Goal: Information Seeking & Learning: Learn about a topic

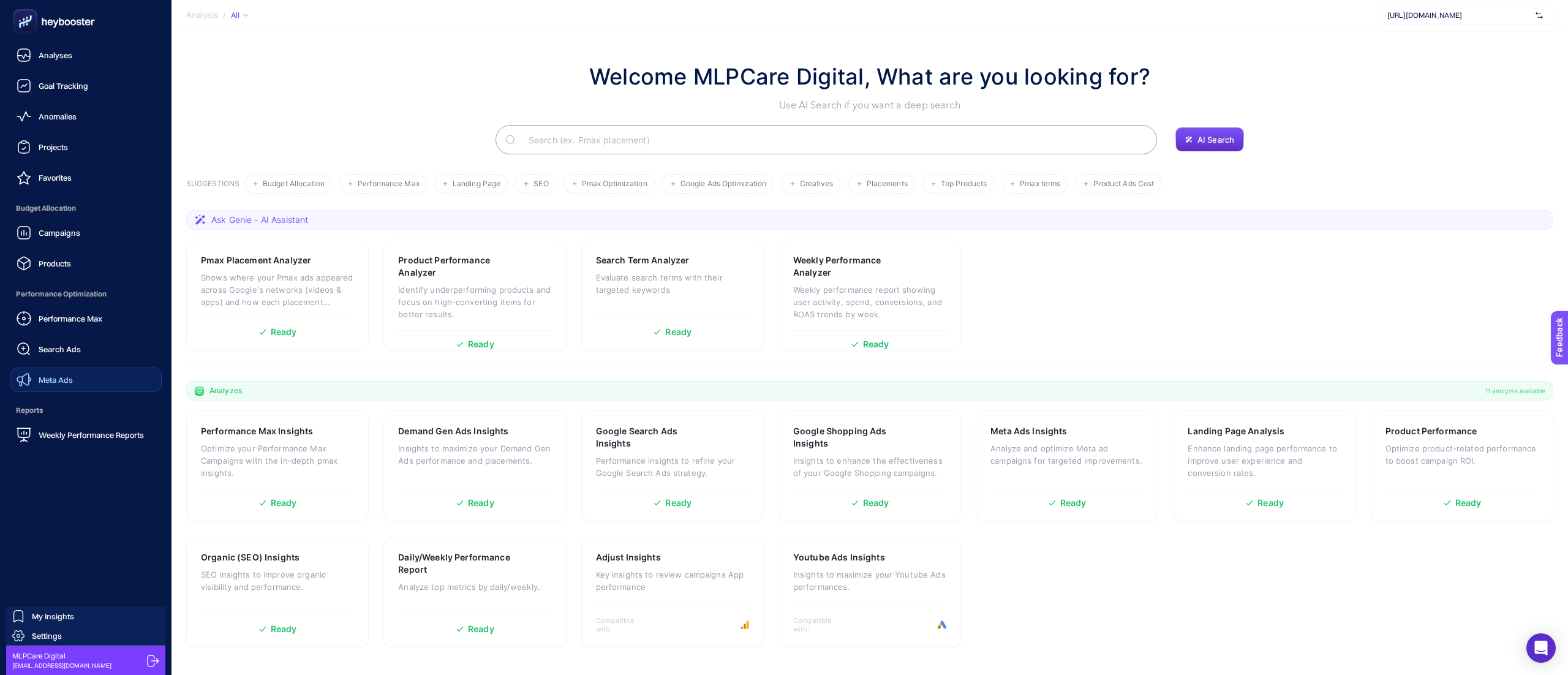
click at [67, 375] on span "Meta Ads" at bounding box center [55, 380] width 34 height 10
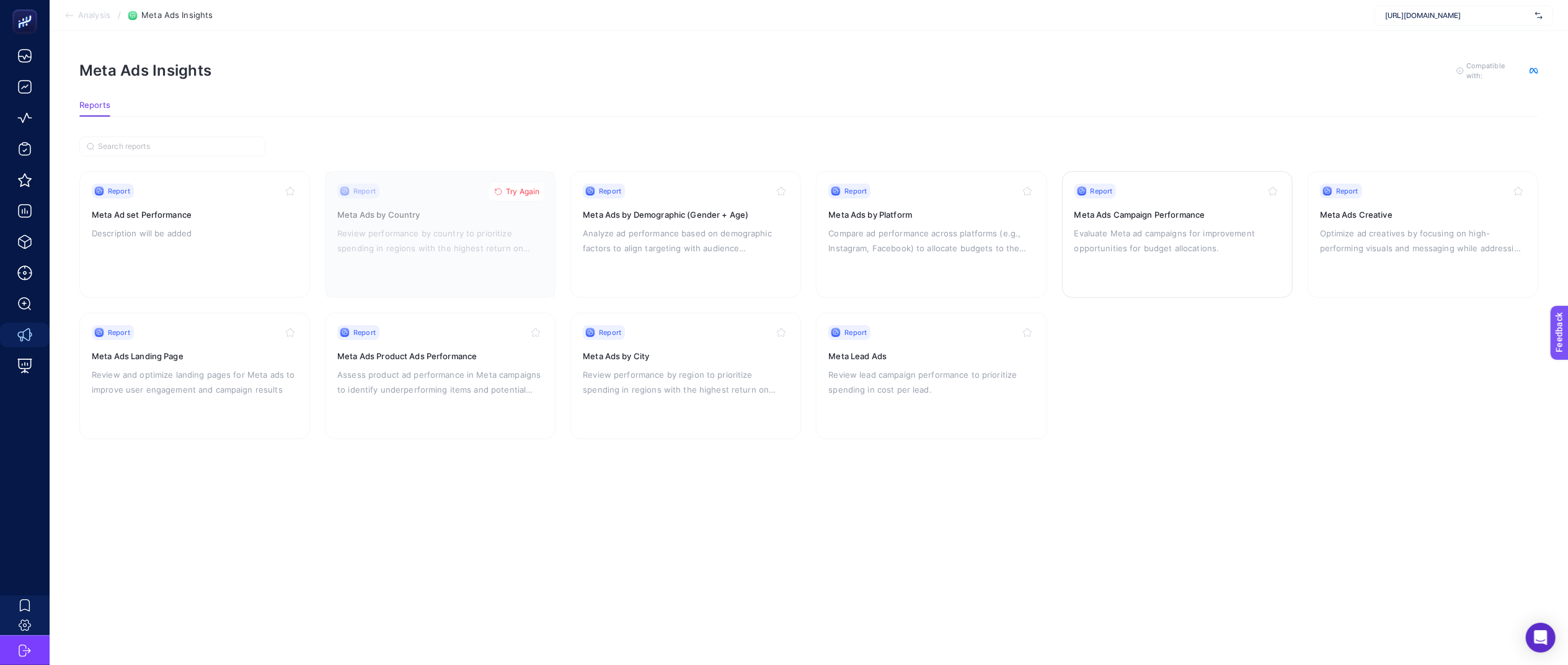
click at [1125, 244] on p "Evaluate Meta ad campaigns for improvement opportunities for budget allocations." at bounding box center [1178, 241] width 206 height 30
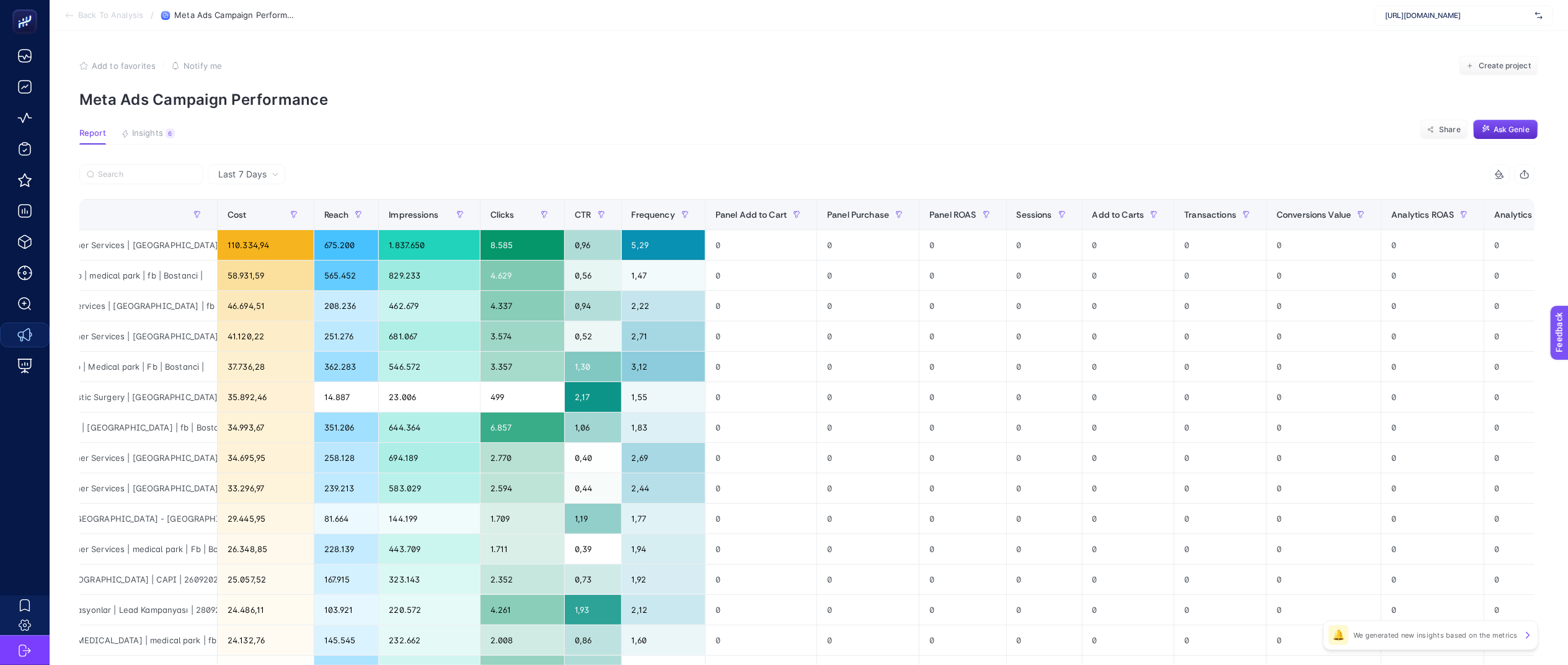
scroll to position [0, 186]
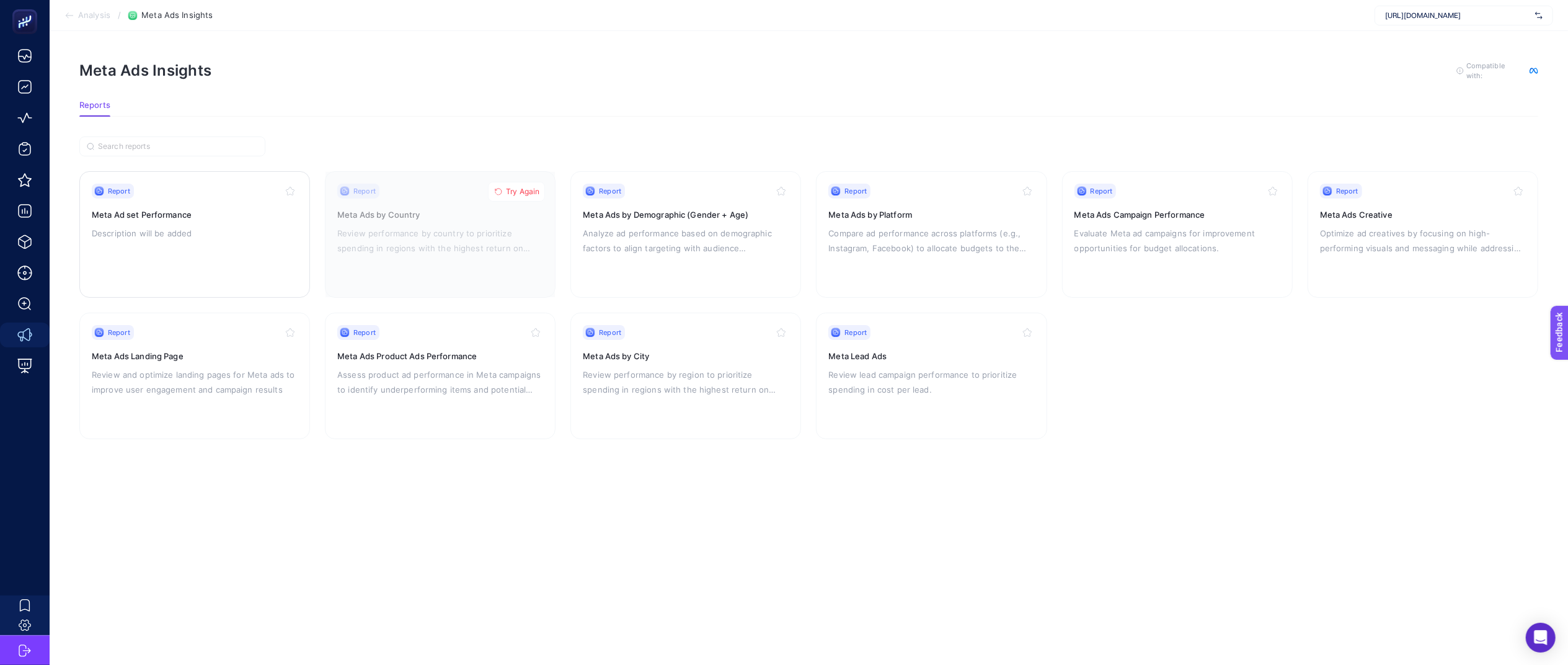
click at [186, 238] on p "Description will be added" at bounding box center [194, 233] width 206 height 15
click at [912, 380] on p "Review lead campaign performance to prioritize spending in cost per lead." at bounding box center [932, 382] width 206 height 30
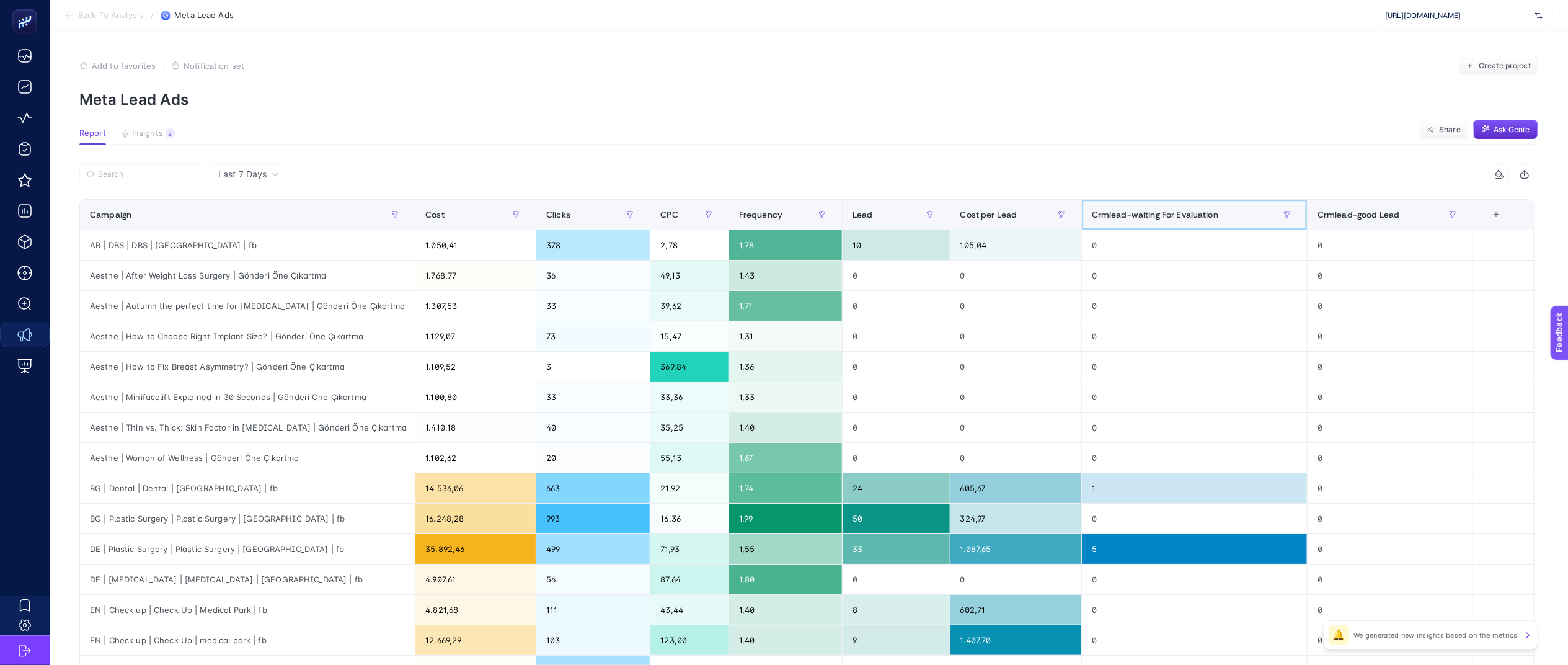
click at [1219, 215] on span "Crmlead-waiting For Evaluation" at bounding box center [1155, 214] width 126 height 10
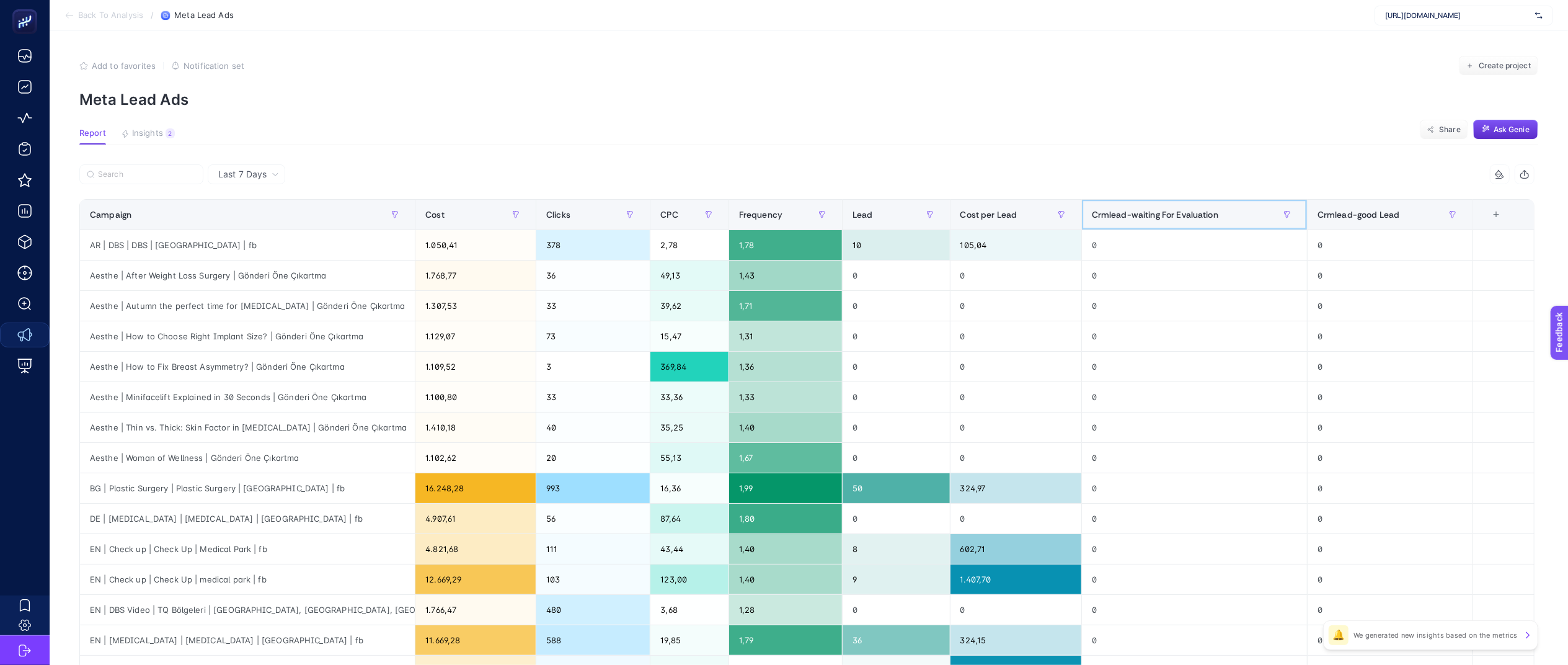
click at [1219, 215] on span "Crmlead-waiting For Evaluation" at bounding box center [1155, 214] width 126 height 10
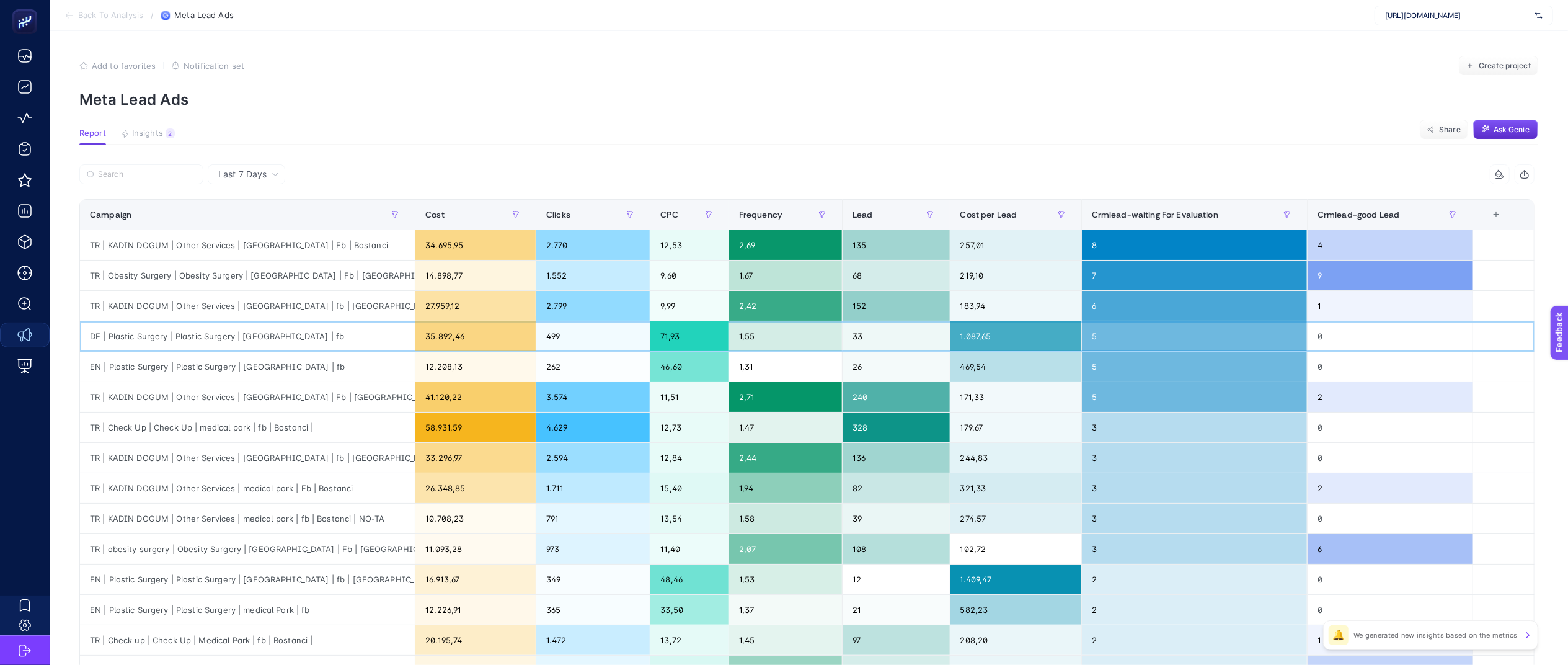
click at [288, 344] on div "DE | Plastic Surgery | Plastic Surgery | [GEOGRAPHIC_DATA] | fb" at bounding box center [248, 336] width 335 height 30
click at [278, 342] on div "DE | Plastic Surgery | Plastic Surgery | [GEOGRAPHIC_DATA] | fb" at bounding box center [248, 336] width 335 height 30
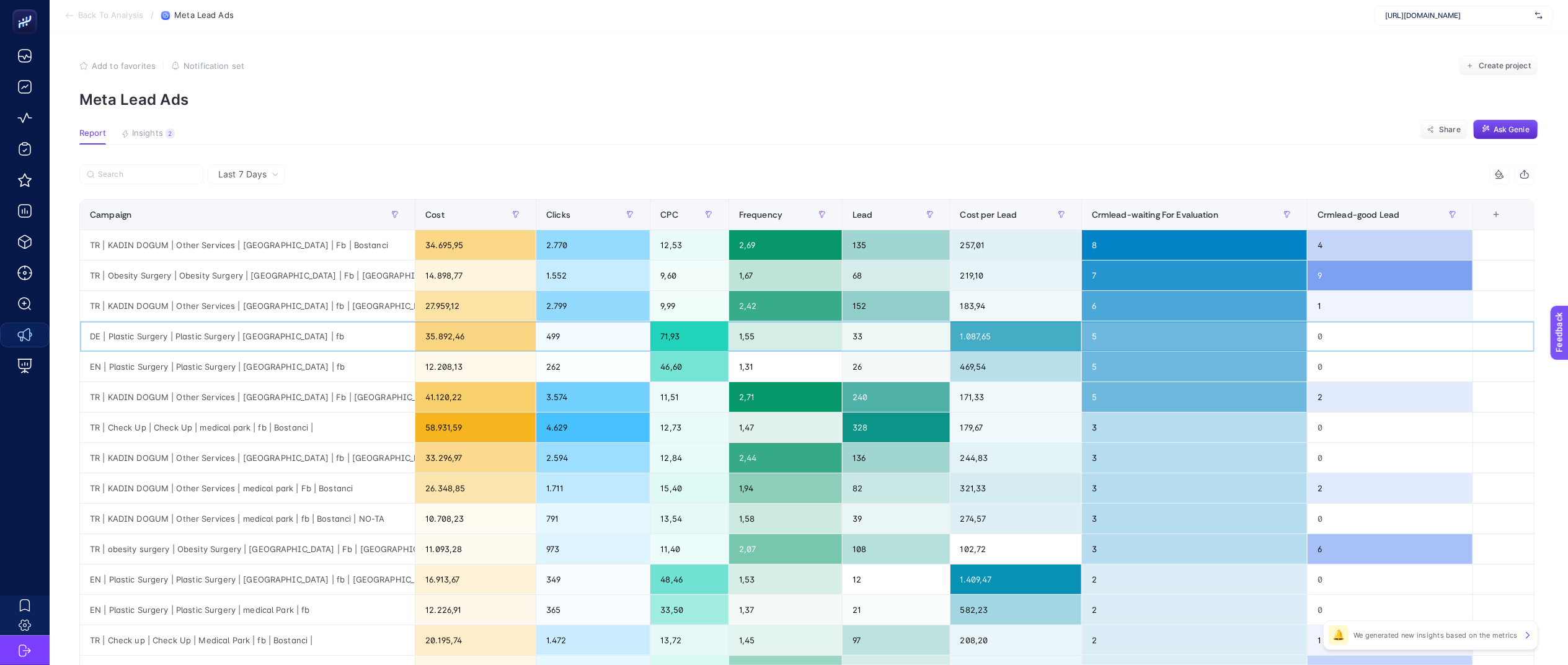
click at [1224, 329] on div "5" at bounding box center [1194, 336] width 225 height 30
click at [273, 348] on div "DE | Plastic Surgery | Plastic Surgery | [GEOGRAPHIC_DATA] | fb" at bounding box center [248, 336] width 335 height 30
click at [282, 332] on div "DE | Plastic Surgery | Plastic Surgery | [GEOGRAPHIC_DATA] | fb" at bounding box center [248, 336] width 335 height 30
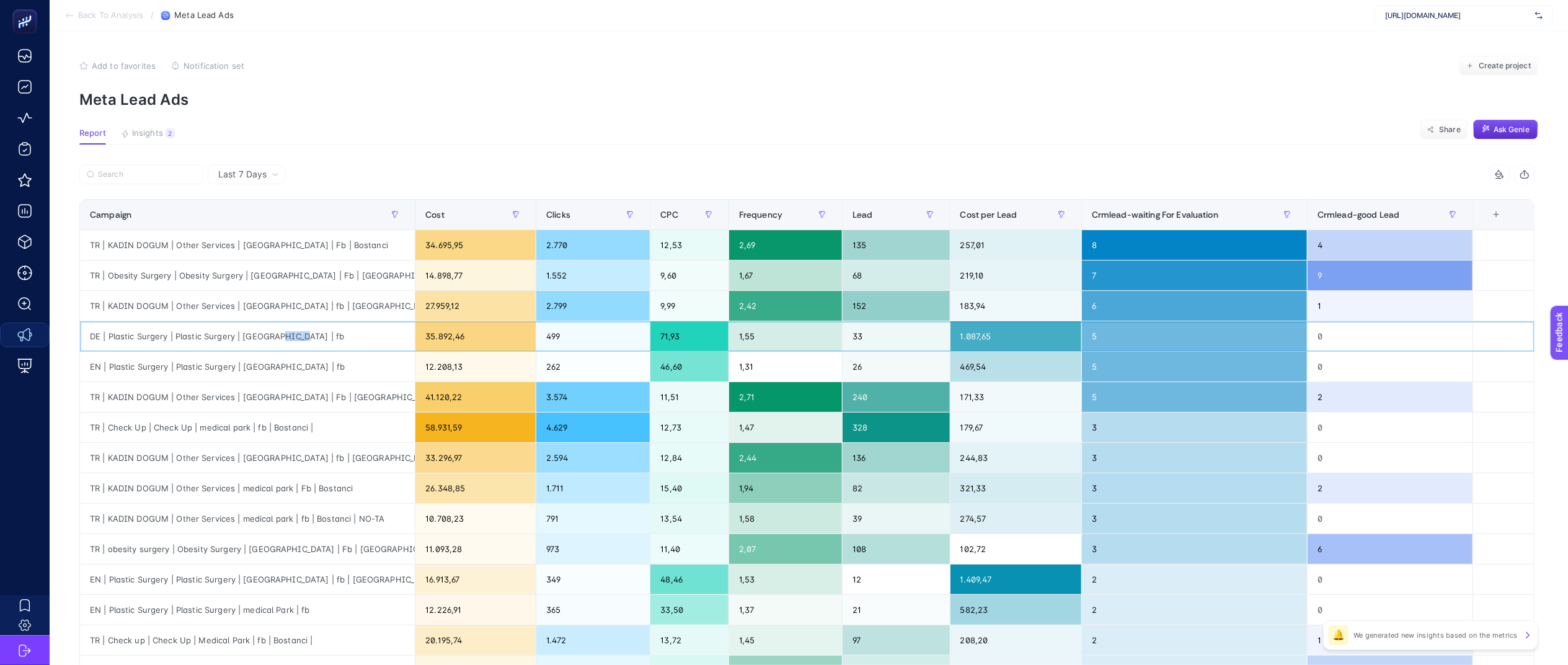
click at [282, 332] on div "DE | Plastic Surgery | Plastic Surgery | [GEOGRAPHIC_DATA] | fb" at bounding box center [248, 336] width 335 height 30
click at [326, 342] on div "DE | Plastic Surgery | Plastic Surgery | [GEOGRAPHIC_DATA] | fb" at bounding box center [248, 336] width 335 height 30
click at [285, 337] on div "DE | Plastic Surgery | Plastic Surgery | [GEOGRAPHIC_DATA] | fb" at bounding box center [248, 336] width 335 height 30
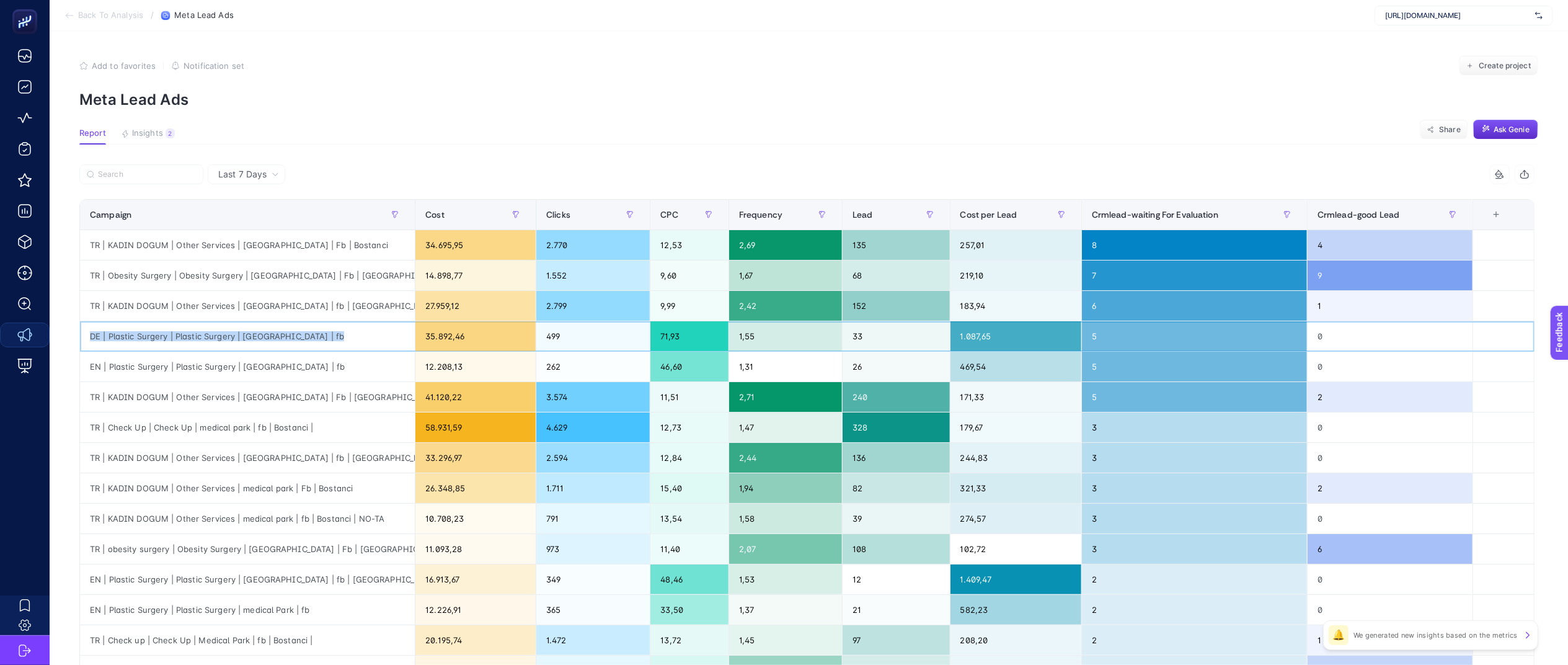
click at [285, 337] on div "DE | Plastic Surgery | Plastic Surgery | [GEOGRAPHIC_DATA] | fb" at bounding box center [248, 336] width 335 height 30
click at [355, 337] on div "DE | Plastic Surgery | Plastic Surgery | [GEOGRAPHIC_DATA] | fb" at bounding box center [248, 336] width 335 height 30
click at [448, 66] on div "Add to favorites false Notification set Create project" at bounding box center [809, 66] width 1459 height 20
click at [324, 341] on div "DE | Plastic Surgery | Plastic Surgery | [GEOGRAPHIC_DATA] | fb" at bounding box center [248, 336] width 335 height 30
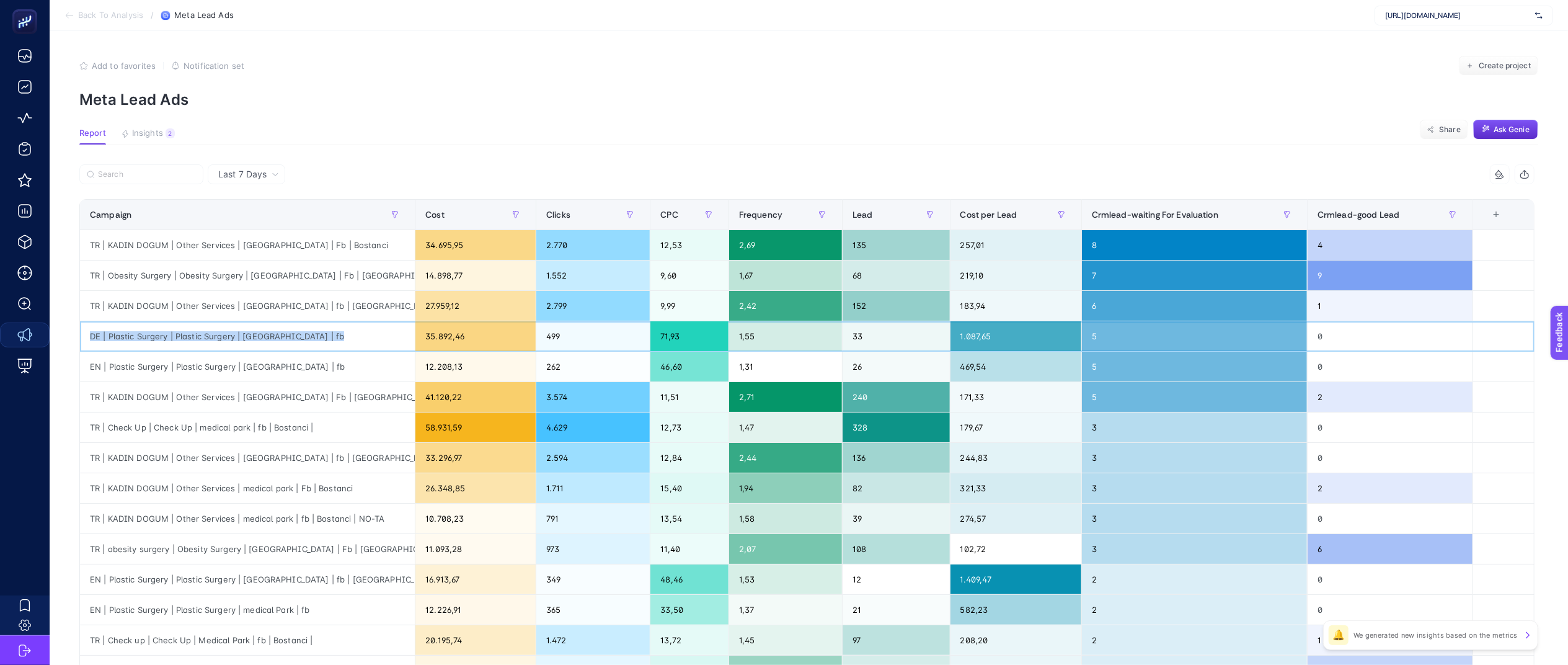
click at [324, 341] on div "DE | Plastic Surgery | Plastic Surgery | [GEOGRAPHIC_DATA] | fb" at bounding box center [248, 336] width 335 height 30
click at [362, 354] on div "EN | Plastic Surgery | Plastic Surgery | [GEOGRAPHIC_DATA] | fb" at bounding box center [248, 367] width 335 height 30
click at [362, 352] on div "EN | Plastic Surgery | Plastic Surgery | [GEOGRAPHIC_DATA] | fb" at bounding box center [248, 367] width 335 height 30
click at [341, 335] on div "DE | Plastic Surgery | Plastic Surgery | [GEOGRAPHIC_DATA] | fb" at bounding box center [248, 336] width 335 height 30
click at [327, 362] on div "EN | Plastic Surgery | Plastic Surgery | [GEOGRAPHIC_DATA] | fb" at bounding box center [248, 367] width 335 height 30
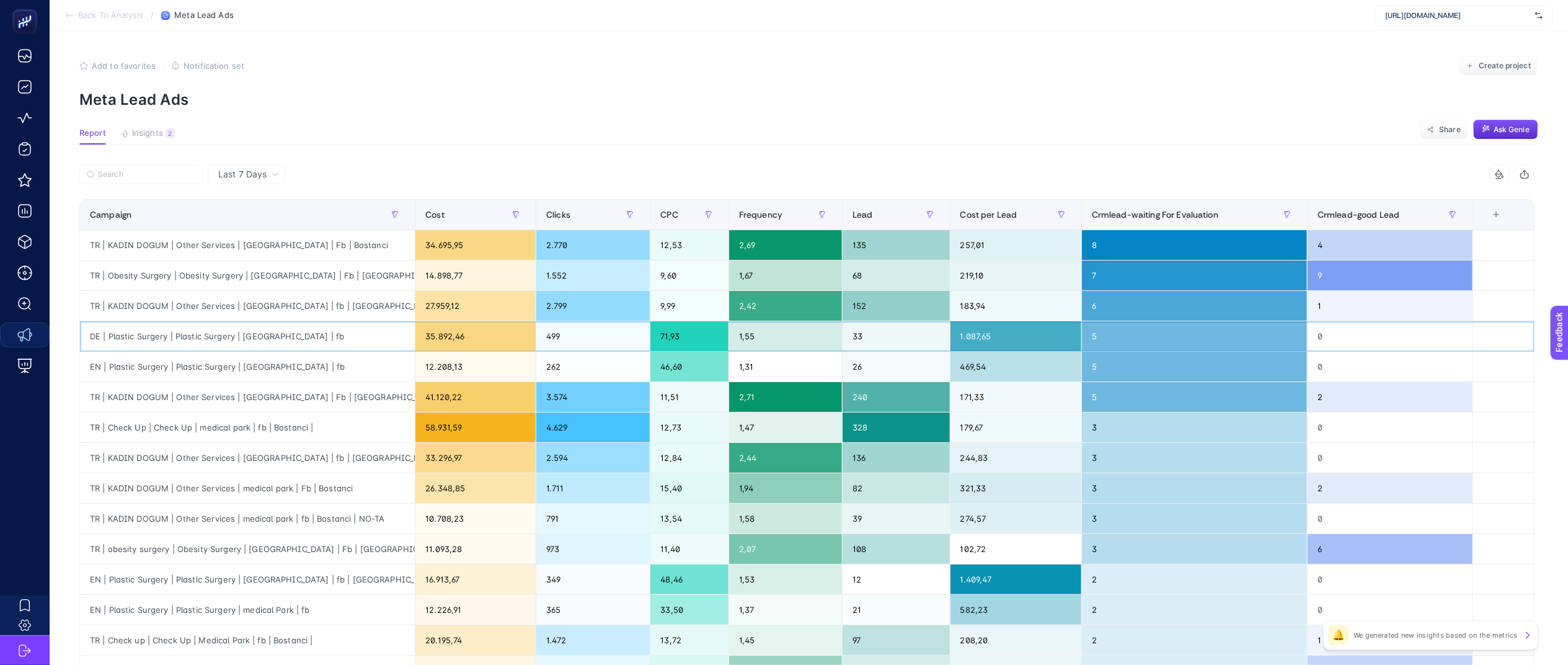
click at [331, 337] on div "DE | Plastic Surgery | Plastic Surgery | [GEOGRAPHIC_DATA] | fb" at bounding box center [248, 336] width 335 height 30
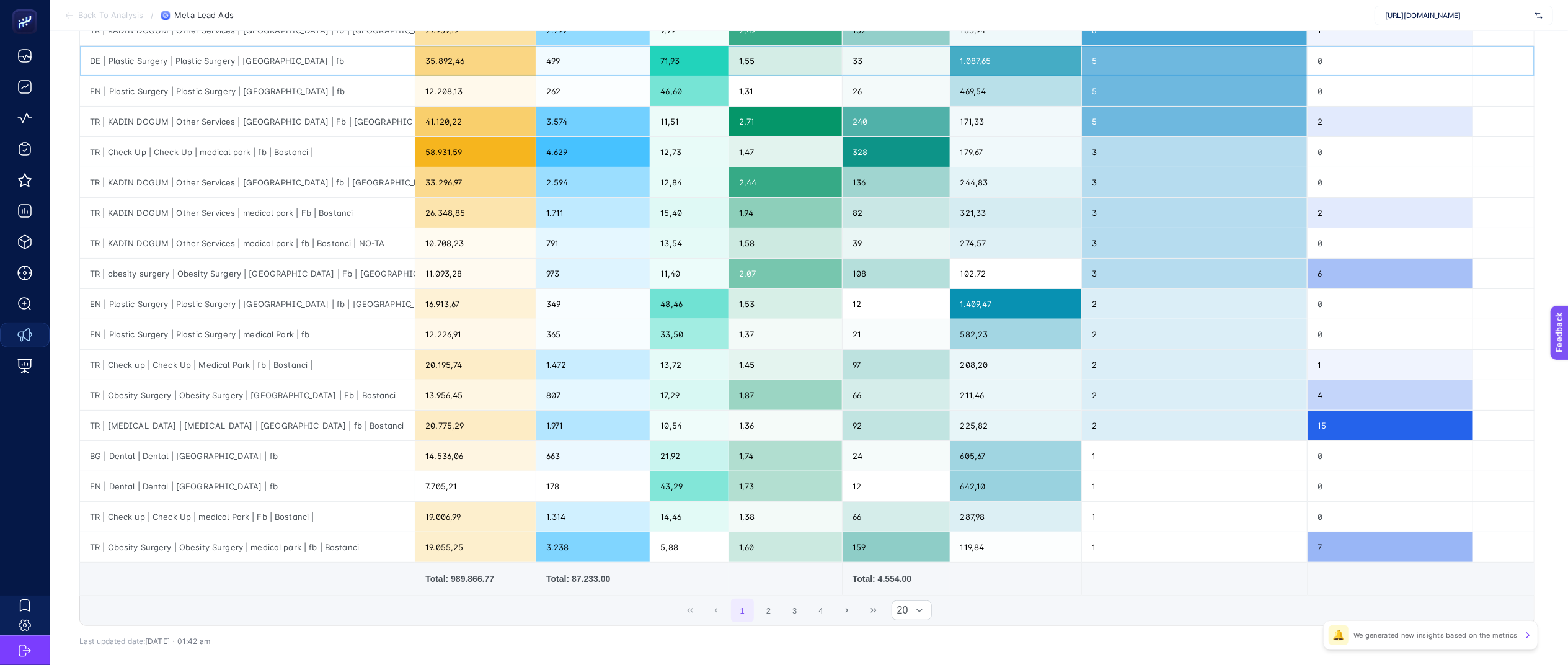
scroll to position [341, 0]
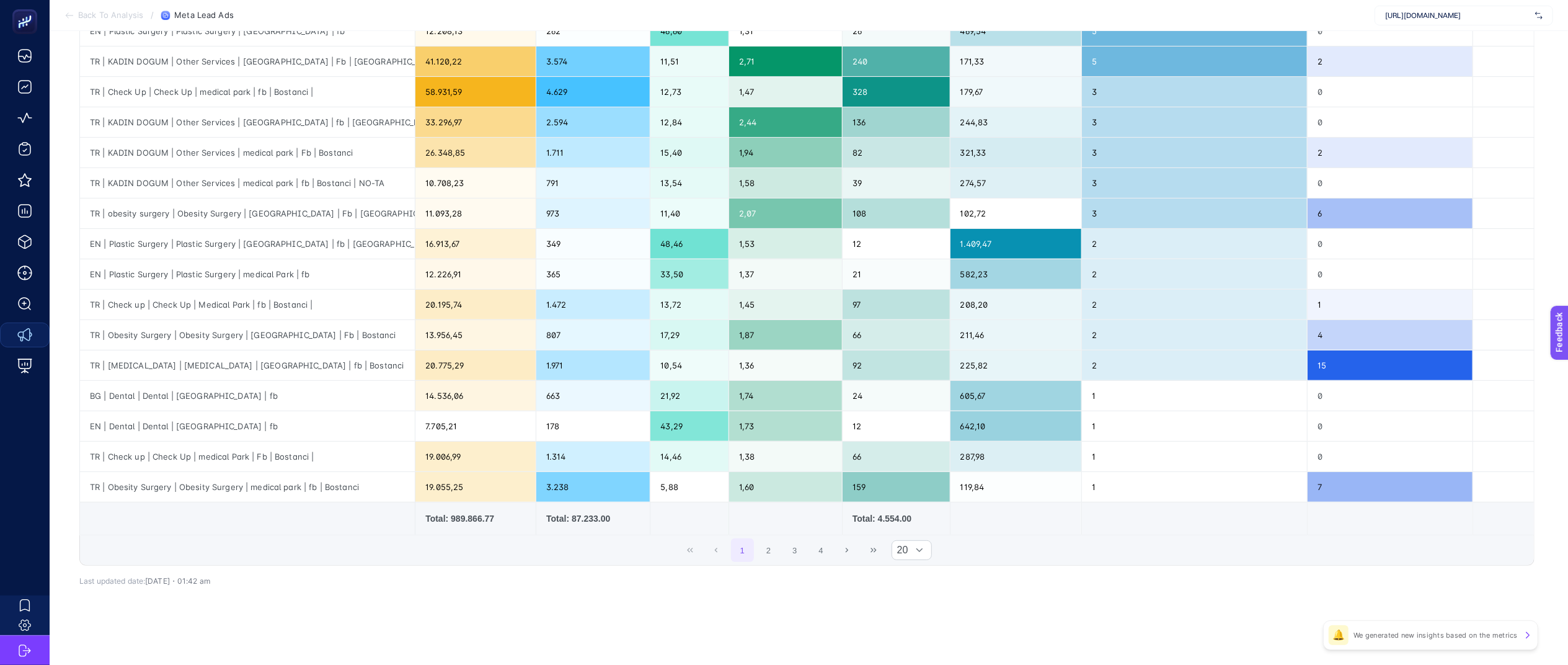
click at [921, 560] on div "1 2 3 4 20" at bounding box center [807, 550] width 1454 height 30
click at [932, 549] on div at bounding box center [920, 550] width 23 height 18
click at [908, 600] on li "50" at bounding box center [922, 607] width 41 height 25
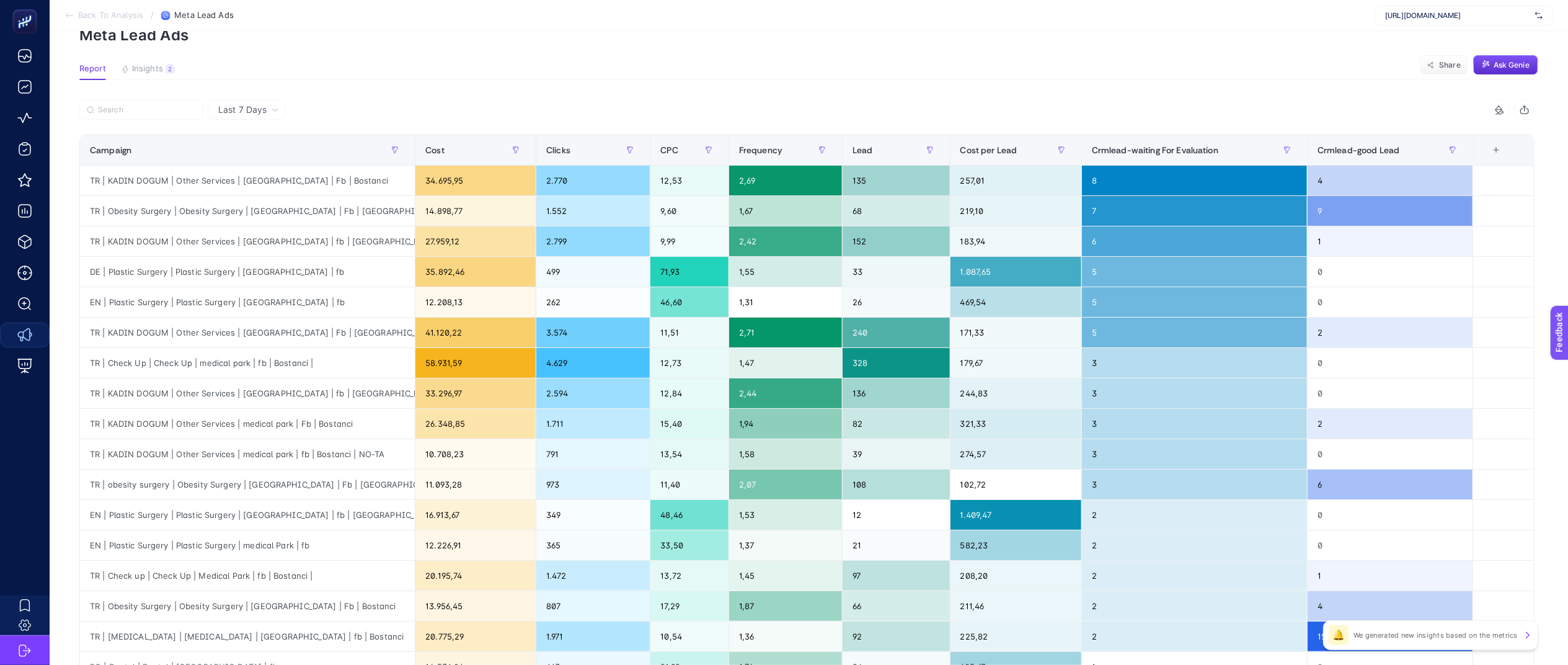
scroll to position [0, 16]
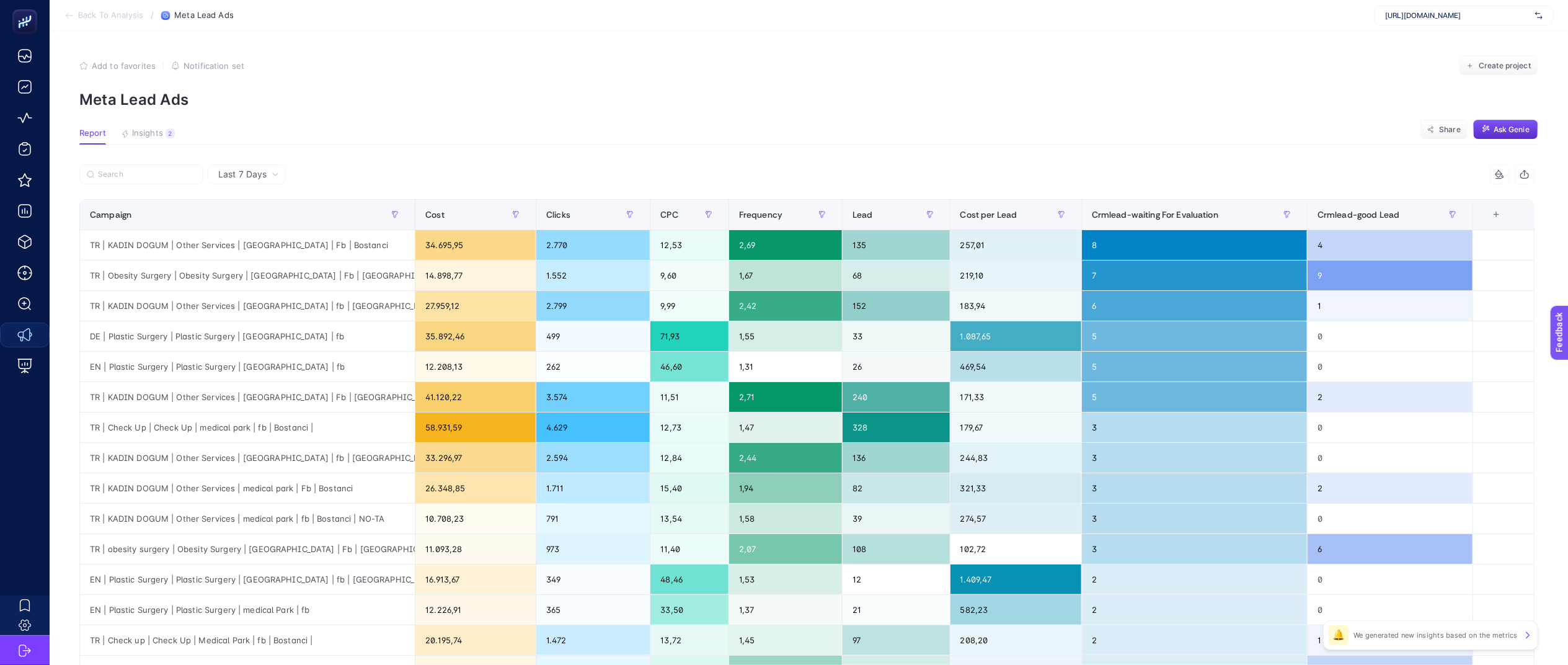
click at [1238, 136] on section "Report Insights 2 We generated new insights based on the metrics Share Ask Genie" at bounding box center [809, 136] width 1459 height 16
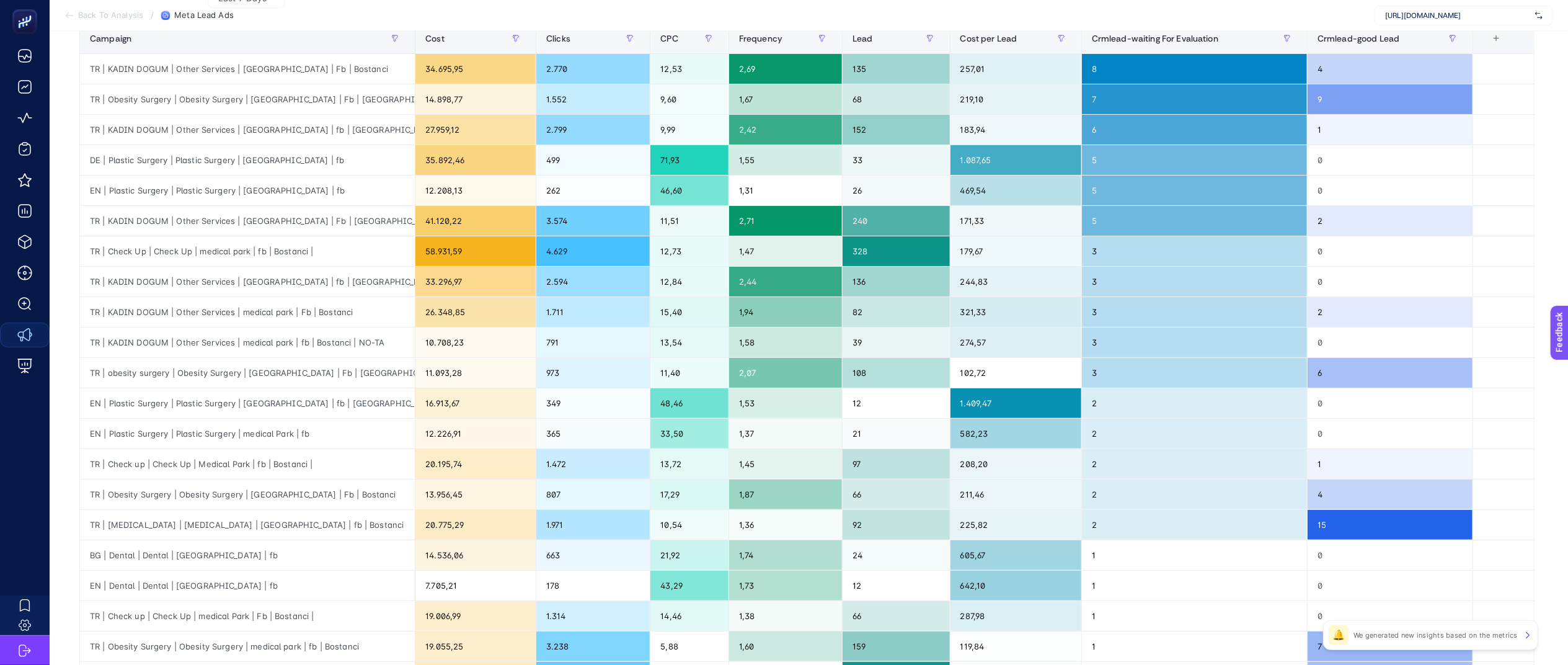
scroll to position [184, 16]
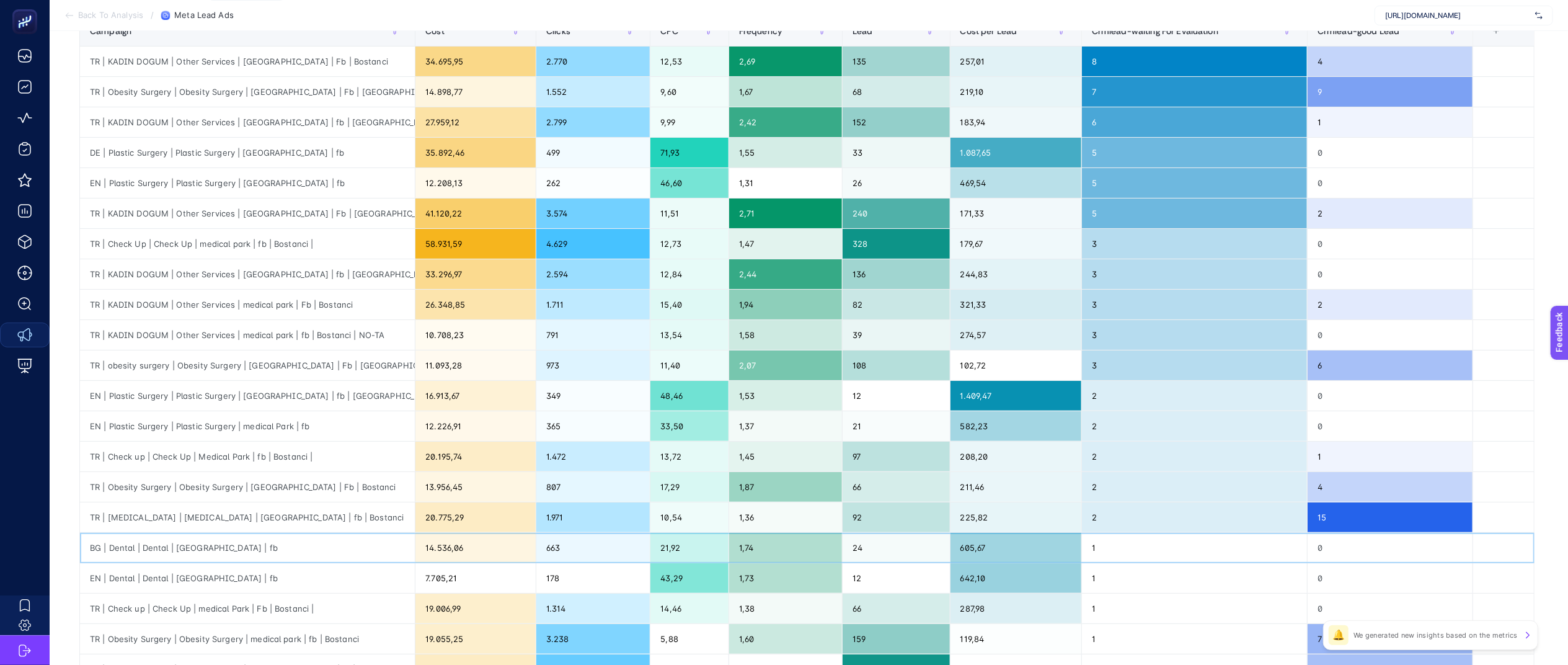
click at [229, 543] on div "BG | Dental | Dental | [GEOGRAPHIC_DATA] | fb" at bounding box center [248, 548] width 335 height 30
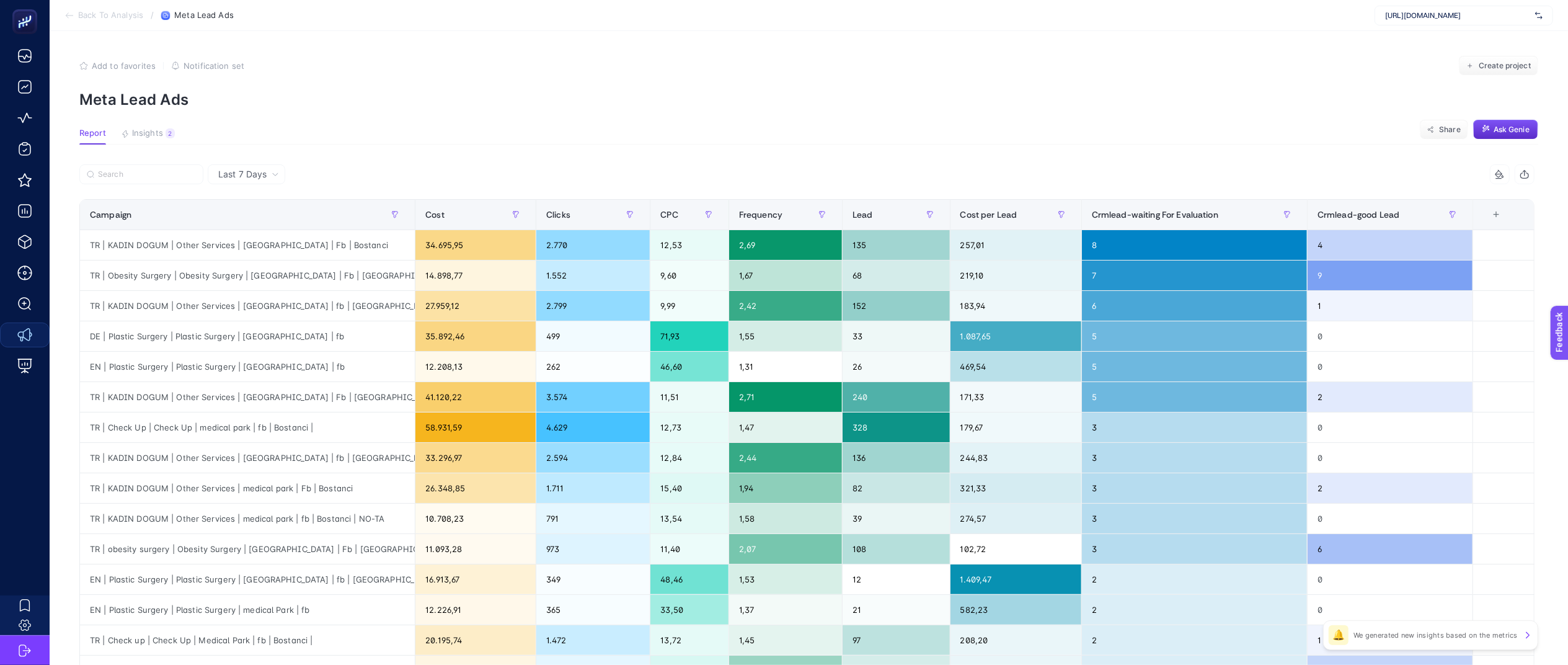
click at [1005, 104] on p "Meta Lead Ads" at bounding box center [809, 99] width 1459 height 18
drag, startPoint x: 1010, startPoint y: 99, endPoint x: 859, endPoint y: 87, distance: 151.5
click at [859, 87] on section "Add to favorites false Notification set Create project Meta Lead Ads" at bounding box center [809, 82] width 1459 height 53
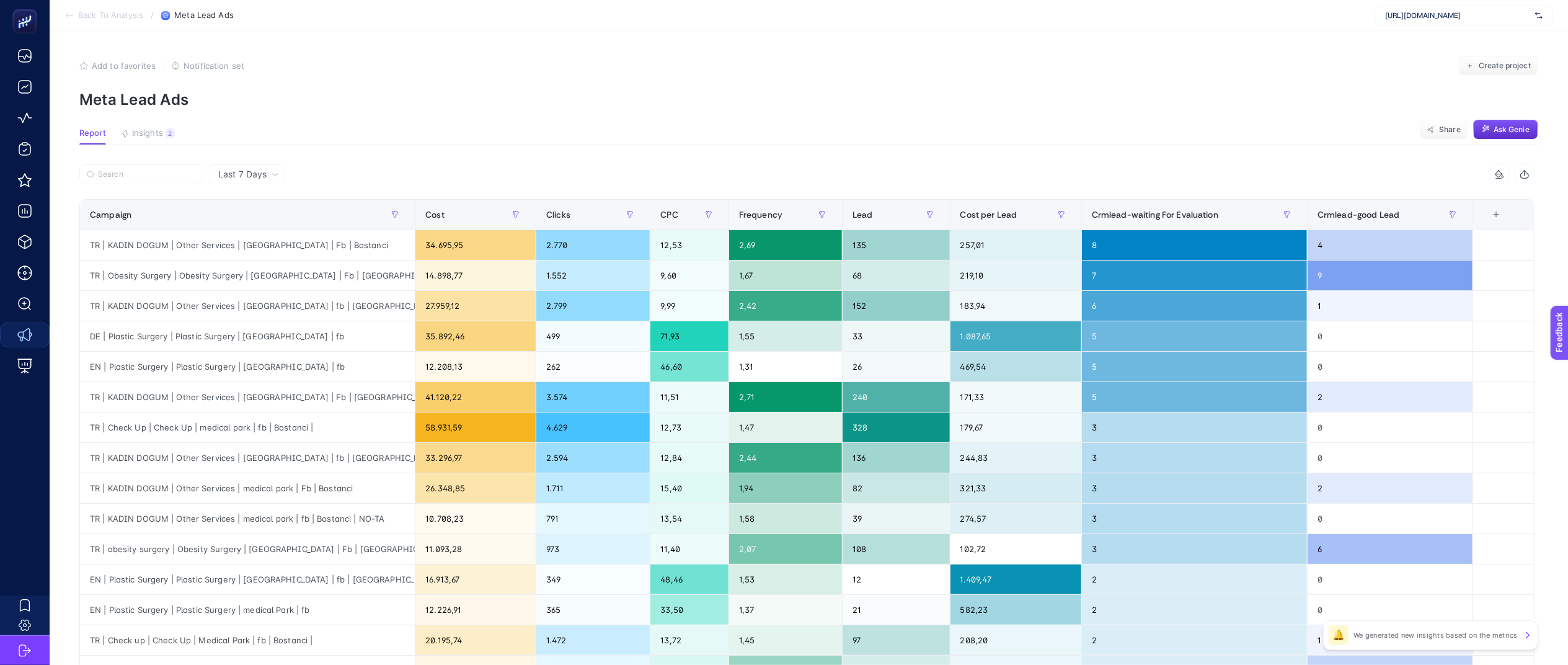
click at [841, 78] on section "Add to favorites false Notification set Create project Meta Lead Ads" at bounding box center [809, 82] width 1459 height 53
click at [660, 101] on p "Meta Lead Ads" at bounding box center [809, 99] width 1459 height 18
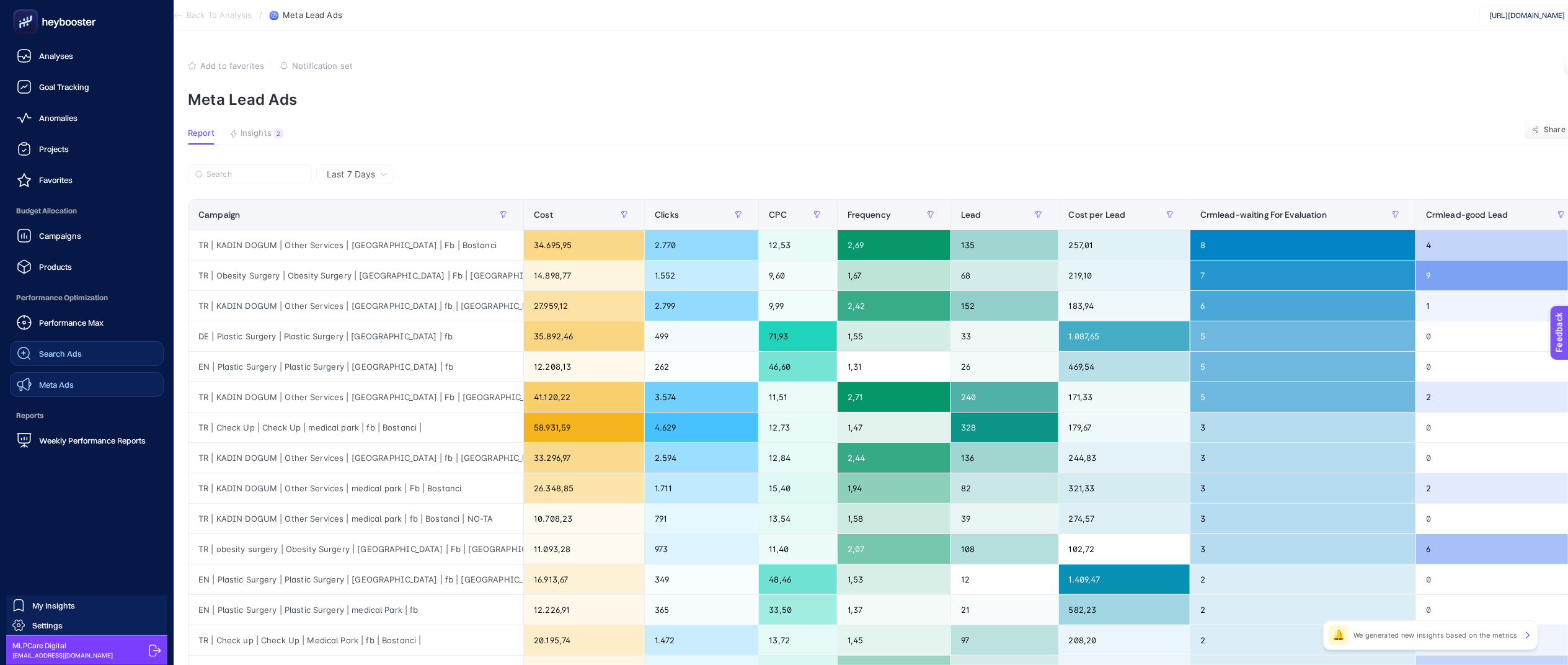
click at [67, 362] on link "Search Ads" at bounding box center [87, 353] width 154 height 25
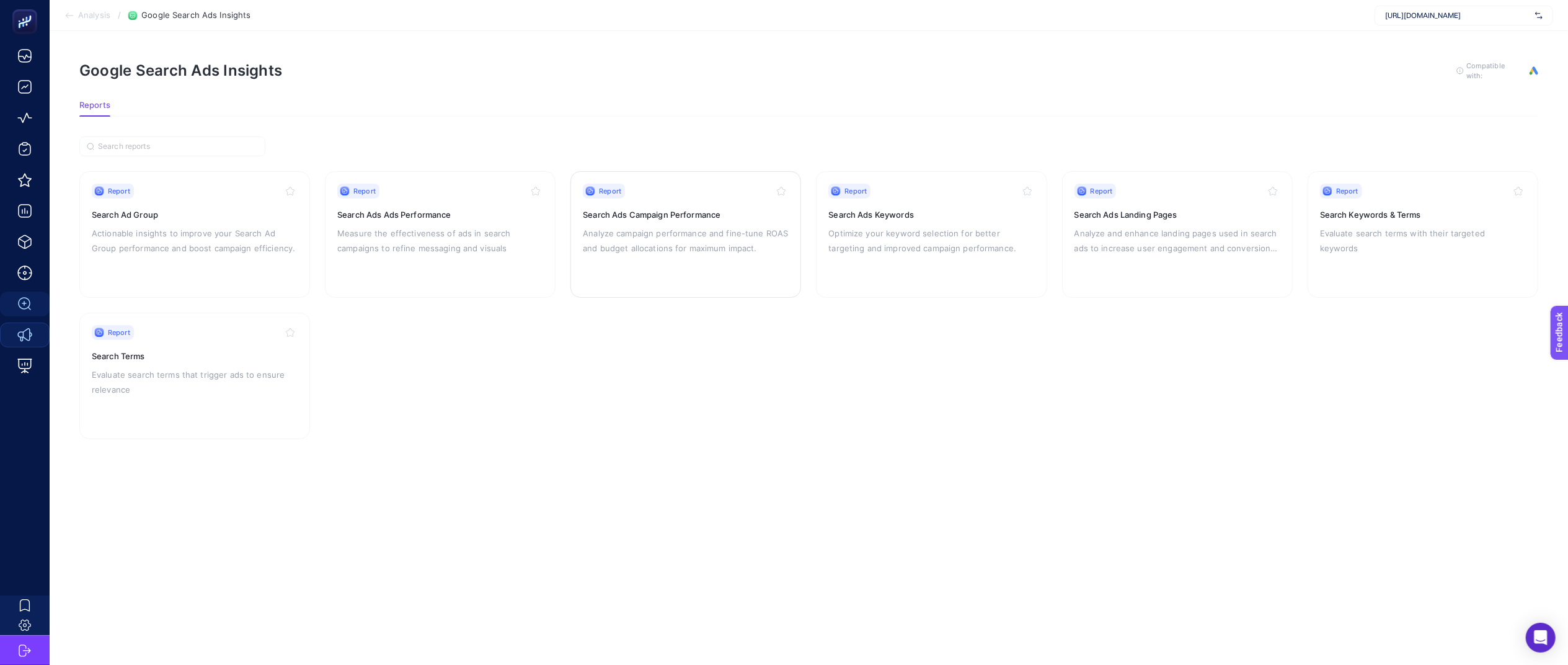
click at [712, 255] on div "Report Search Ads Campaign Performance Analyze campaign performance and fine-tu…" at bounding box center [686, 234] width 206 height 101
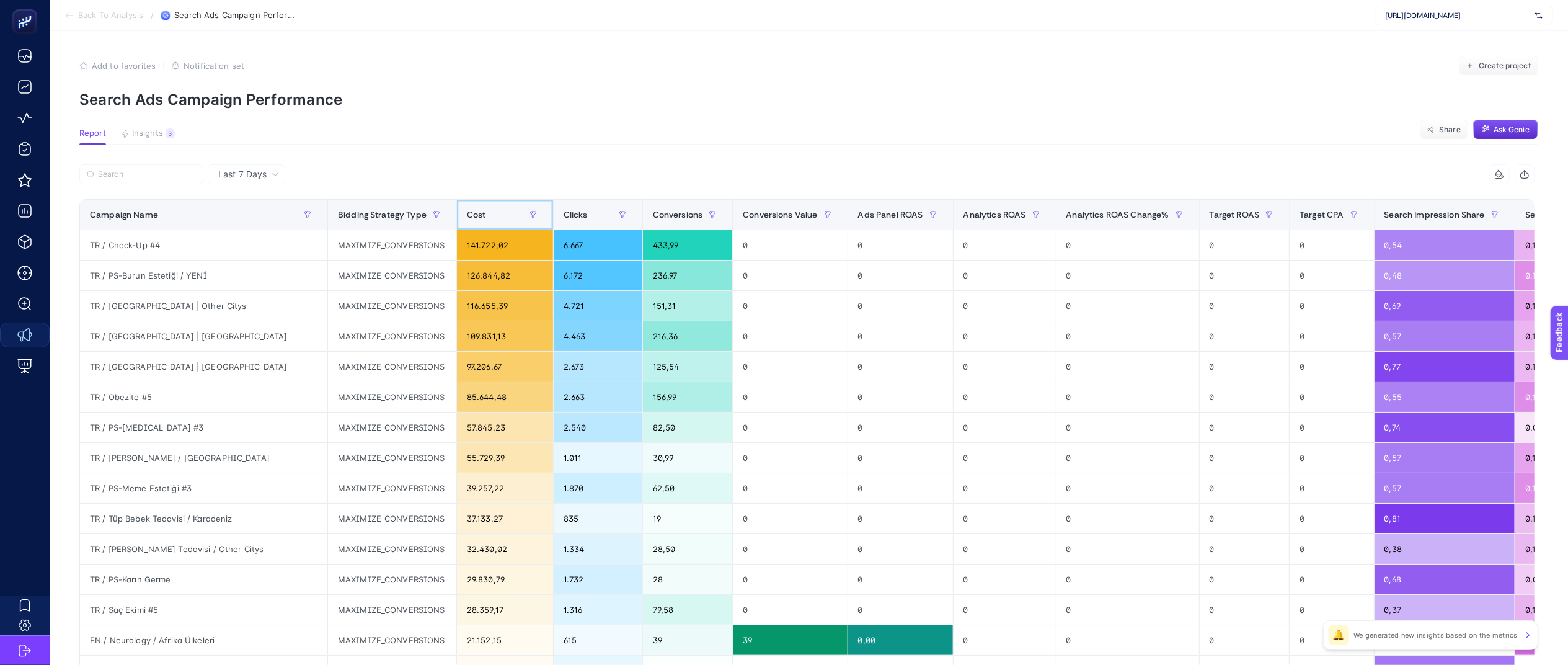
click at [467, 215] on span "Cost" at bounding box center [476, 214] width 19 height 10
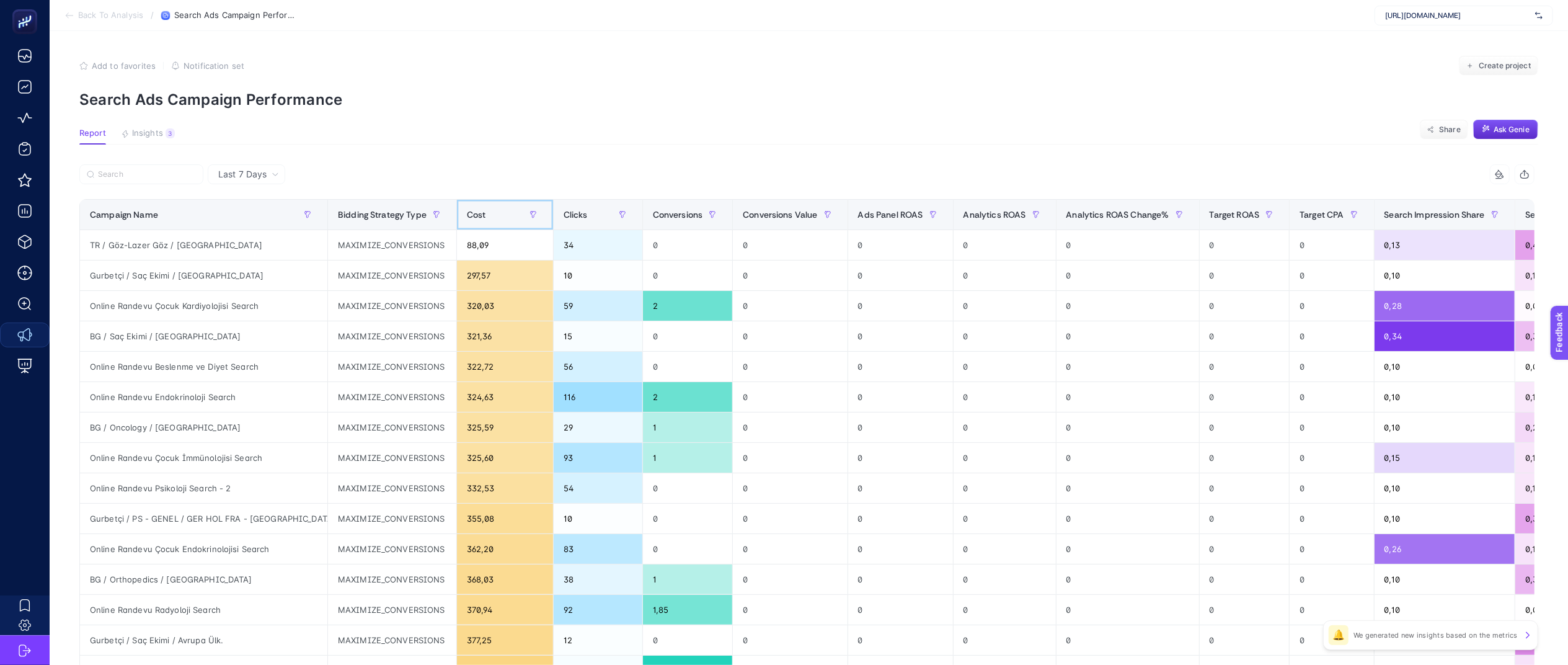
click at [467, 206] on div "Cost" at bounding box center [505, 214] width 77 height 20
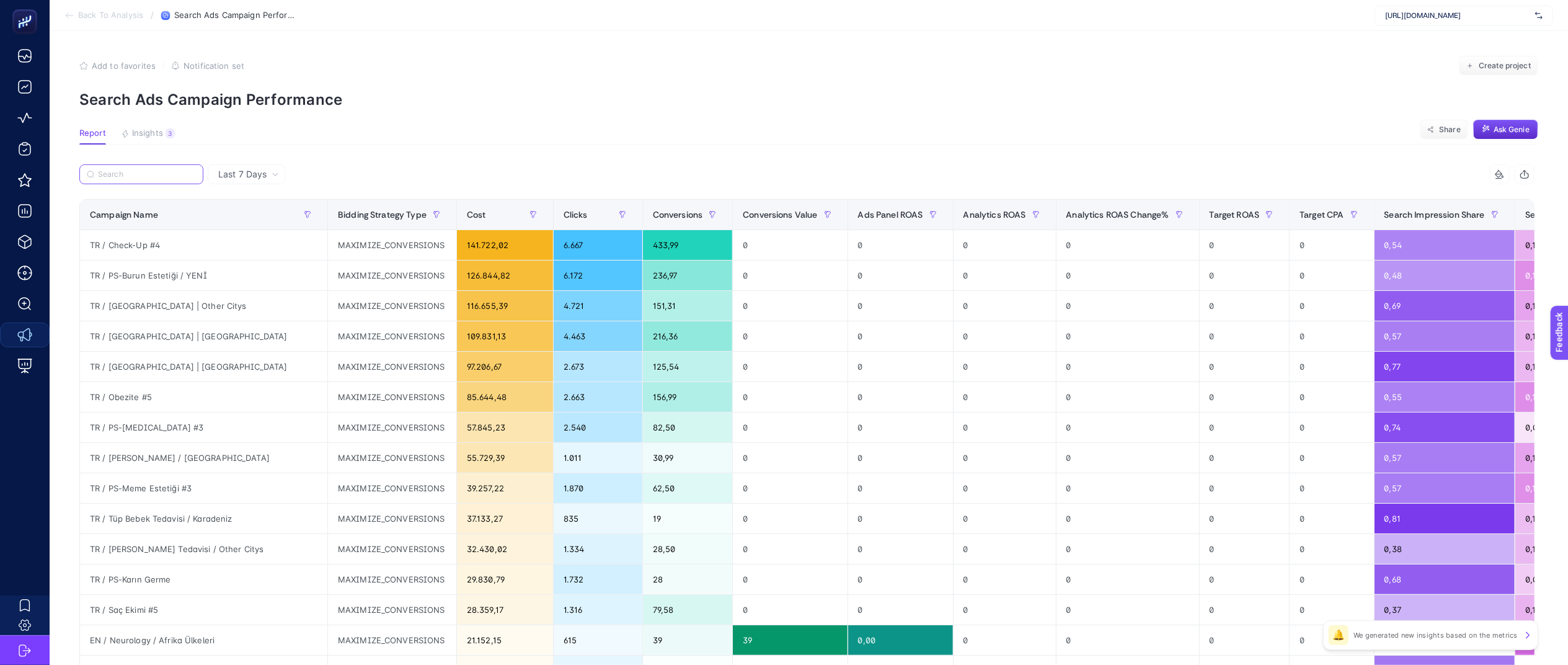
click at [136, 175] on input "Search" at bounding box center [147, 174] width 98 height 9
click at [137, 175] on input "Search" at bounding box center [148, 174] width 96 height 9
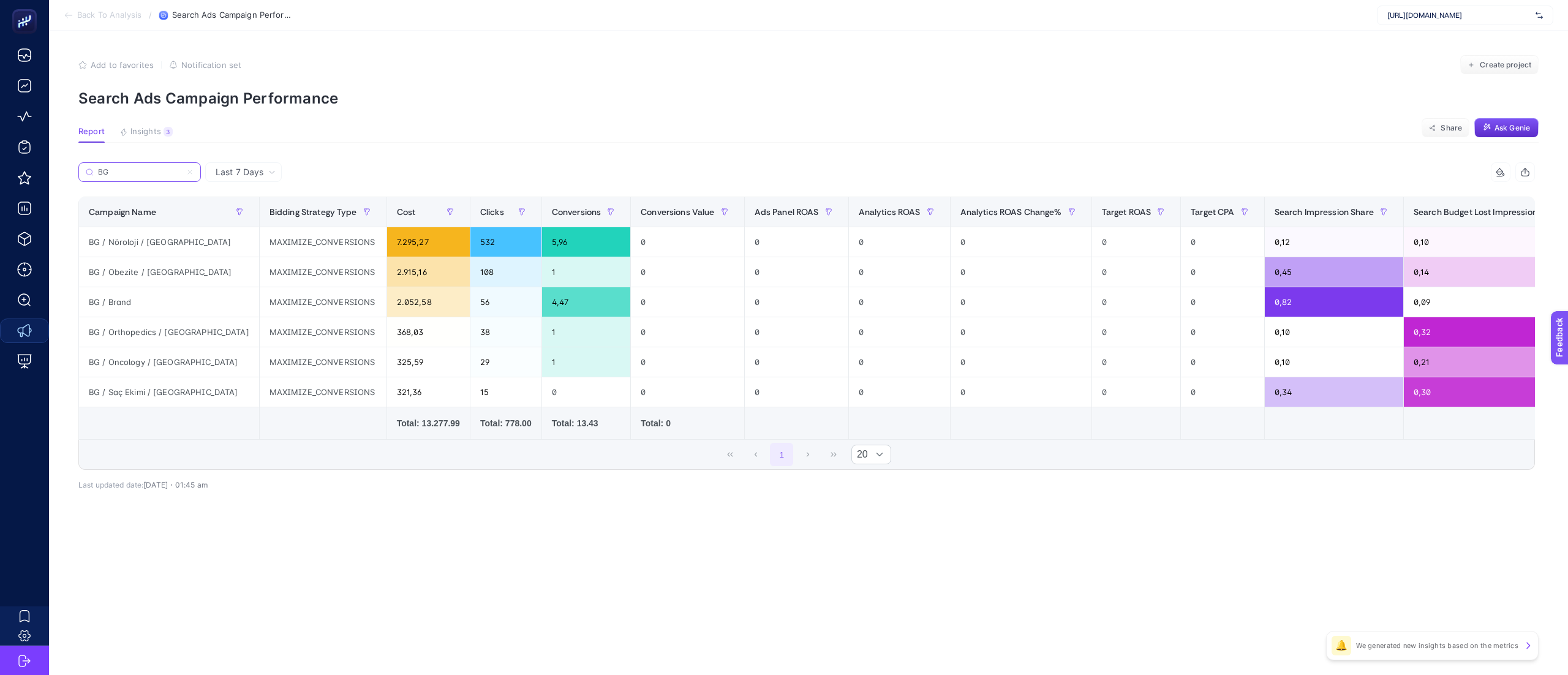
click at [135, 172] on input "BG" at bounding box center [139, 172] width 83 height 9
click at [139, 172] on input "BG" at bounding box center [139, 172] width 83 height 9
click at [116, 168] on input "BG" at bounding box center [139, 172] width 83 height 9
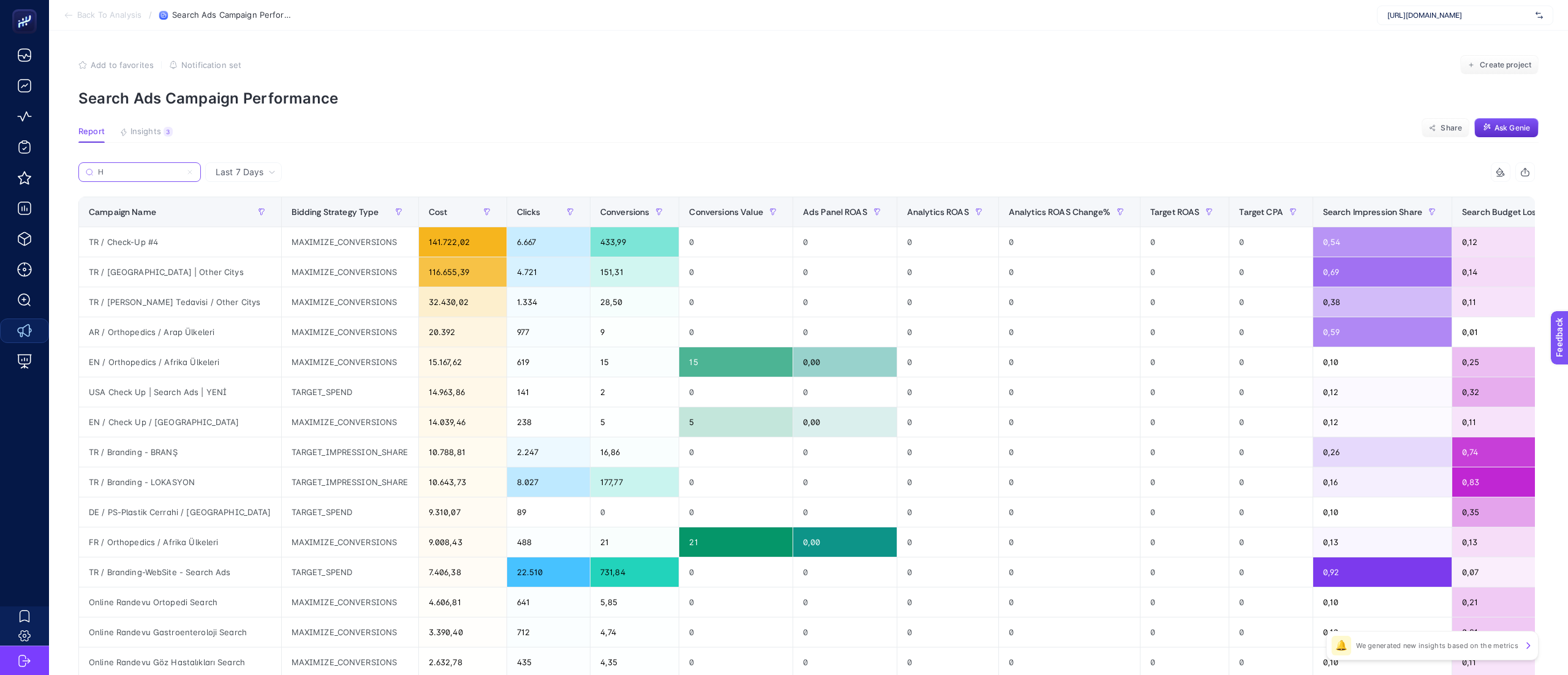
type input "HR"
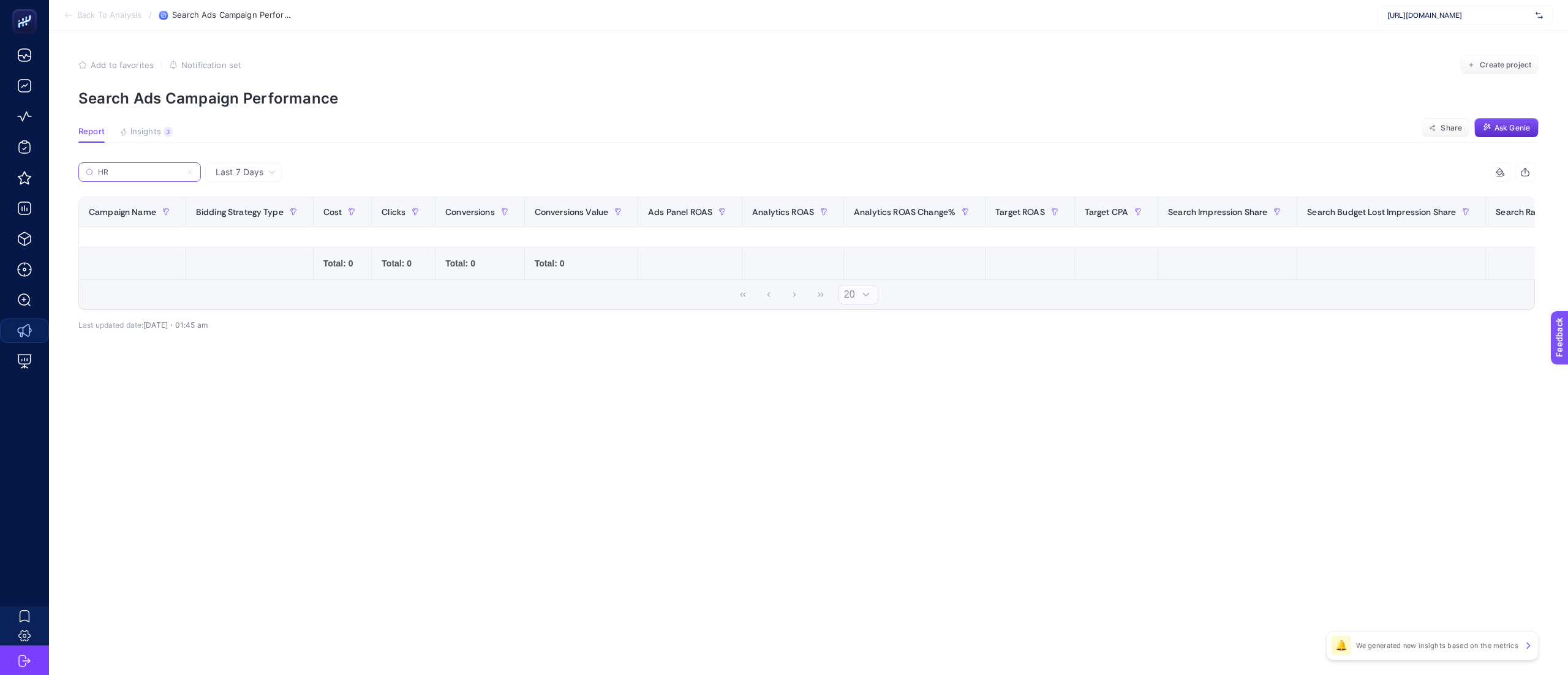
click at [116, 168] on input "HR" at bounding box center [139, 172] width 83 height 9
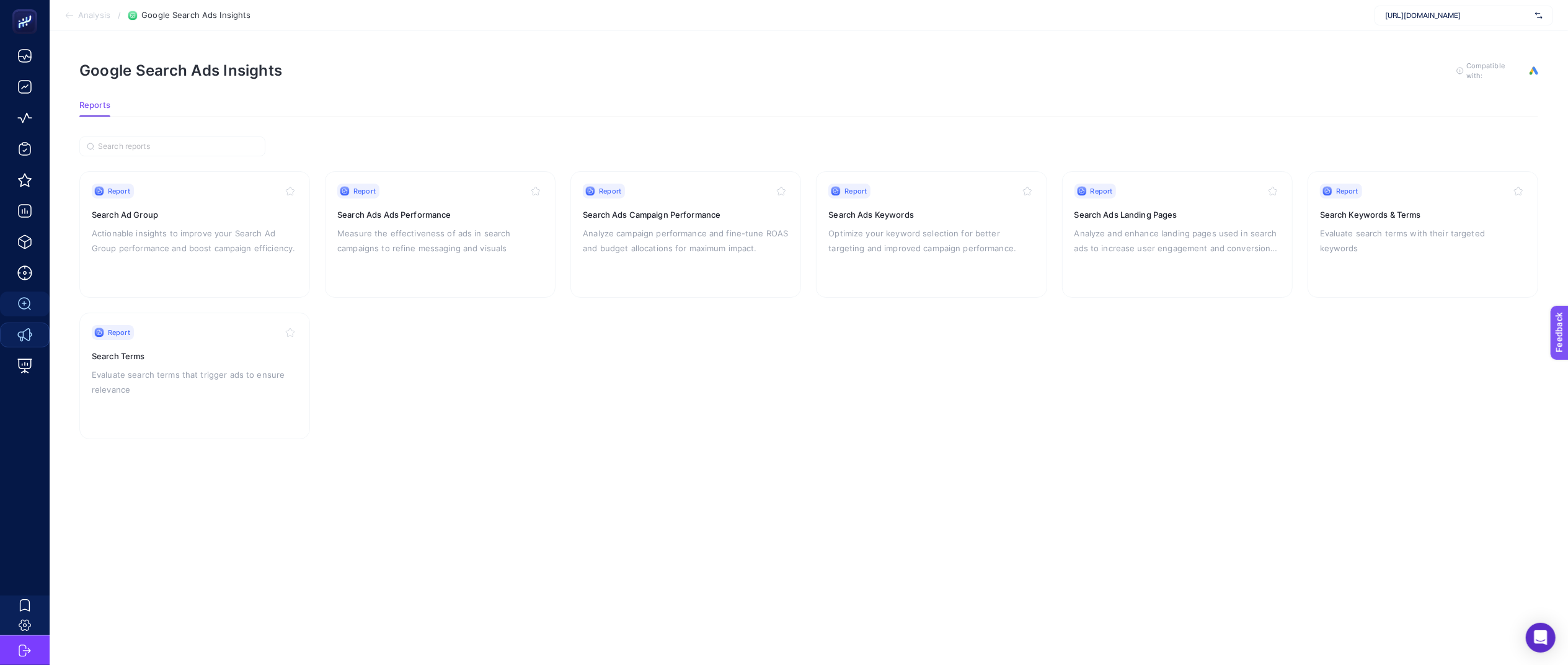
click at [676, 466] on article "Google Search Ads Insights To get quality results from this analysis, we recomm…" at bounding box center [809, 348] width 1519 height 634
click at [428, 238] on p "Measure the effectiveness of ads in search campaigns to refine messaging and vi…" at bounding box center [440, 241] width 206 height 30
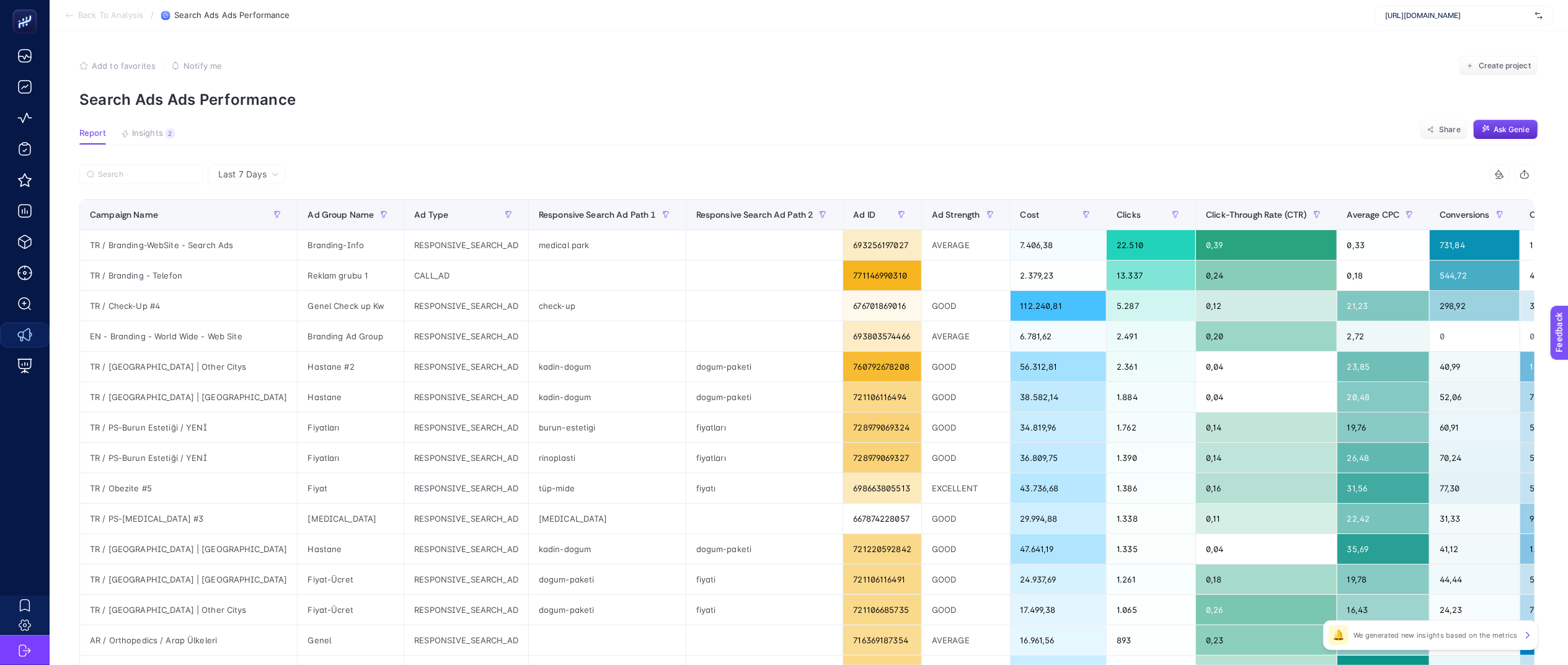
click at [368, 163] on article "Add to favorites false Notify me Create project Search Ads Ads Performance Repo…" at bounding box center [809, 516] width 1519 height 969
click at [399, 173] on div at bounding box center [443, 178] width 728 height 27
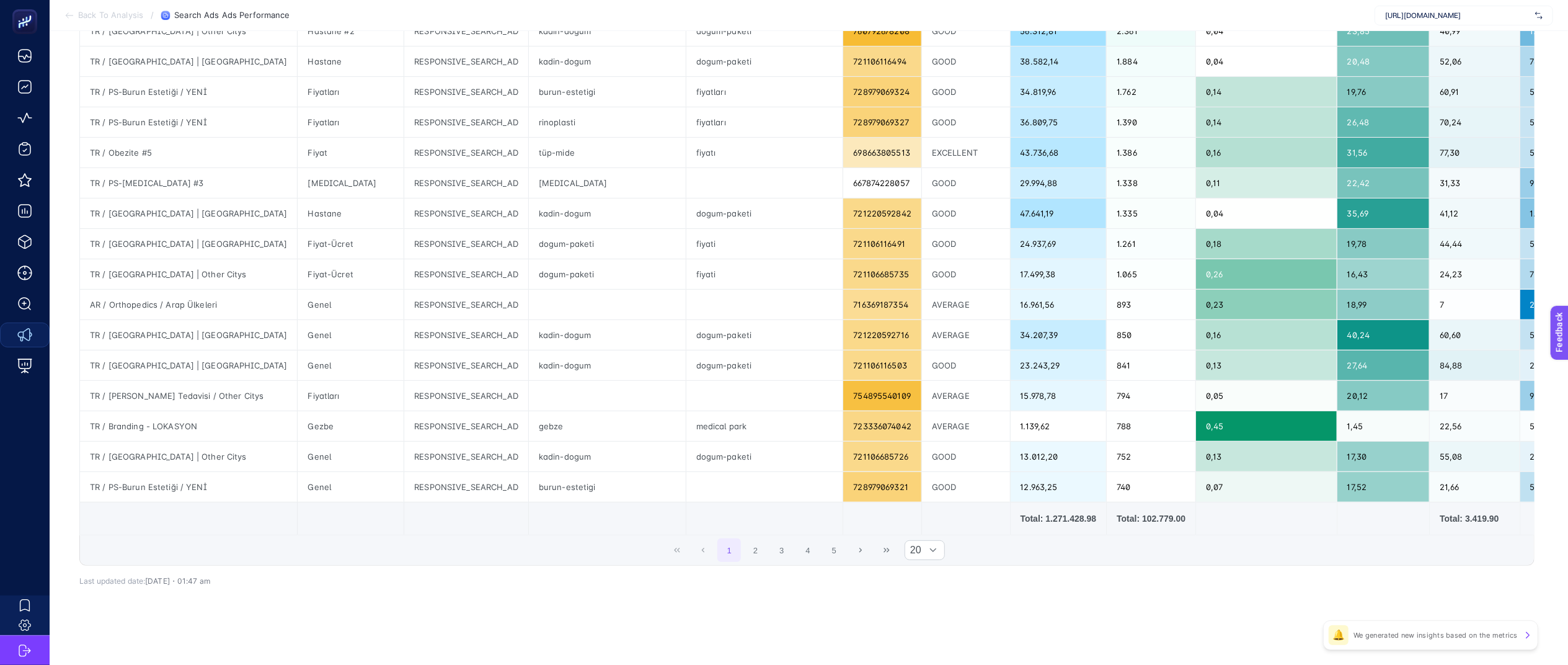
click at [778, 593] on div "9 items selected Campaign Name Ad Group Name Ad Type Responsive Search Ad Path …" at bounding box center [807, 224] width 1455 height 752
click at [933, 545] on div at bounding box center [933, 550] width 23 height 18
click at [918, 600] on li "50" at bounding box center [934, 612] width 41 height 25
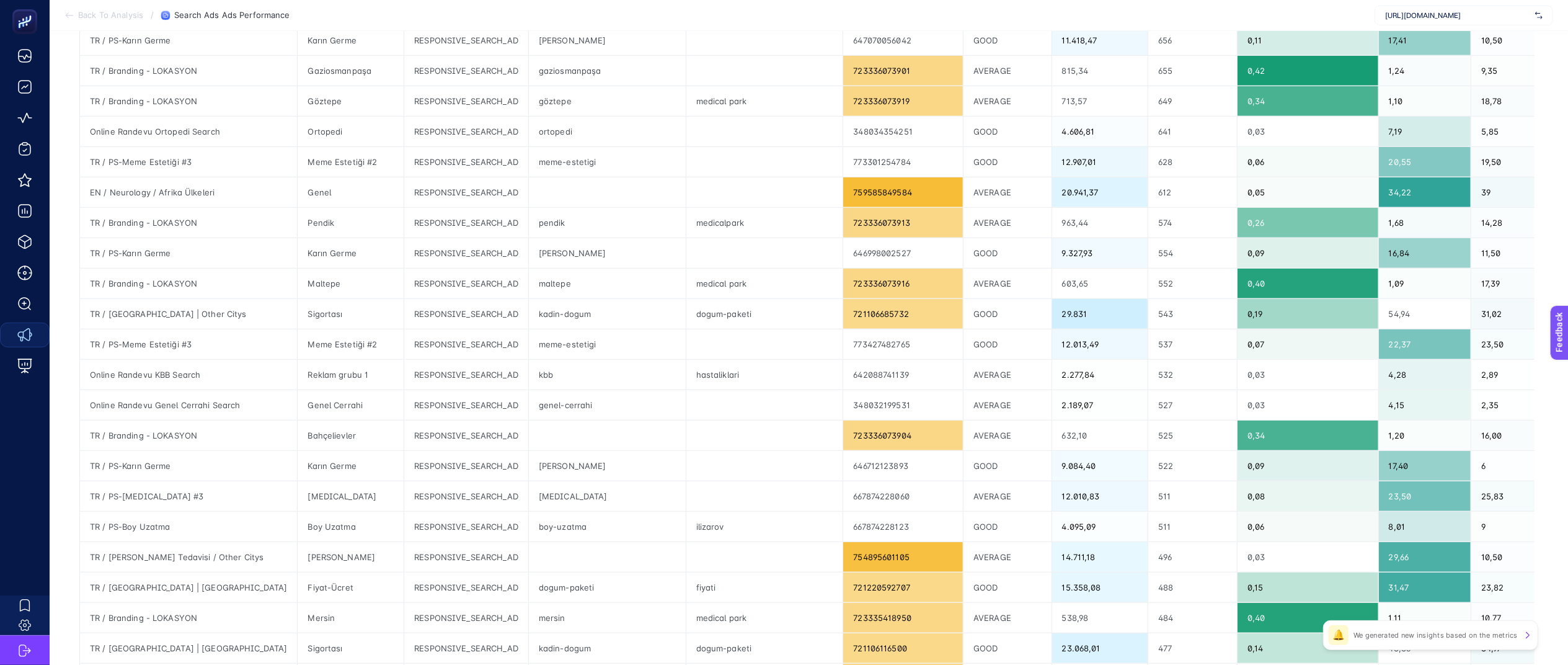
scroll to position [1263, 16]
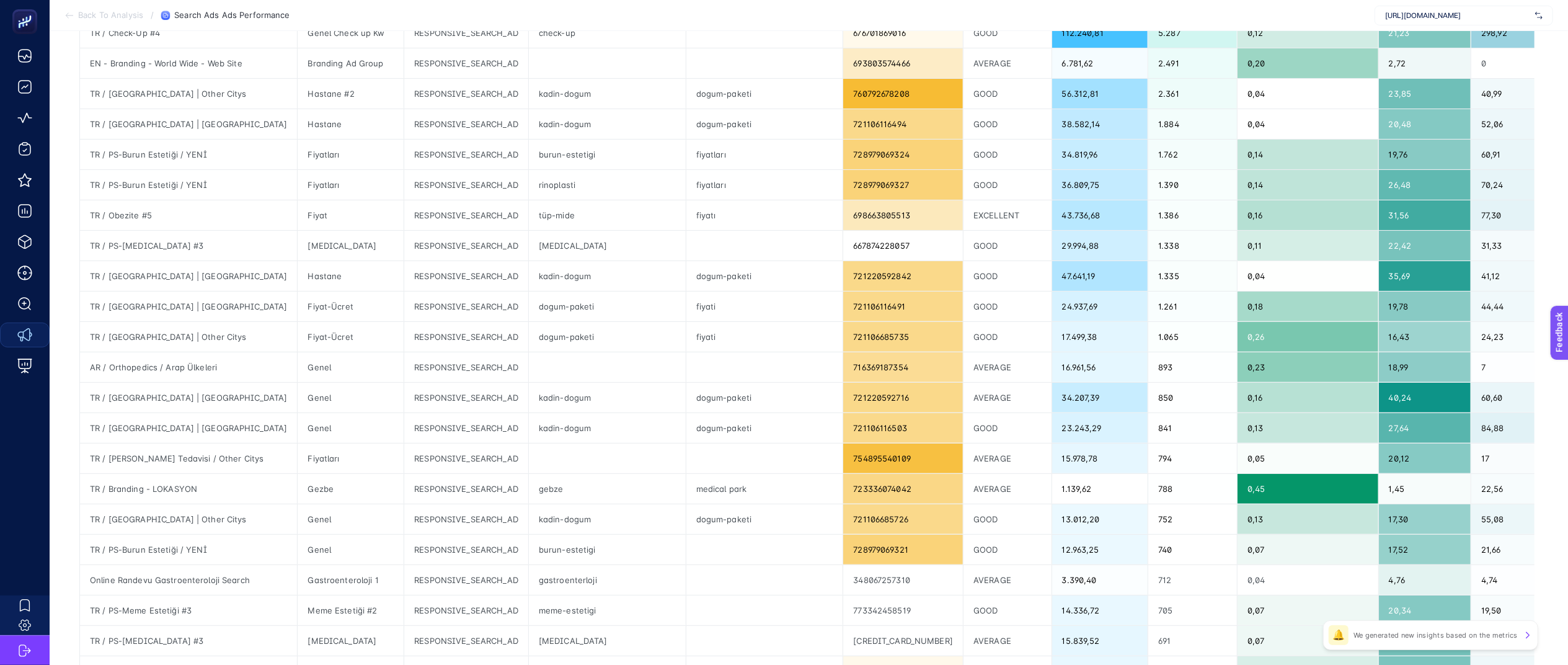
scroll to position [0, 16]
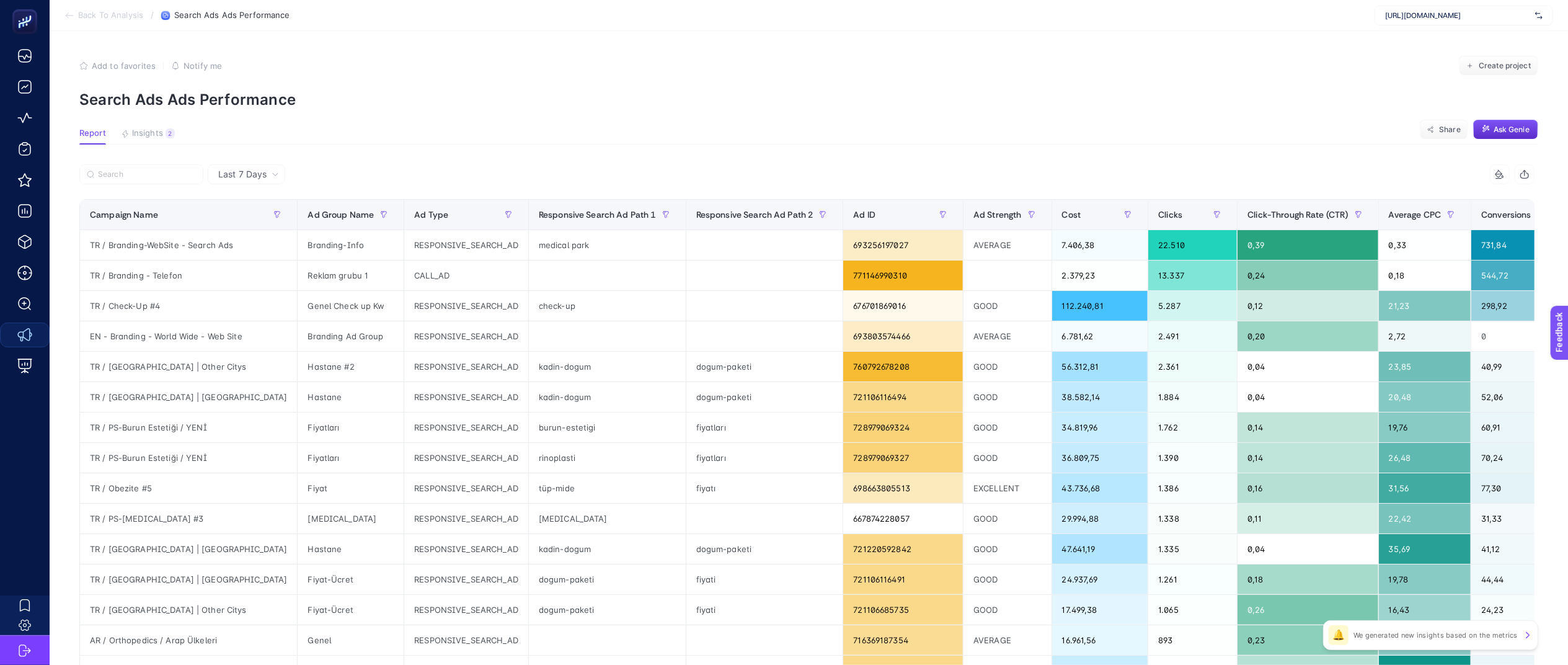
click at [926, 82] on section "Add to favorites false Notify me Create project Search Ads Ads Performance" at bounding box center [809, 82] width 1459 height 53
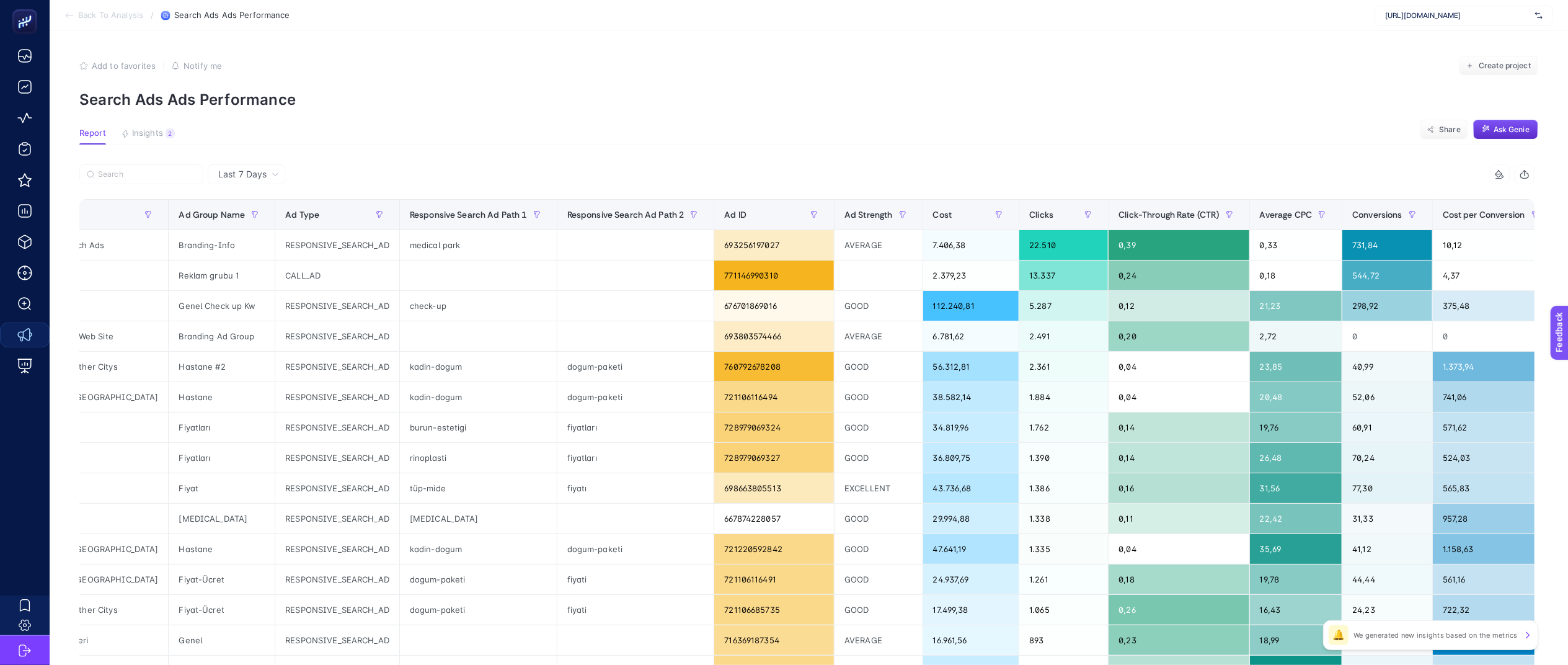
scroll to position [0, 268]
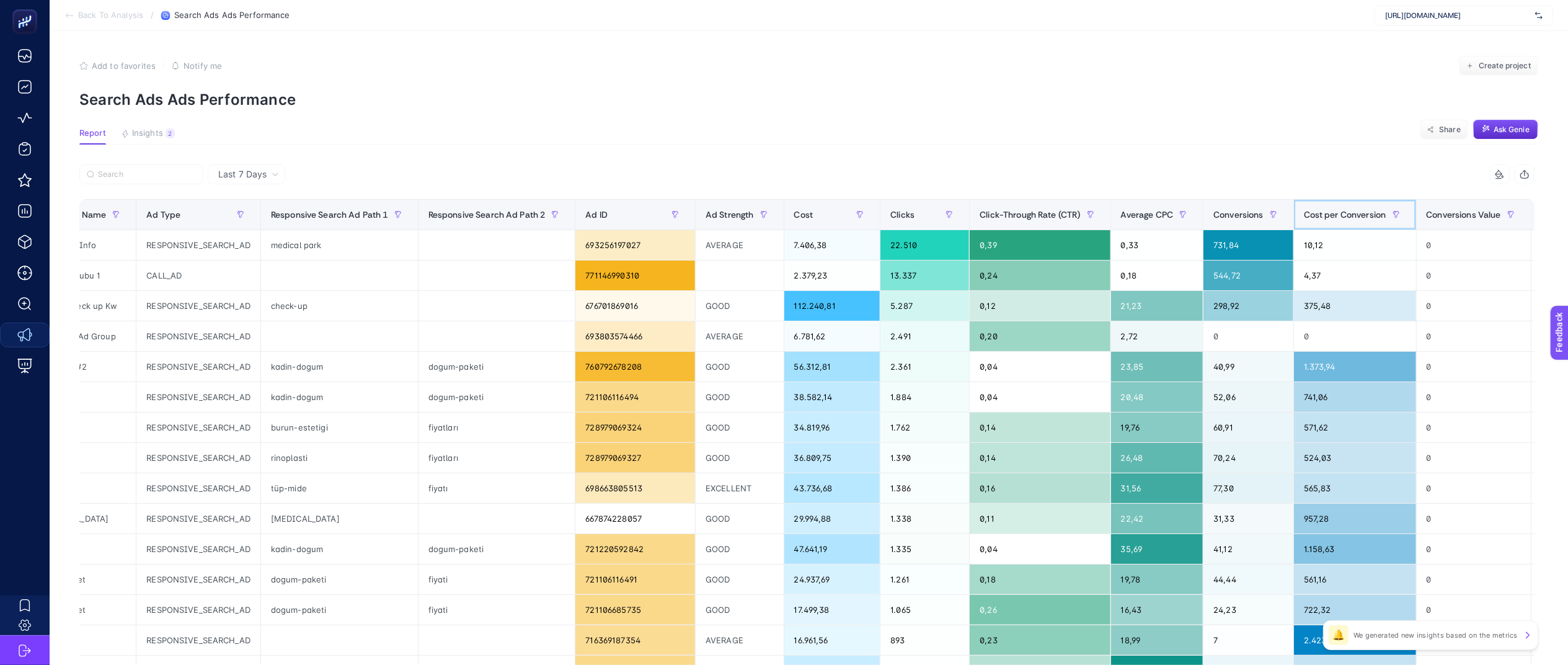
click at [1304, 222] on div "Cost per Conversion" at bounding box center [1355, 214] width 102 height 20
click at [1239, 222] on div "Conversions" at bounding box center [1249, 214] width 70 height 20
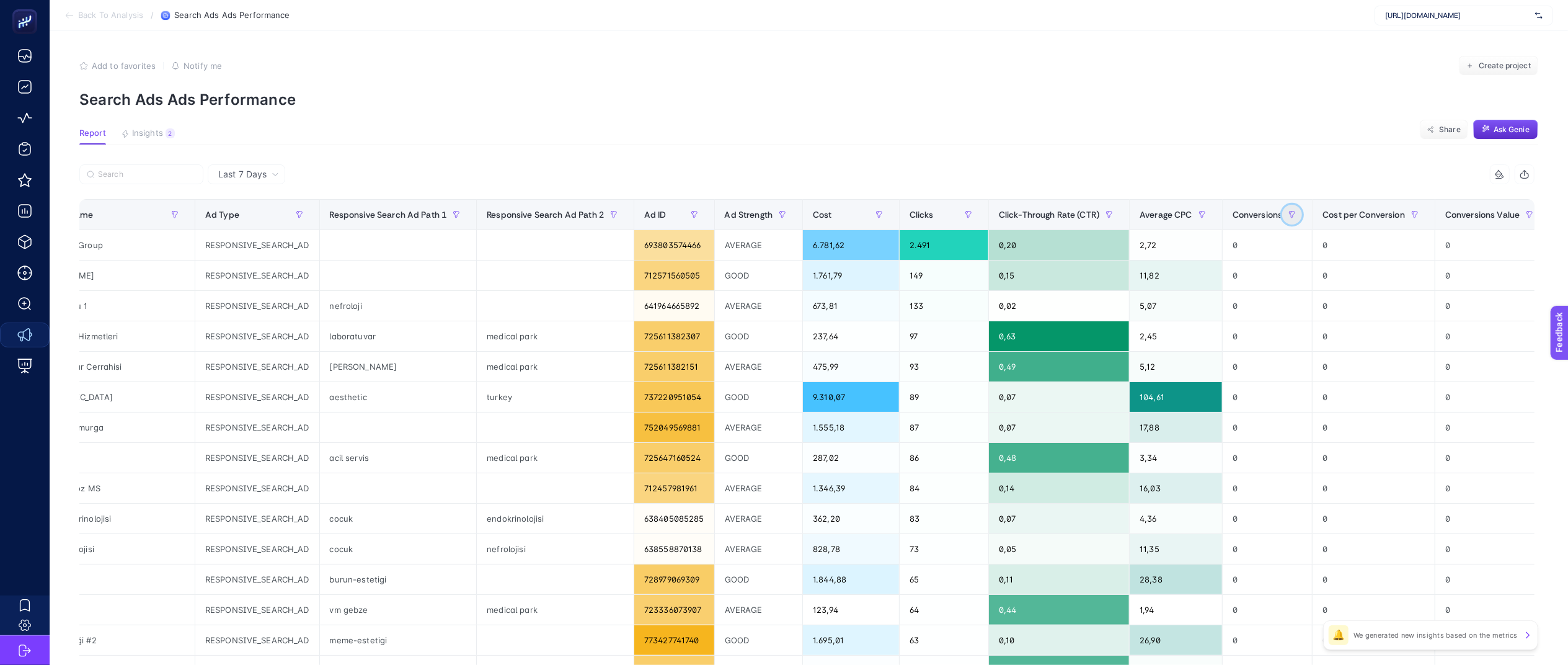
drag, startPoint x: 1239, startPoint y: 222, endPoint x: 1259, endPoint y: 211, distance: 22.8
click at [1283, 211] on button "button" at bounding box center [1293, 214] width 20 height 20
click at [1233, 219] on span "Conversions" at bounding box center [1258, 214] width 50 height 10
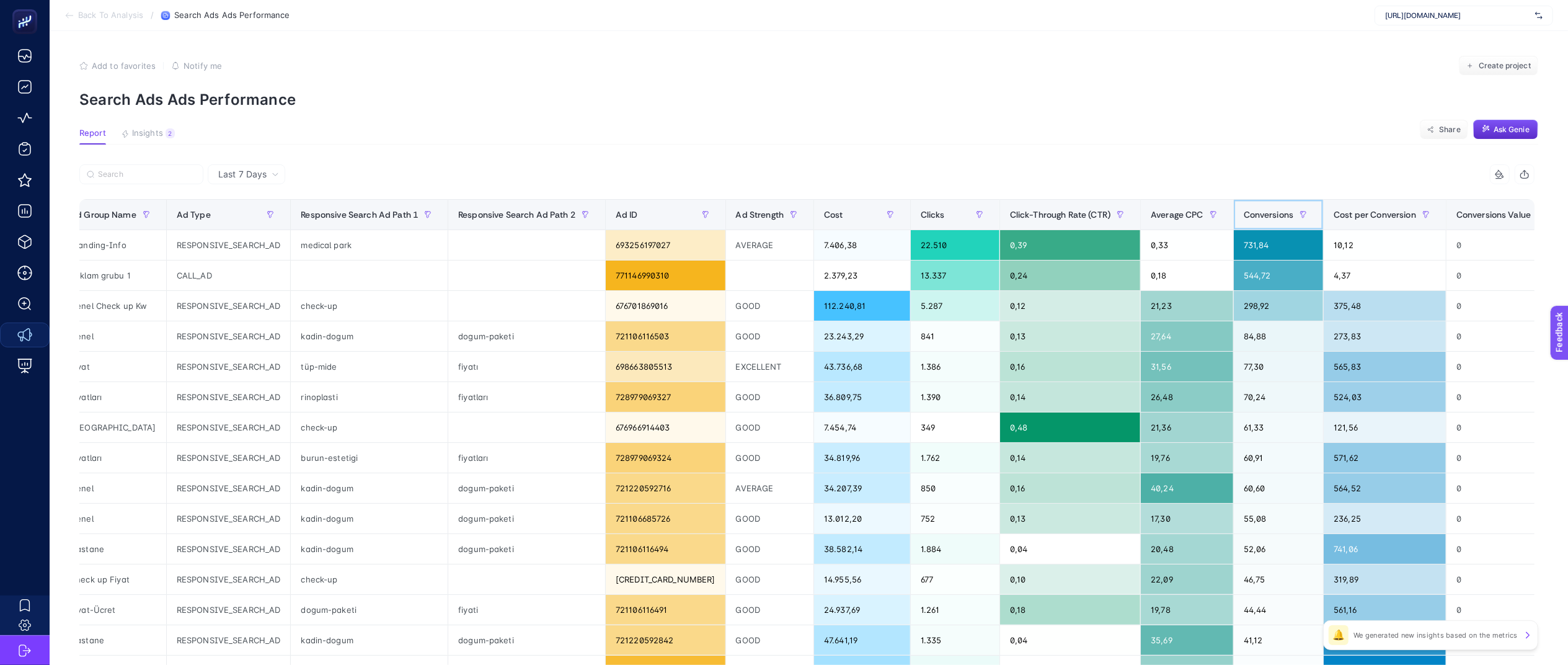
scroll to position [0, 257]
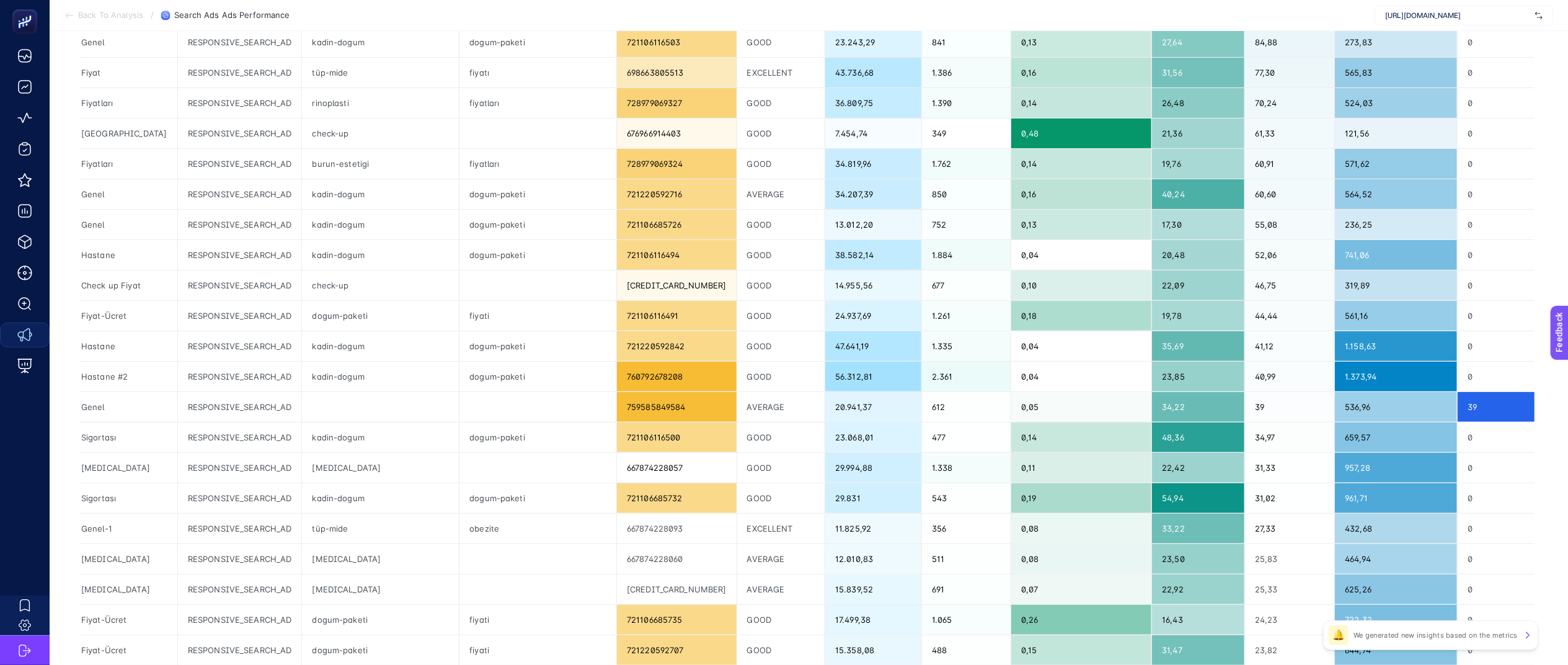
scroll to position [0, 16]
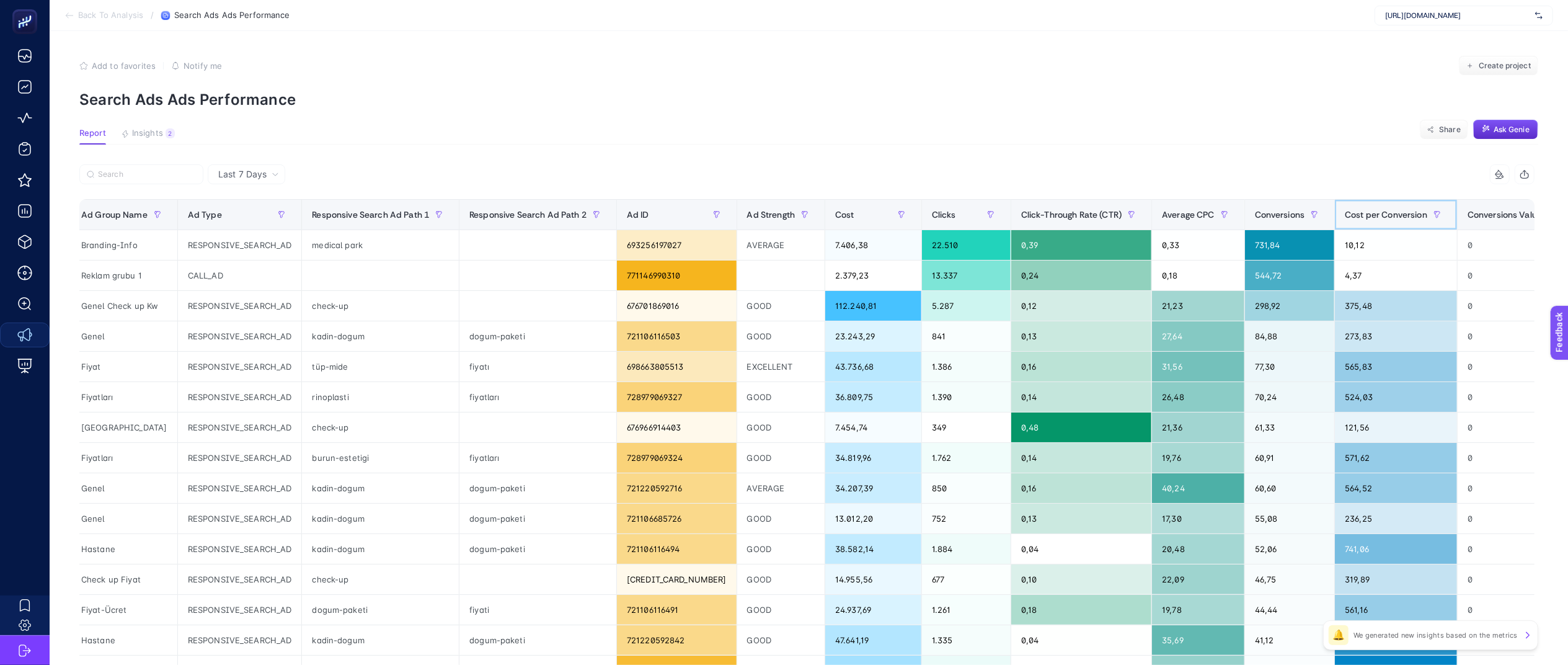
click at [1335, 201] on th "Cost per Conversion" at bounding box center [1396, 214] width 123 height 31
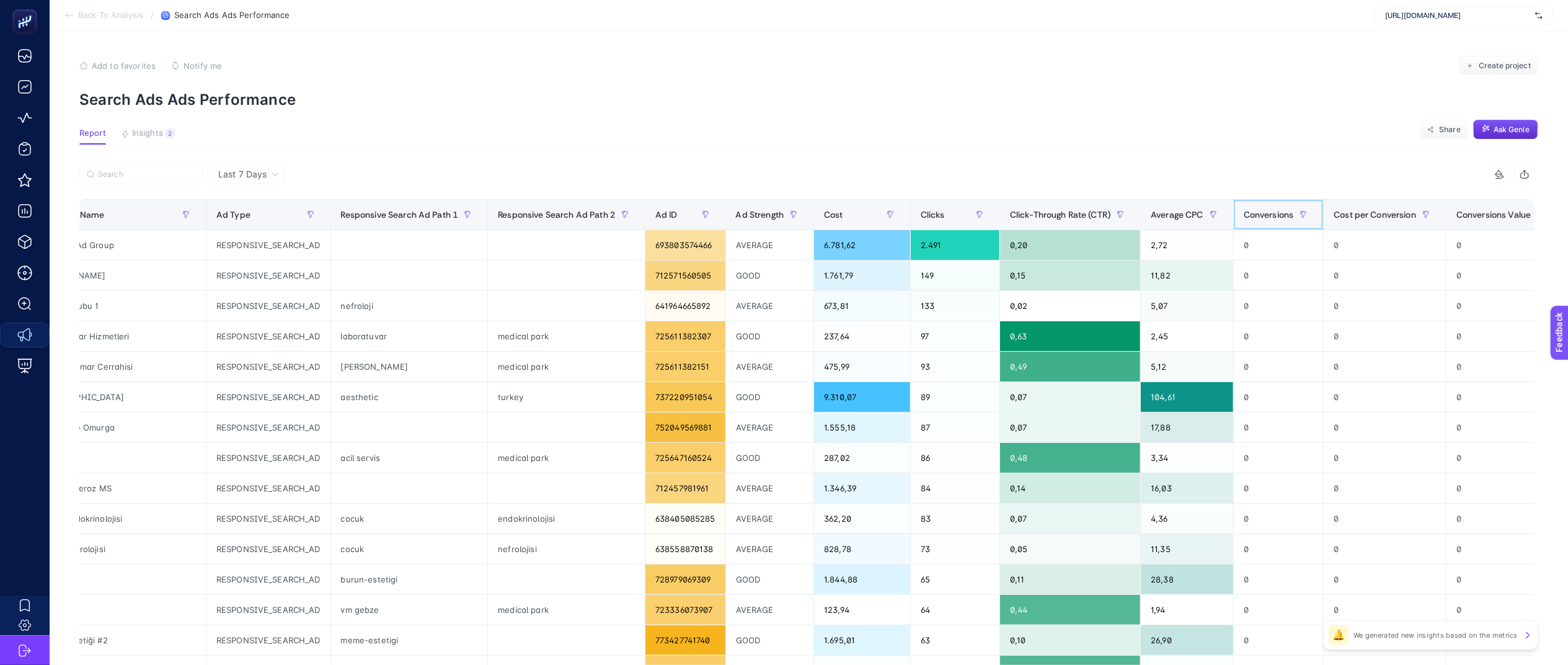
click at [1248, 201] on th "Conversions" at bounding box center [1279, 214] width 91 height 31
click at [1334, 208] on div "Cost per Conversion" at bounding box center [1385, 214] width 102 height 20
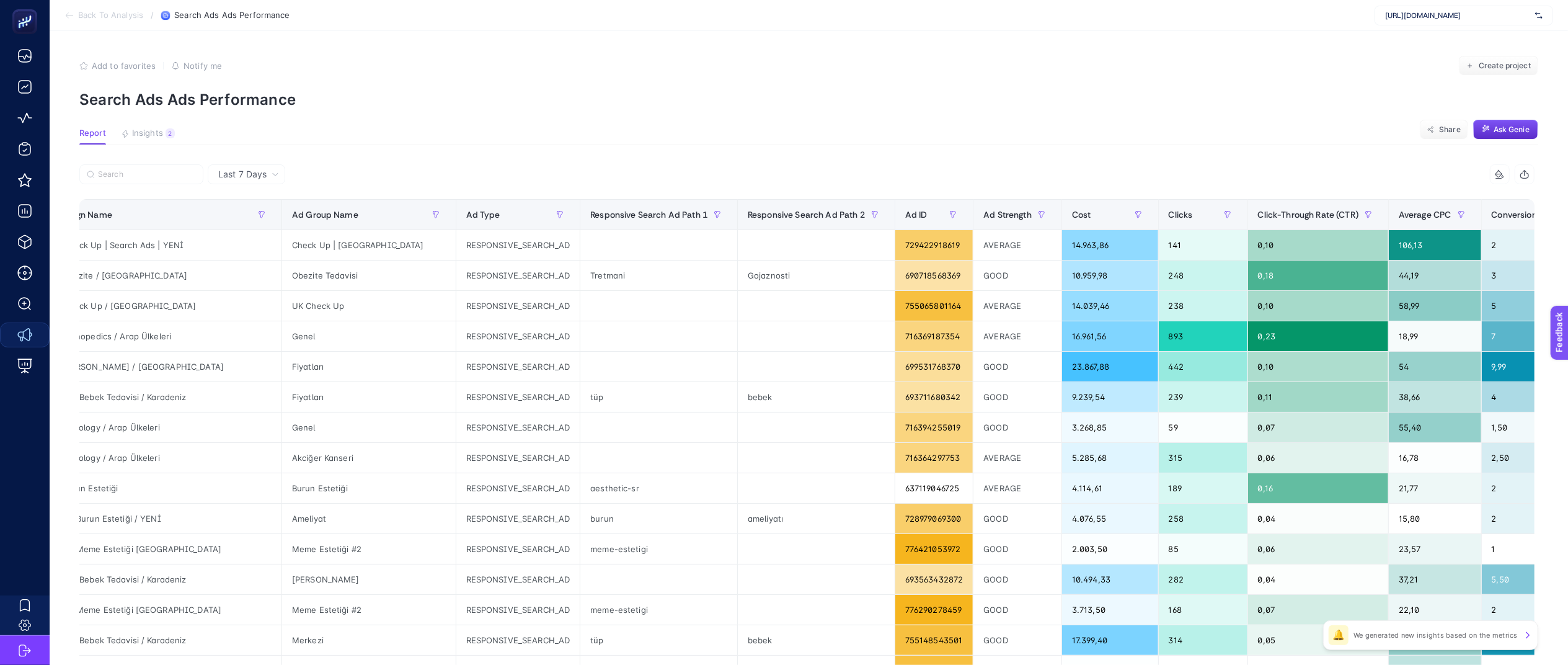
scroll to position [0, 0]
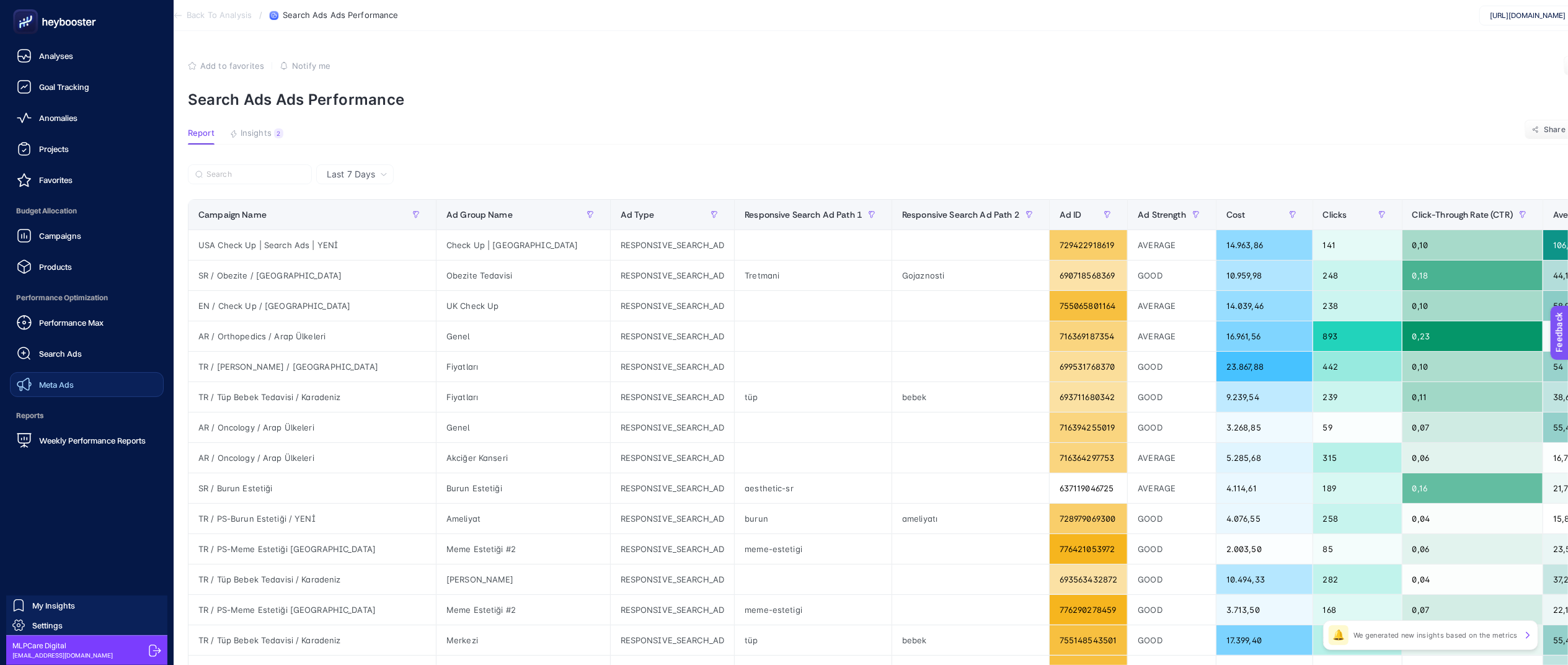
click at [62, 385] on span "Meta Ads" at bounding box center [56, 385] width 35 height 10
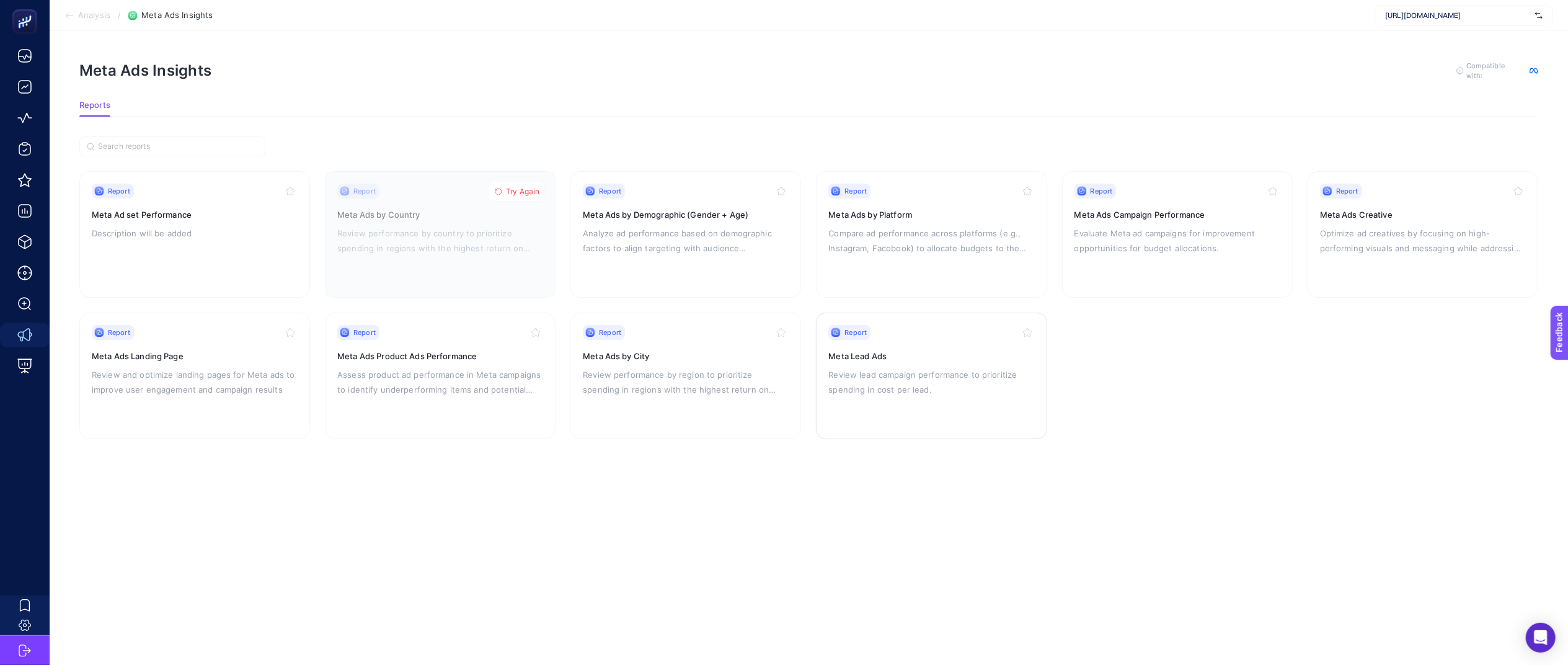
click at [922, 367] on p "Review lead campaign performance to prioritize spending in cost per lead." at bounding box center [932, 382] width 206 height 30
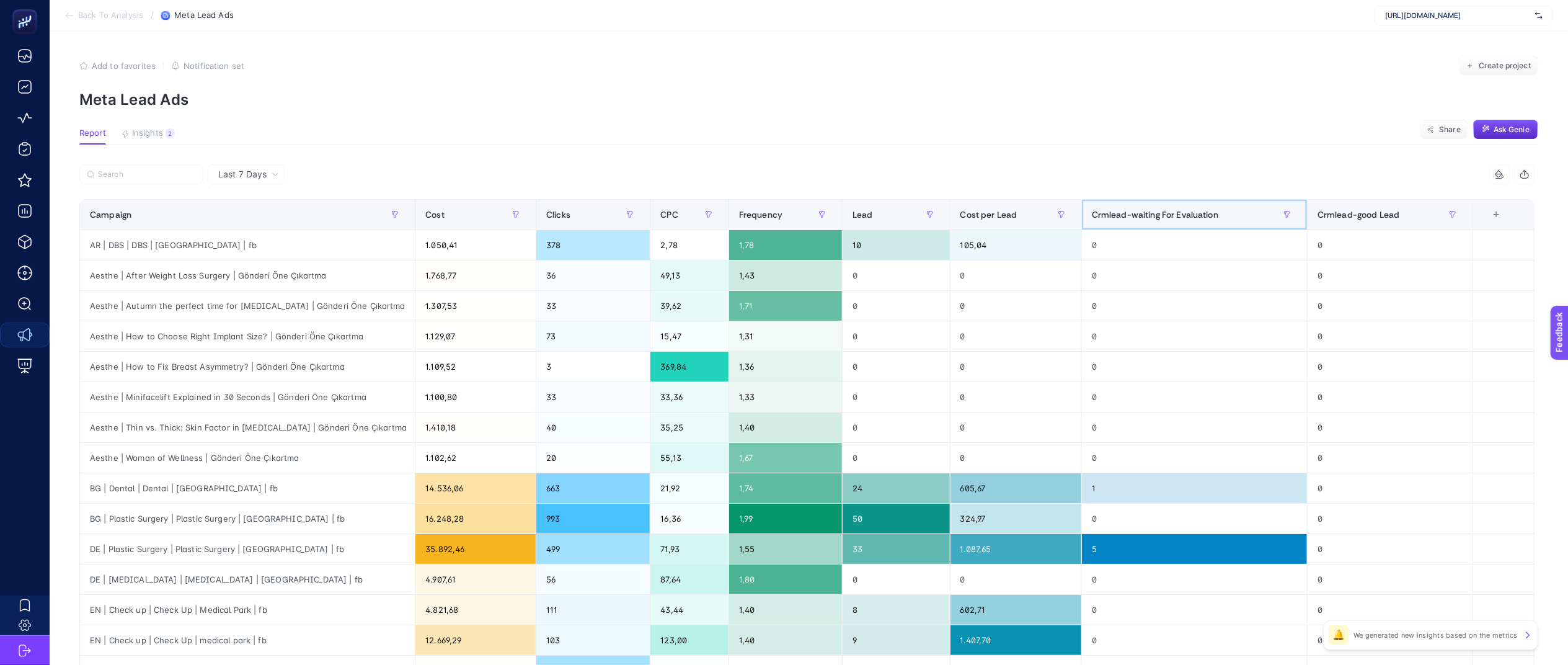
click at [1184, 222] on div "Crmlead-waiting For Evaluation" at bounding box center [1194, 214] width 205 height 20
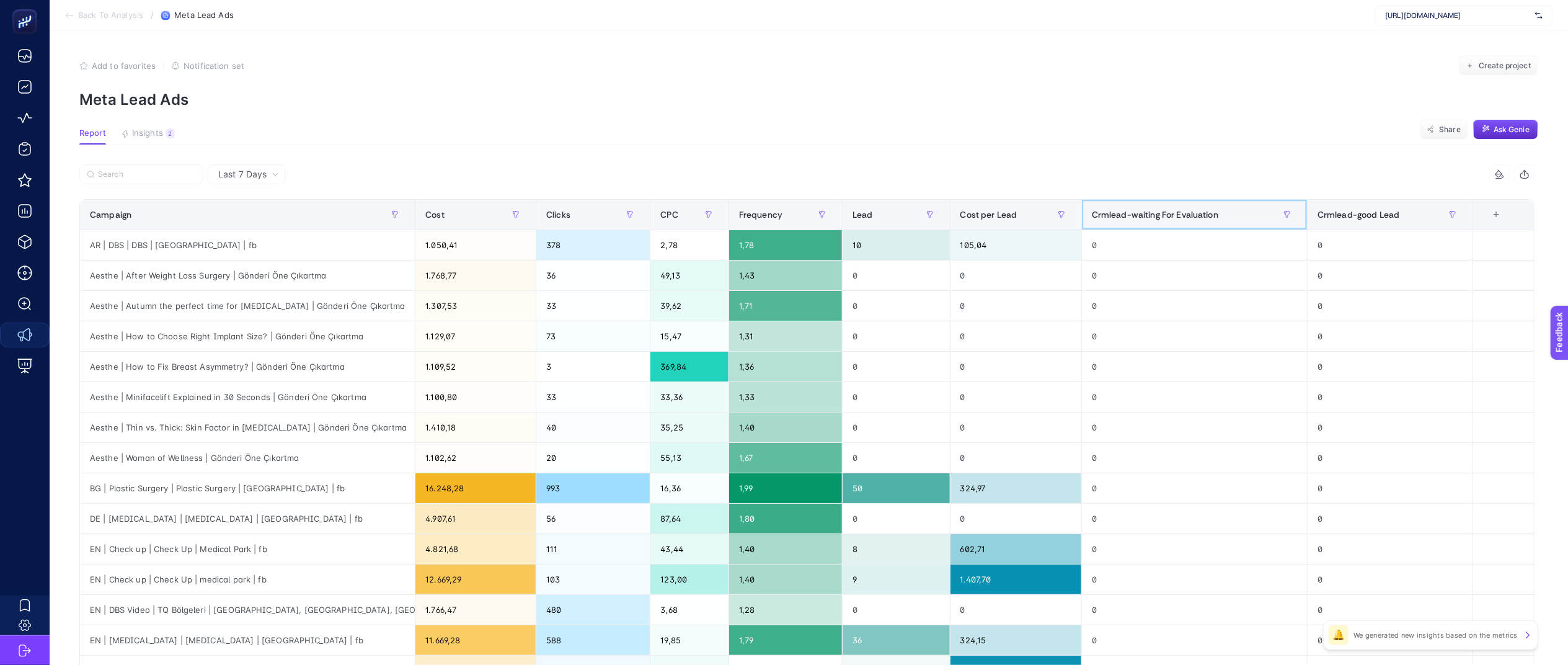
click at [1184, 222] on div "Crmlead-waiting For Evaluation" at bounding box center [1194, 214] width 205 height 20
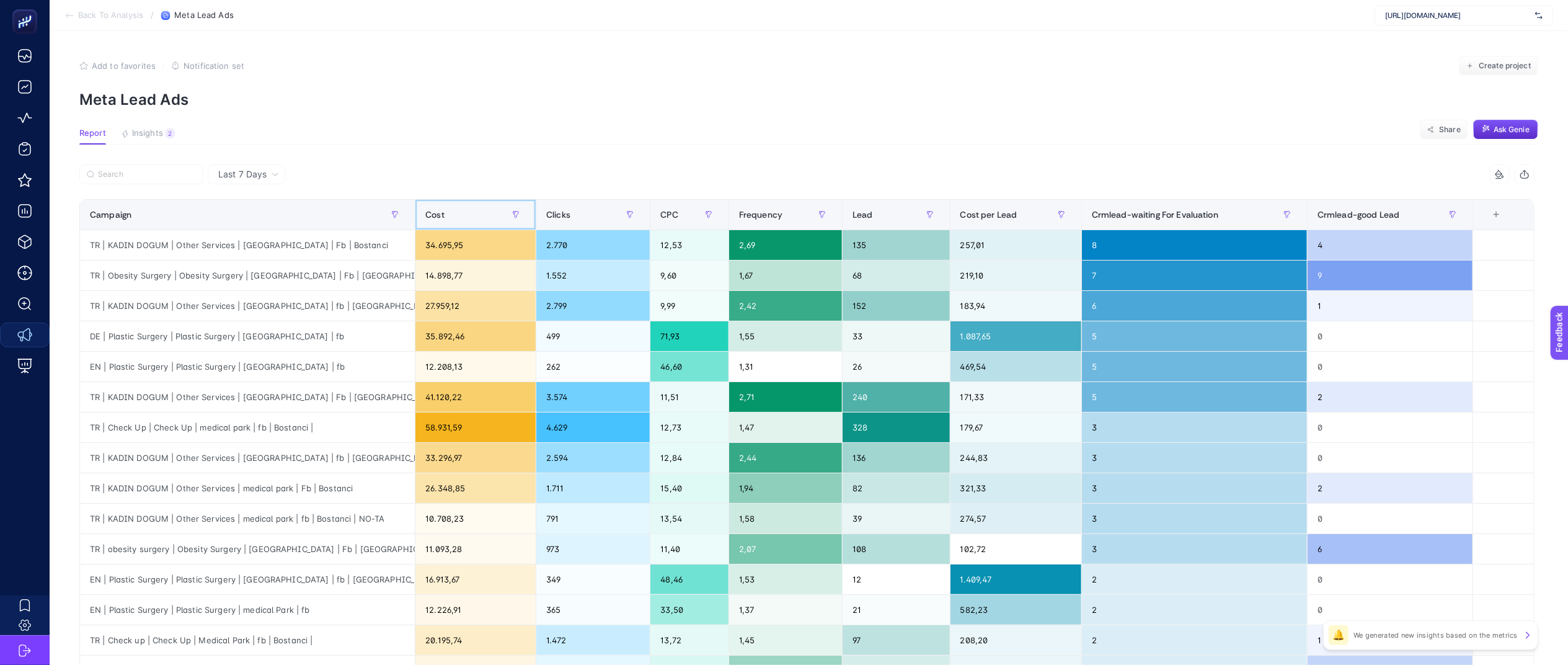
click at [450, 199] on th "Cost" at bounding box center [476, 214] width 121 height 31
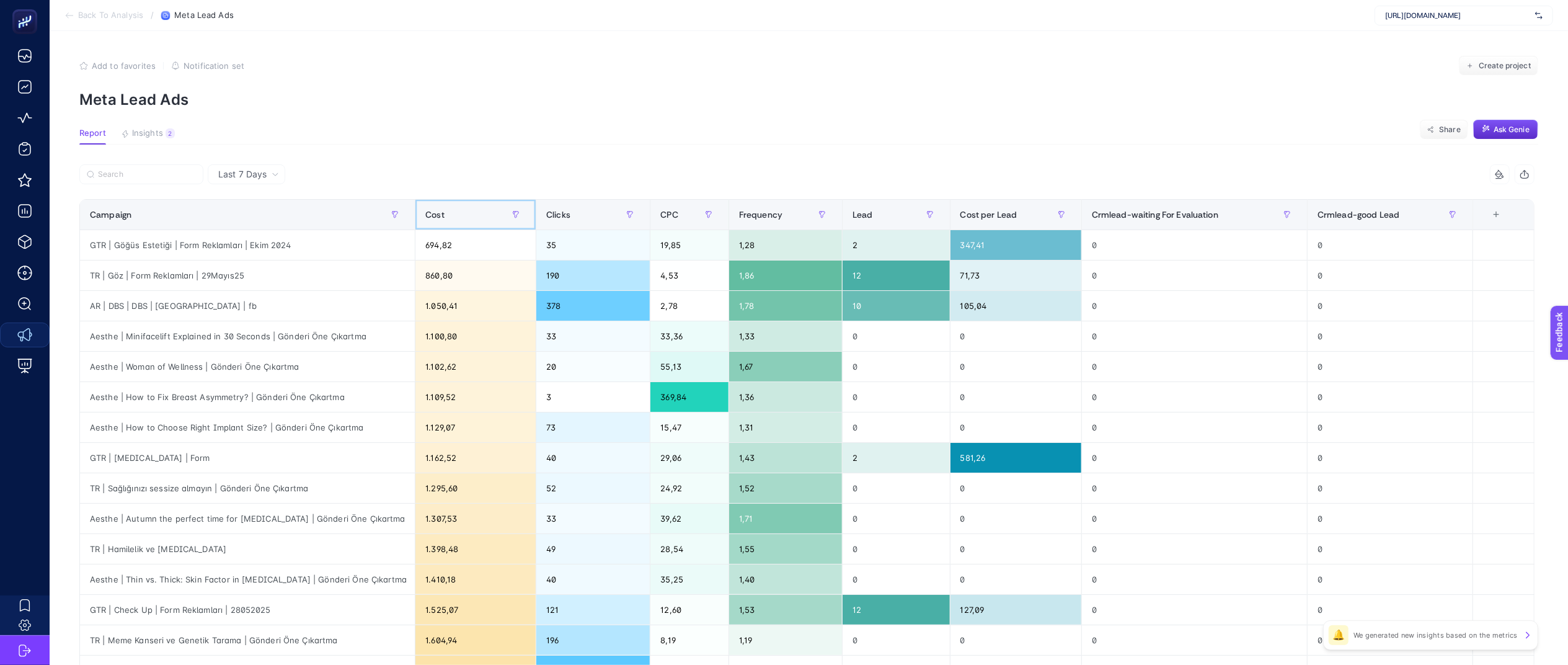
click at [459, 210] on div "Cost" at bounding box center [476, 214] width 101 height 20
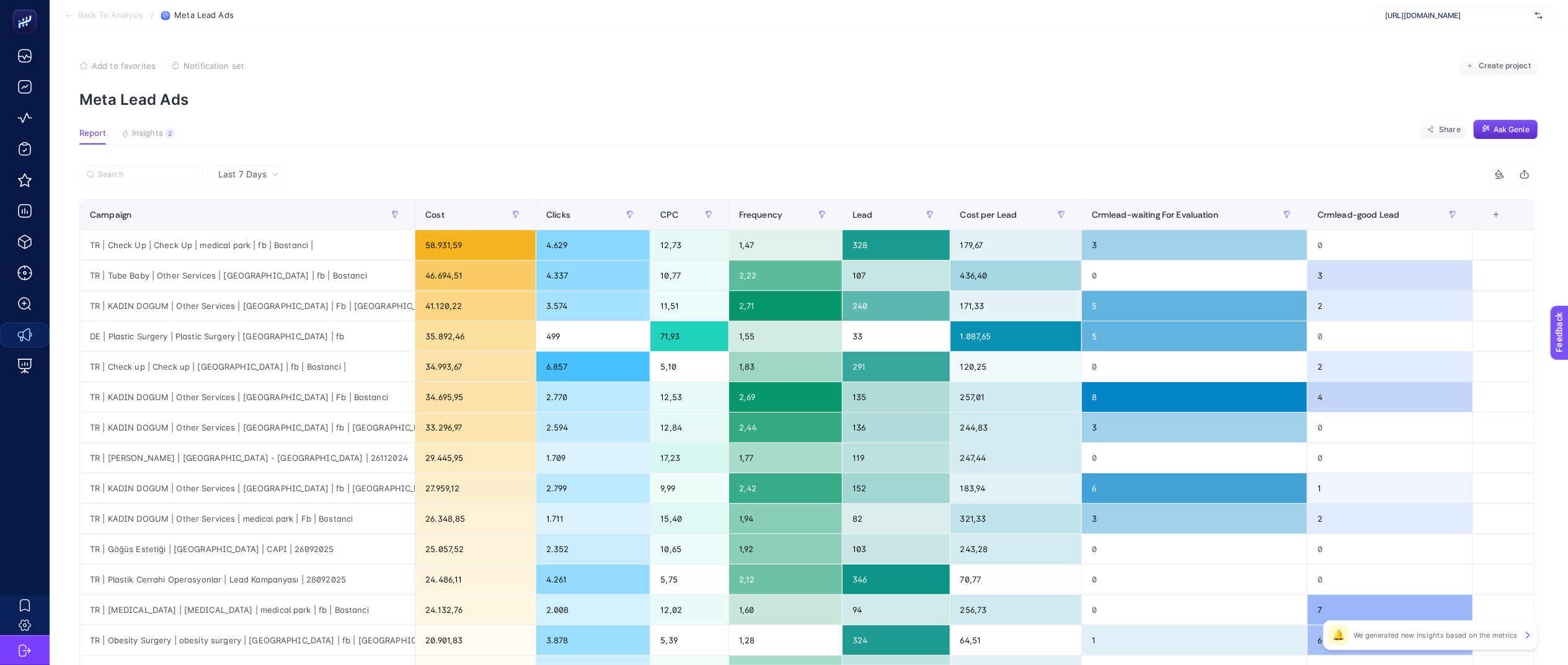
click at [239, 178] on span "Last 7 Days" at bounding box center [243, 174] width 48 height 12
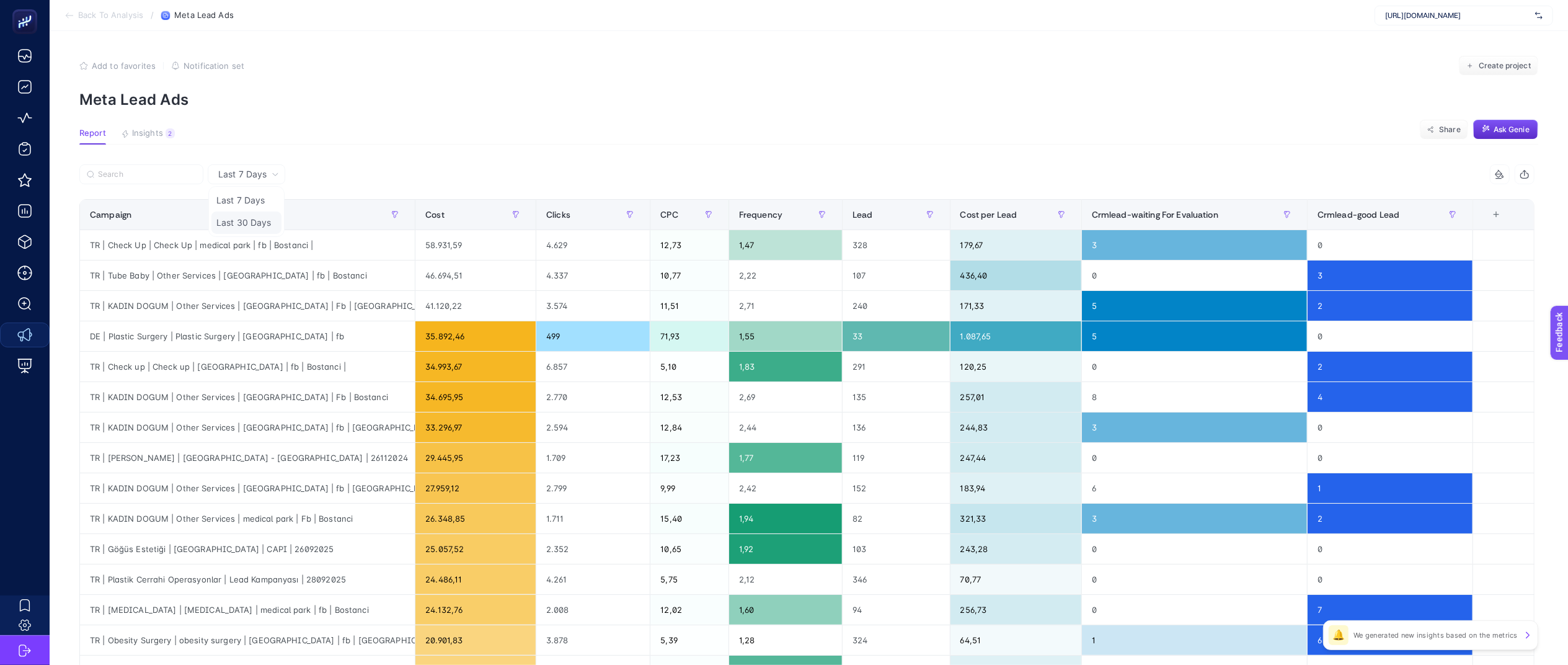
click at [248, 228] on li "Last 30 Days" at bounding box center [246, 222] width 70 height 22
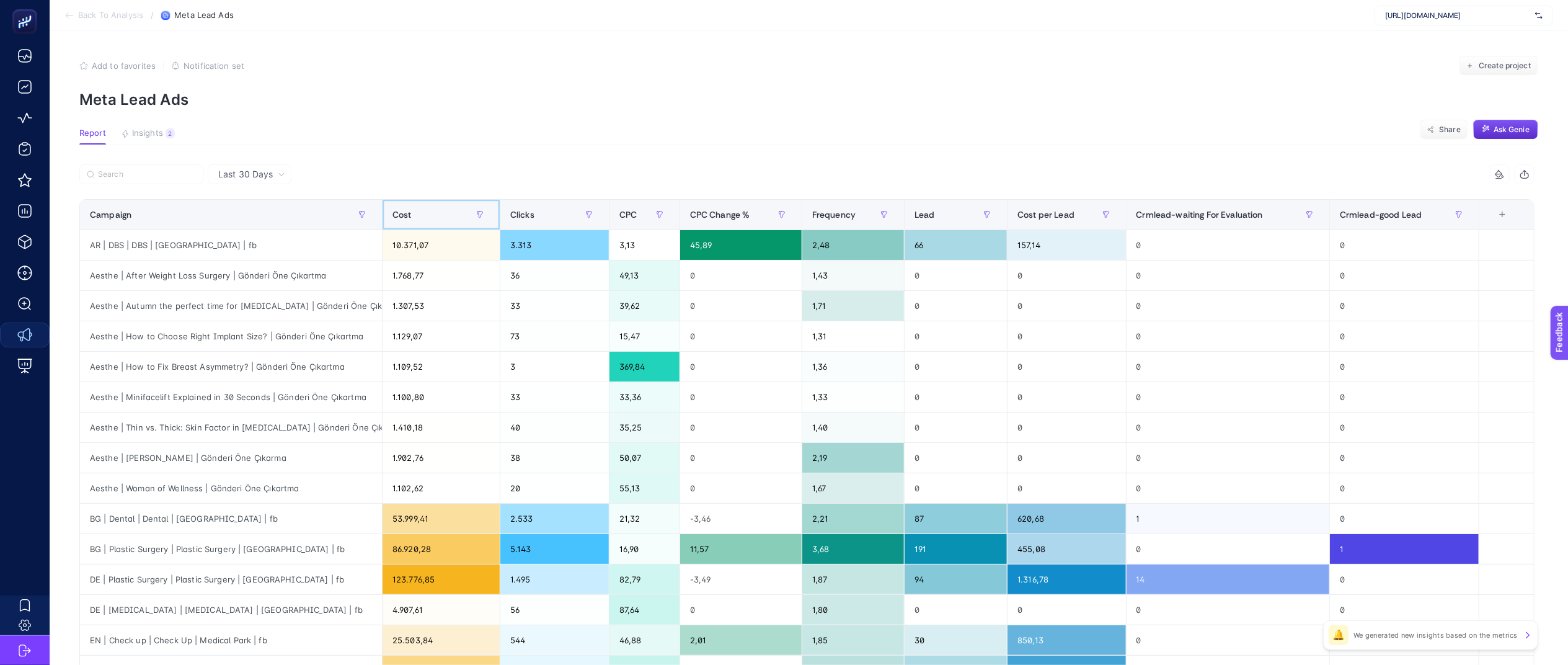
click at [408, 209] on span "Cost" at bounding box center [402, 214] width 19 height 10
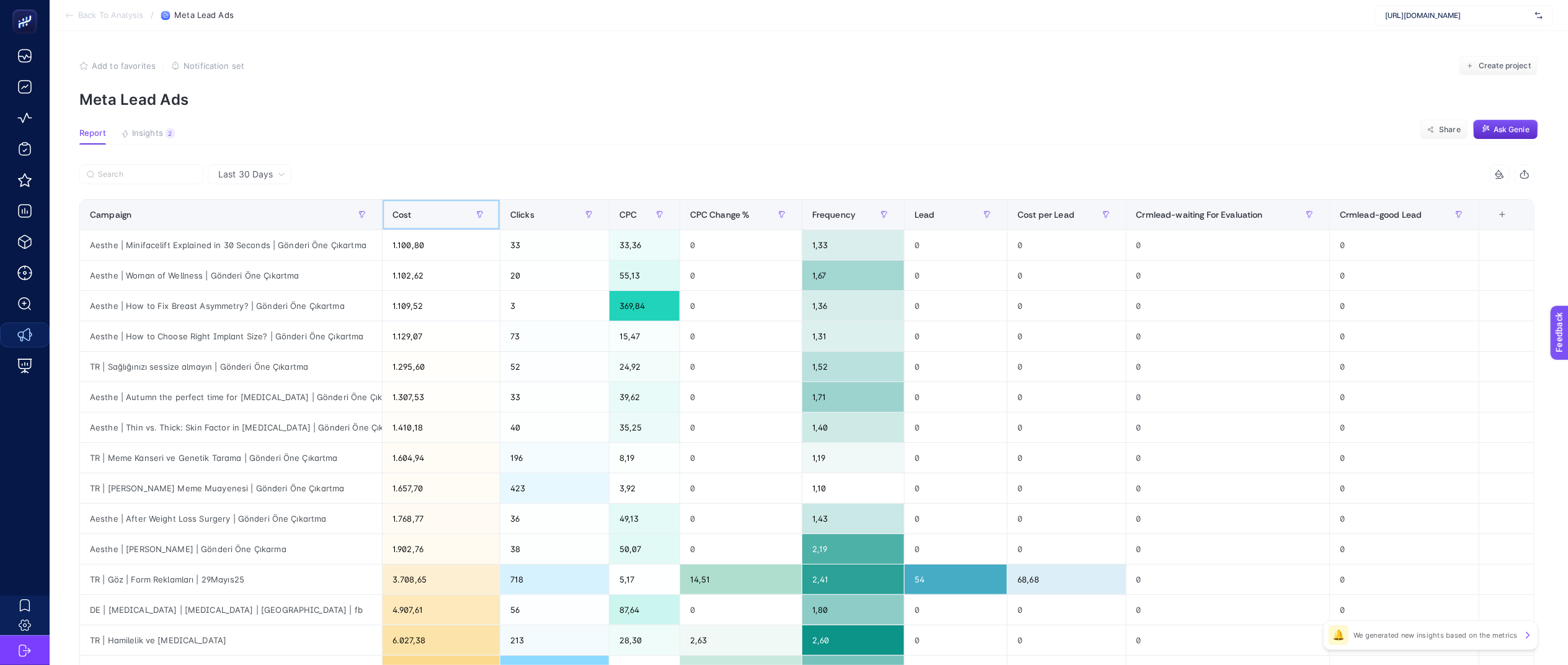
click at [426, 209] on div "Cost" at bounding box center [441, 214] width 97 height 20
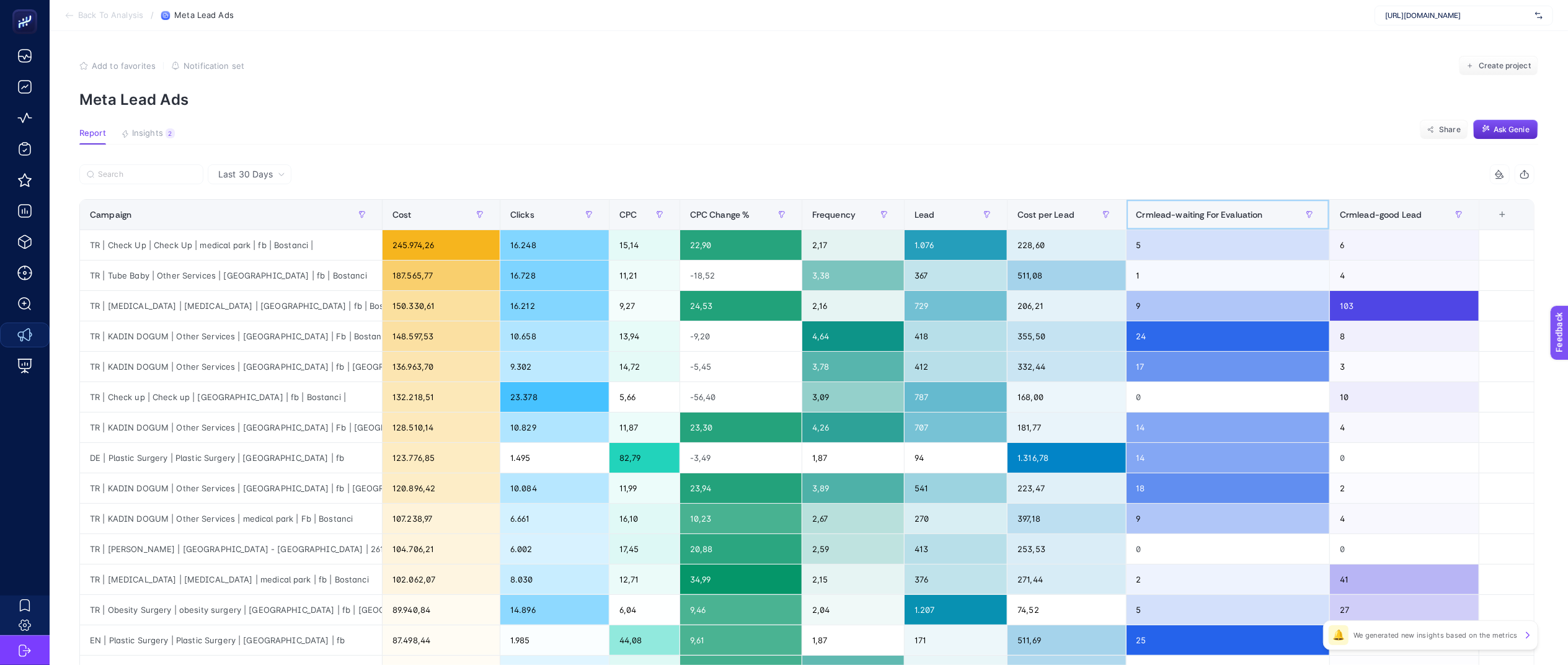
click at [1240, 217] on span "Crmlead-waiting For Evaluation" at bounding box center [1200, 214] width 126 height 10
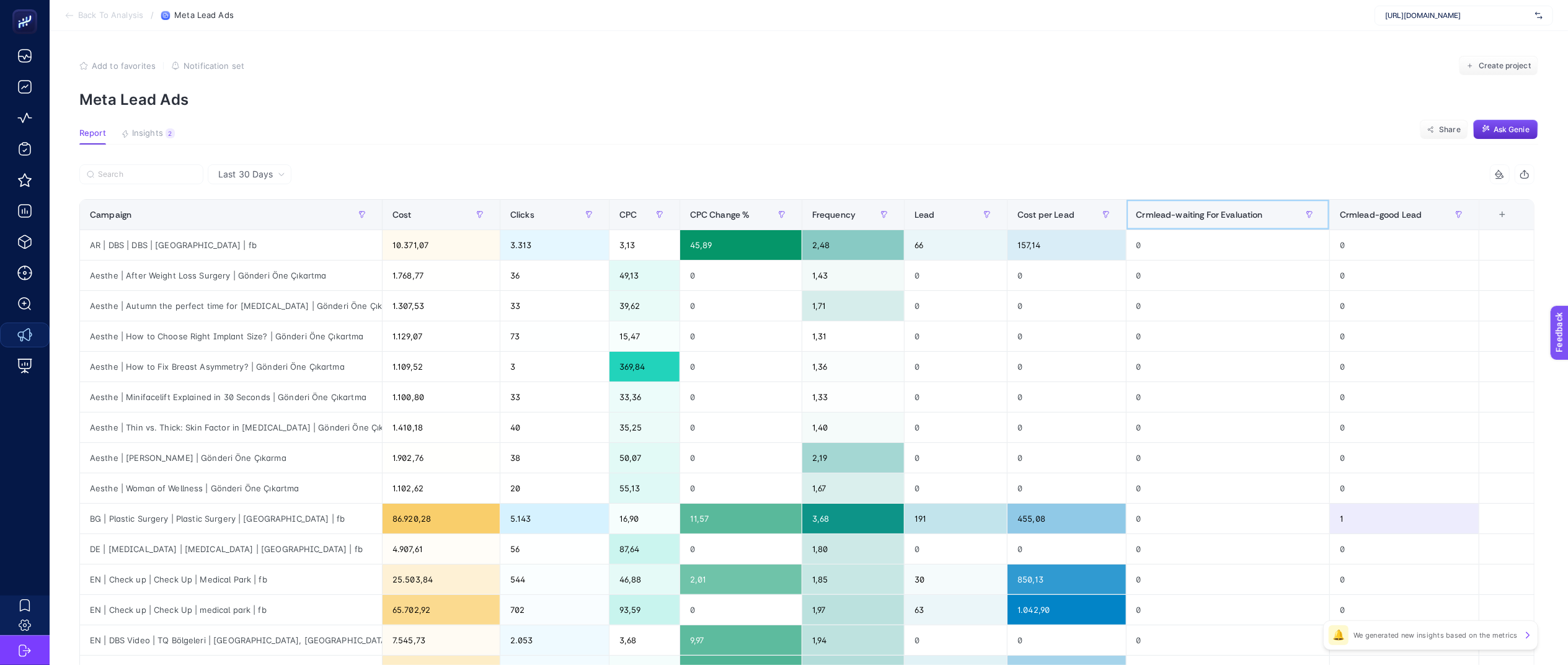
click at [1237, 214] on span "Crmlead-waiting For Evaluation" at bounding box center [1200, 214] width 126 height 10
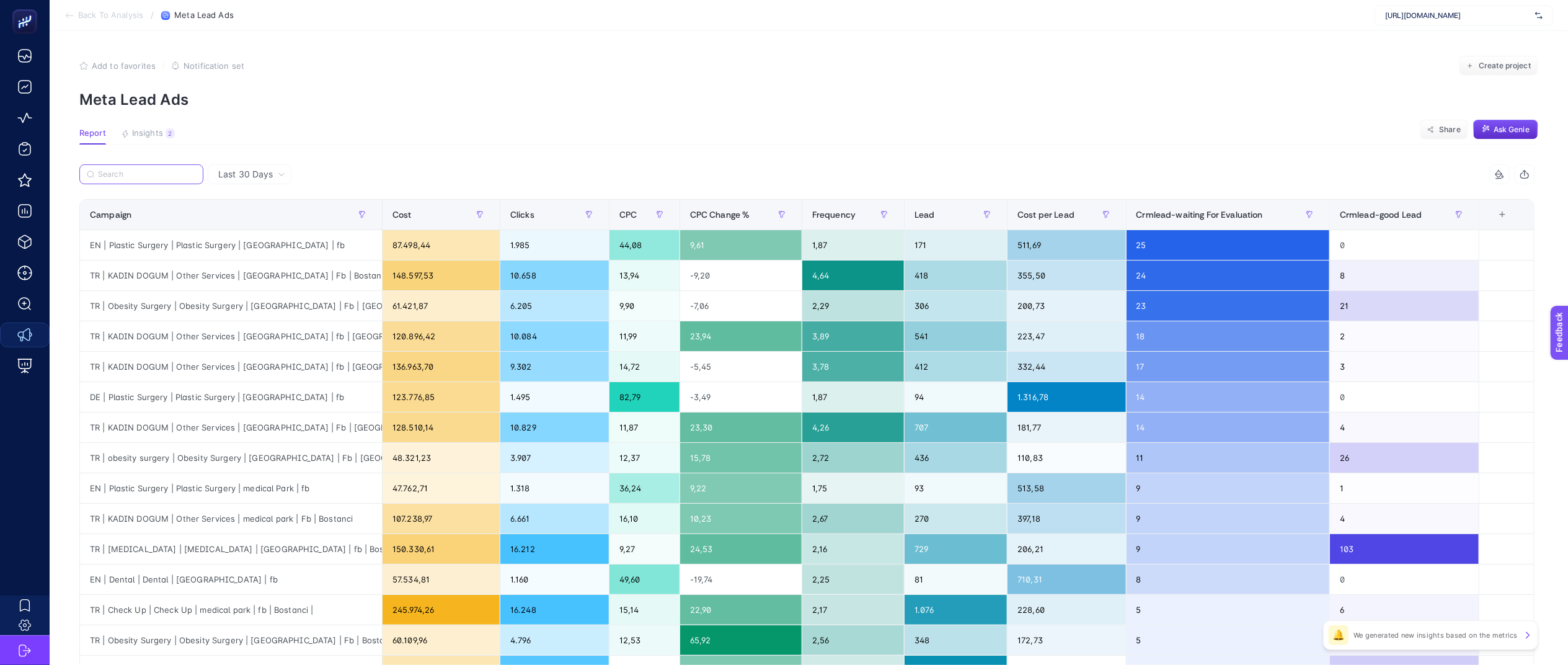
click at [119, 170] on input "Search" at bounding box center [147, 174] width 98 height 9
click at [372, 219] on button "button" at bounding box center [362, 214] width 20 height 20
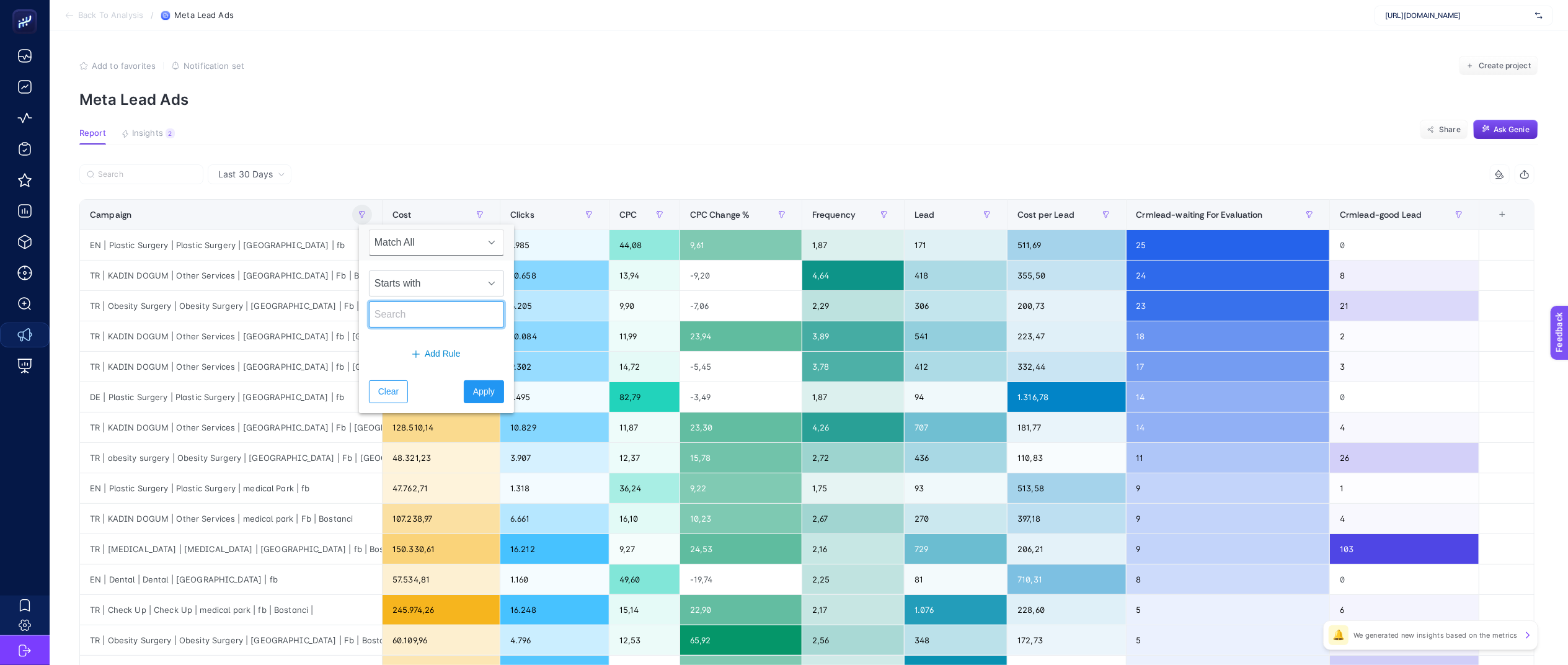
click at [427, 317] on input "text" at bounding box center [436, 314] width 136 height 26
type input "Kadın"
click at [485, 396] on span "Apply" at bounding box center [484, 392] width 22 height 13
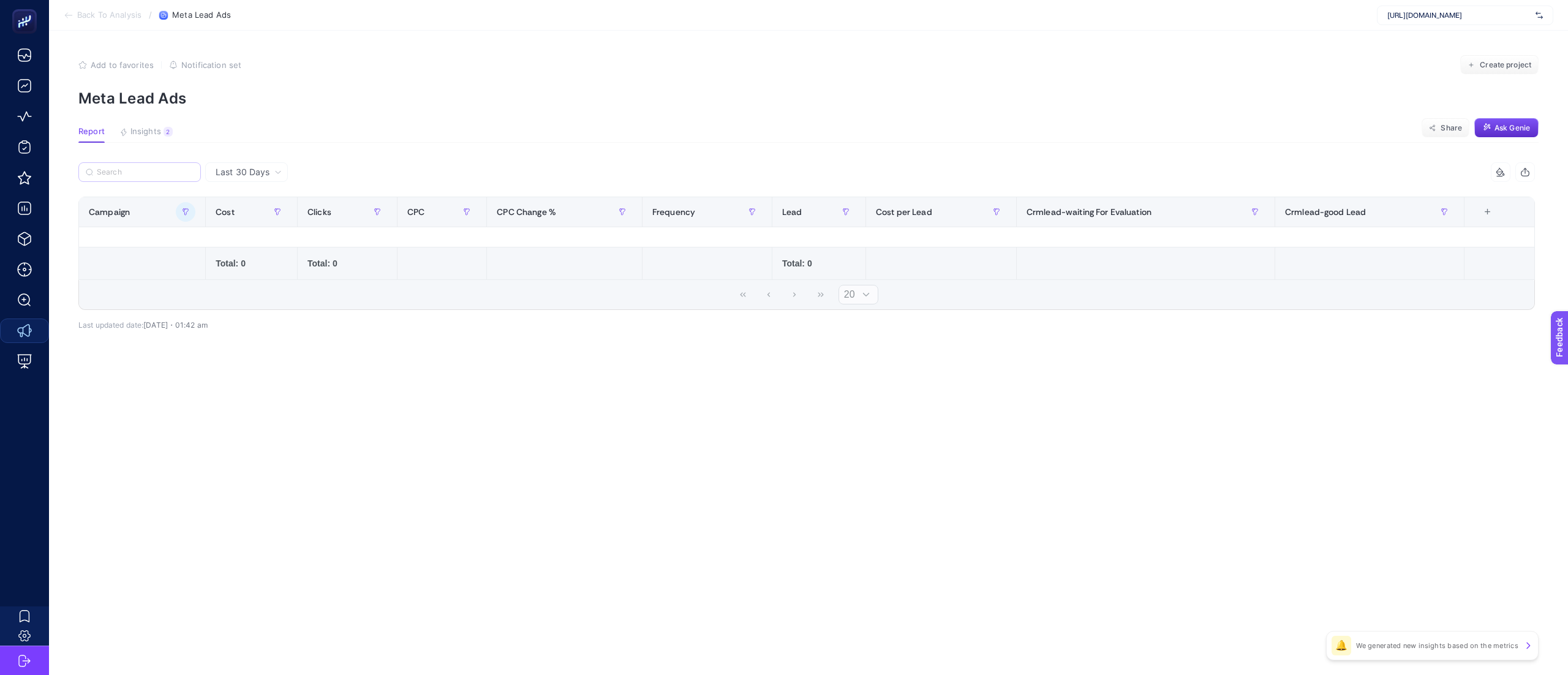
click at [152, 165] on label at bounding box center [139, 172] width 123 height 20
click at [0, 0] on input "Search" at bounding box center [0, 0] width 0 height 0
click at [189, 221] on button "button" at bounding box center [186, 212] width 20 height 20
click at [214, 323] on input "Kadın" at bounding box center [252, 311] width 134 height 26
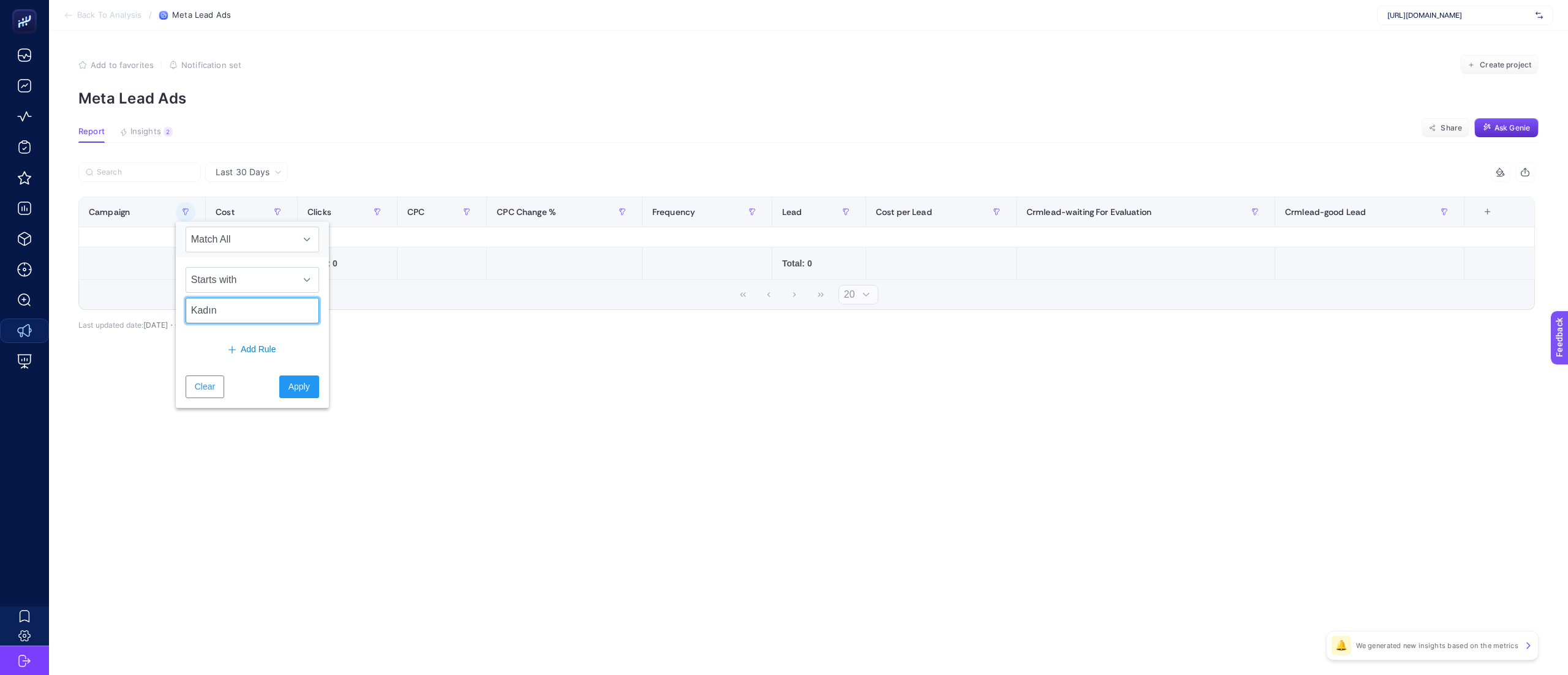
click at [214, 323] on input "Kadın" at bounding box center [252, 311] width 134 height 26
type input "KADIN"
click at [297, 386] on span "Apply" at bounding box center [299, 387] width 22 height 13
click at [177, 210] on button "button" at bounding box center [186, 212] width 20 height 20
click at [254, 313] on input "KADIN" at bounding box center [252, 311] width 134 height 26
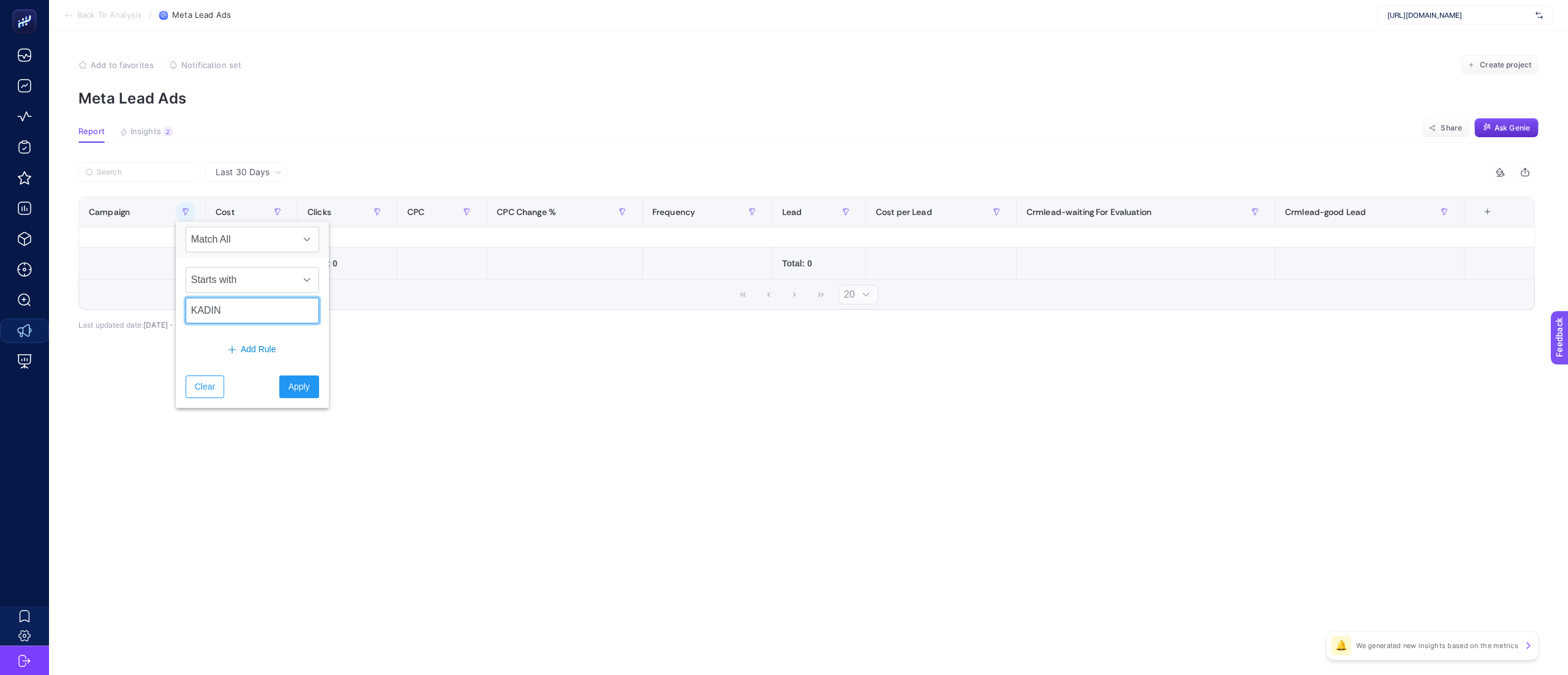
click at [254, 313] on input "KADIN" at bounding box center [252, 311] width 134 height 26
click at [294, 375] on div "Clear Apply" at bounding box center [252, 387] width 153 height 42
click at [298, 385] on span "Apply" at bounding box center [299, 387] width 22 height 13
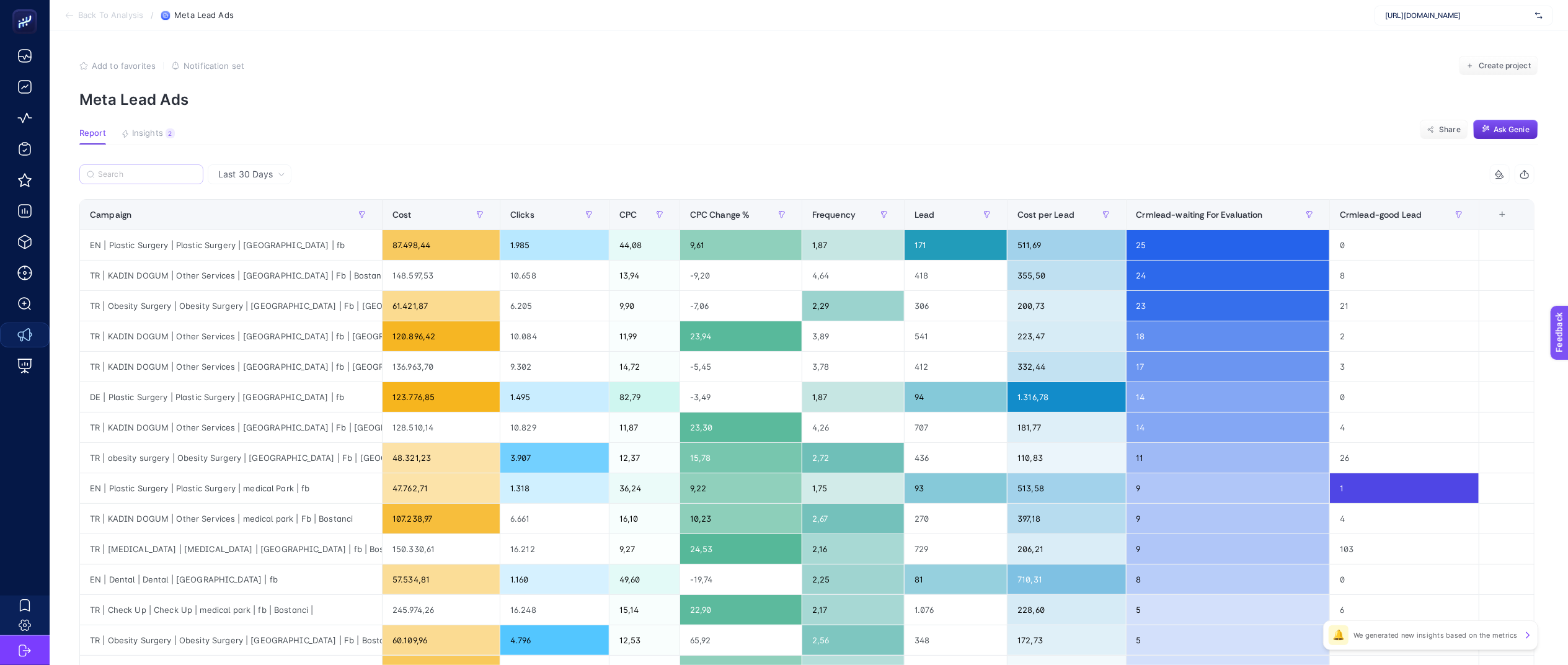
click at [108, 180] on label at bounding box center [141, 175] width 124 height 20
click at [0, 0] on input "Search" at bounding box center [0, 0] width 0 height 0
click at [111, 180] on label at bounding box center [141, 175] width 124 height 20
click at [0, 0] on input "Search" at bounding box center [0, 0] width 0 height 0
click at [131, 177] on input "Search" at bounding box center [147, 174] width 98 height 9
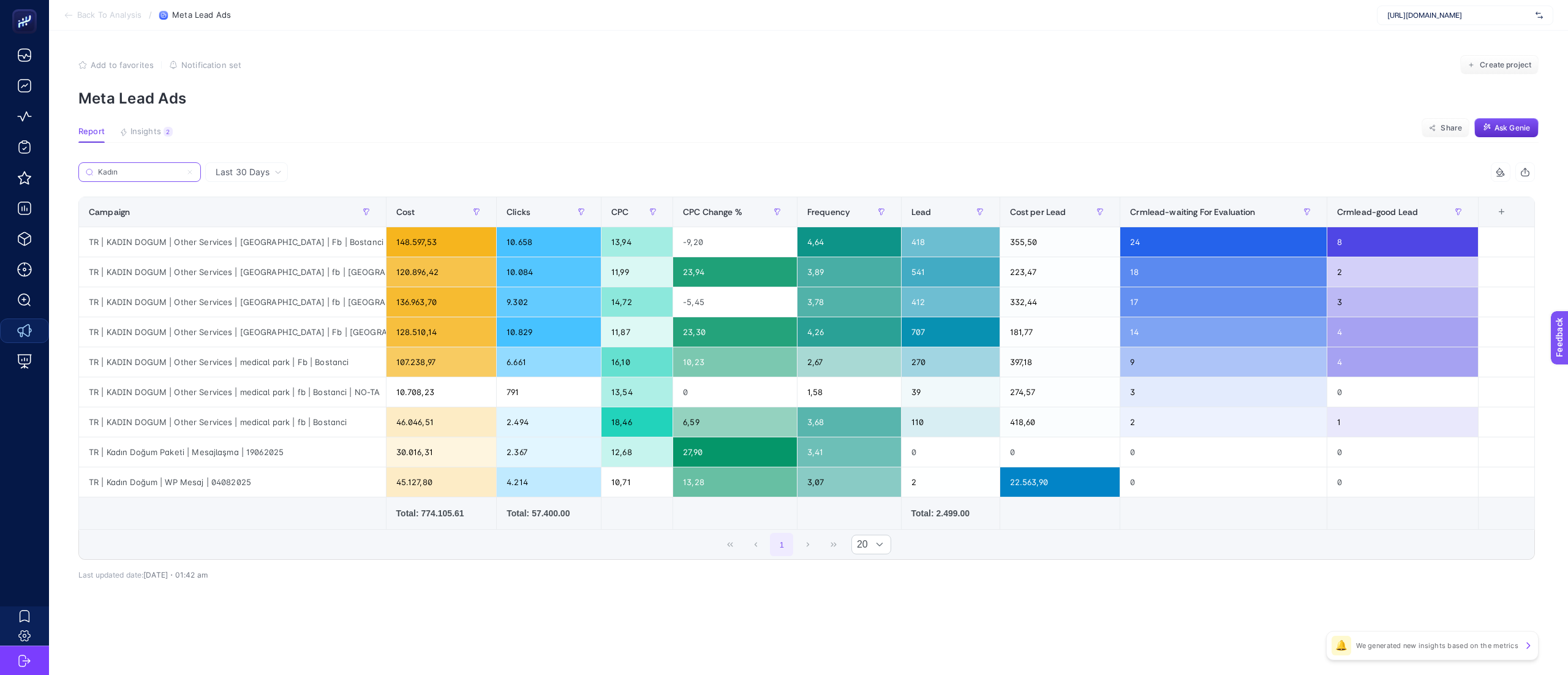
type input "Kadın"
click at [581, 552] on div "1 20" at bounding box center [806, 545] width 1455 height 29
click at [668, 553] on div "1 20" at bounding box center [806, 545] width 1455 height 29
click at [607, 551] on div "1 20" at bounding box center [806, 545] width 1455 height 29
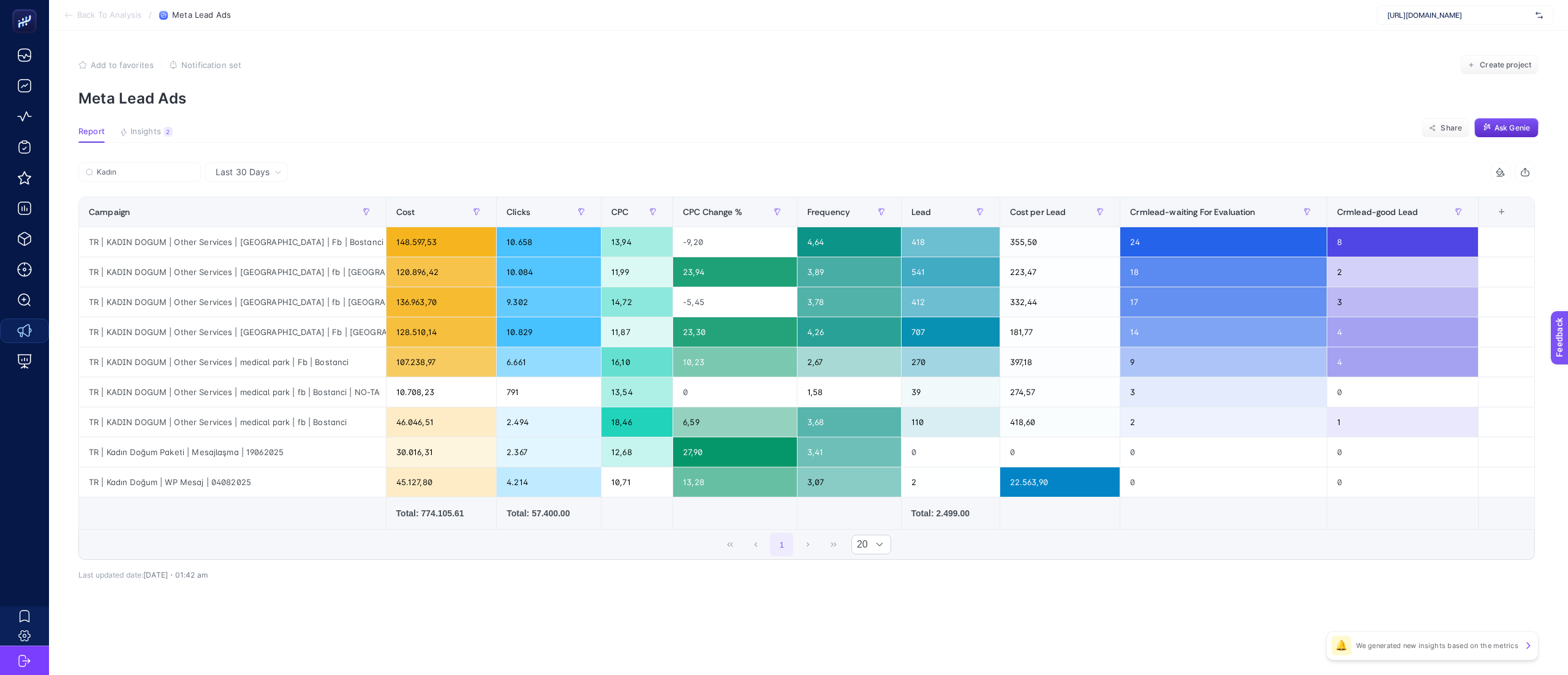
click at [974, 121] on article "Add to favorites false Notification set Create project Meta Lead Ads Report Ins…" at bounding box center [809, 353] width 1519 height 644
click at [1005, 544] on div "1 20" at bounding box center [806, 545] width 1455 height 29
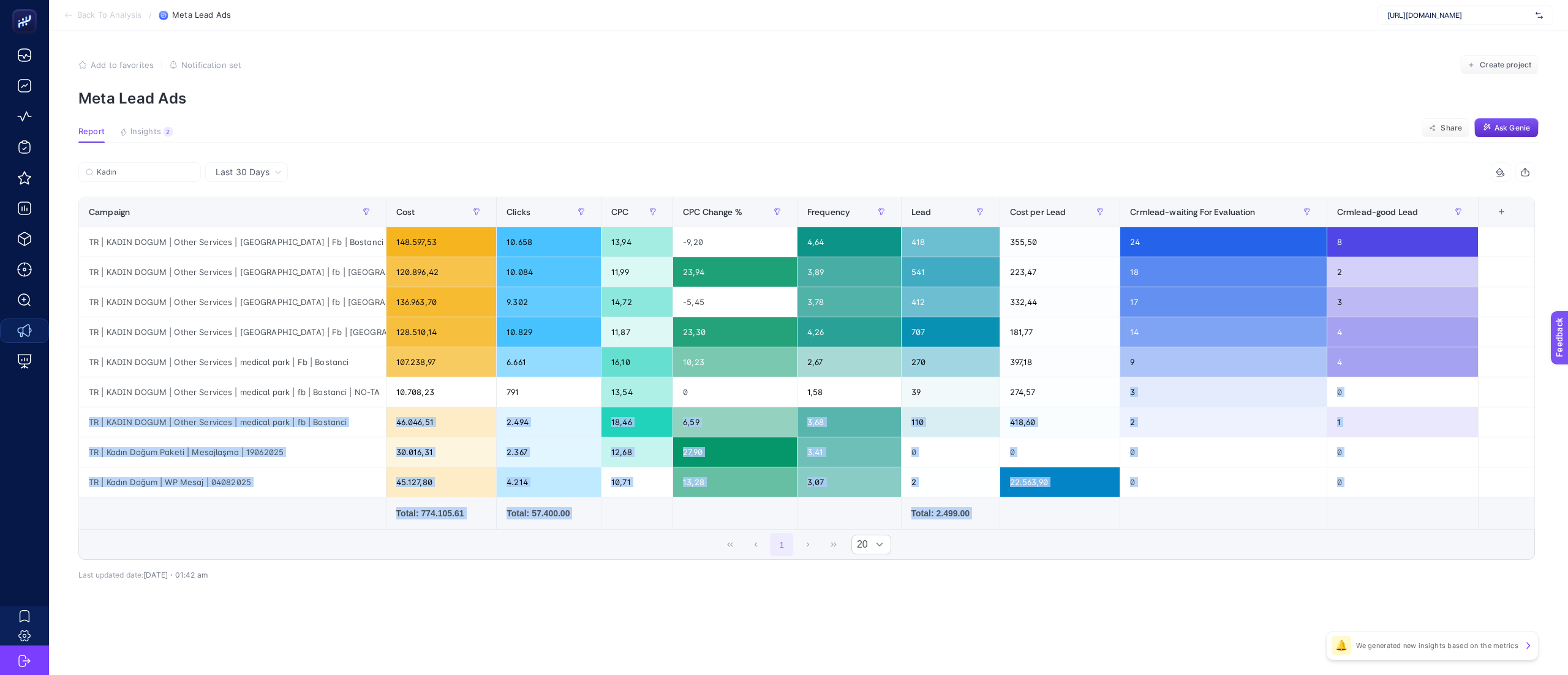
drag, startPoint x: 1050, startPoint y: 534, endPoint x: 1059, endPoint y: 402, distance: 132.3
click at [1059, 402] on div "Kadın 9 items selected Campaign Cost Clicks CPC CPC Change % Frequency Lead Cos…" at bounding box center [806, 361] width 1456 height 397
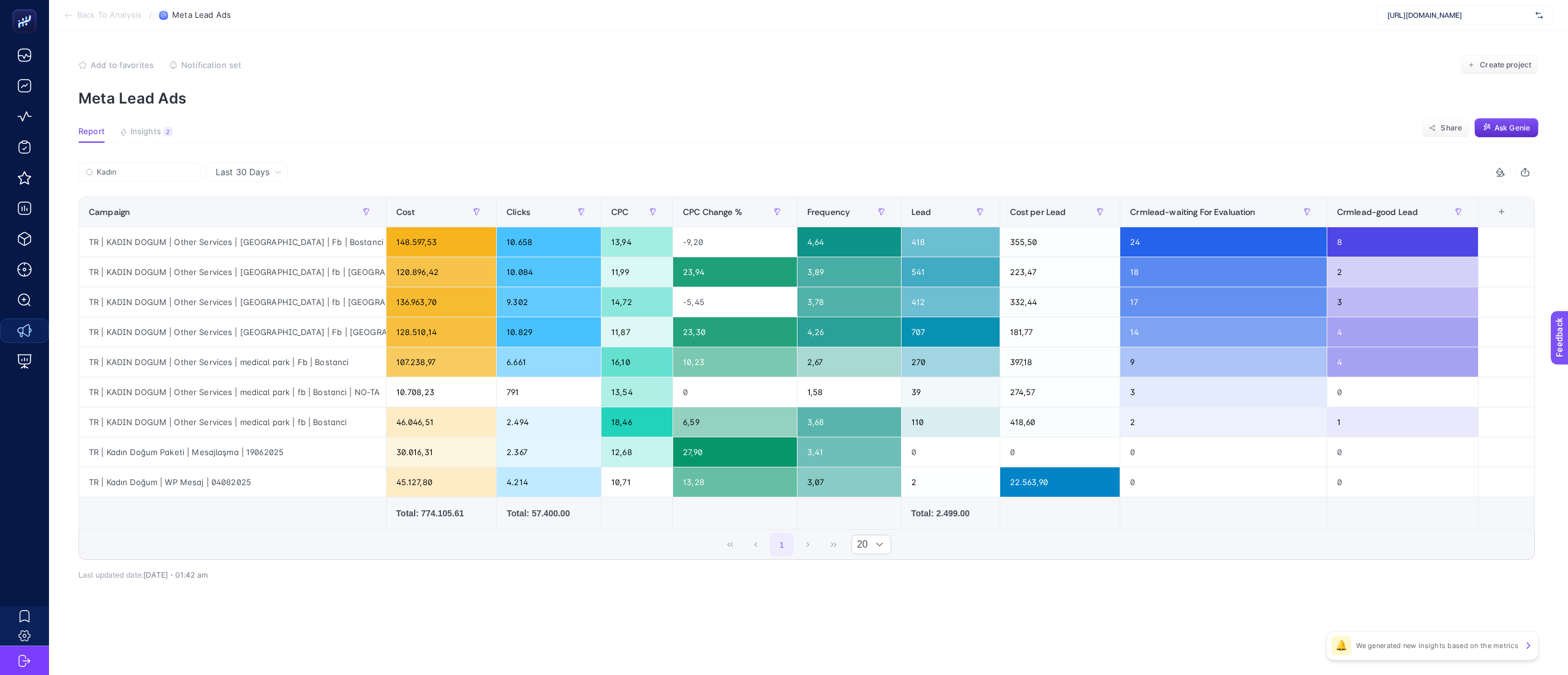
click at [1068, 582] on div "8 items selected Campaign Cost Clicks CPC Frequency Lead Cost per Lead Crmlead-…" at bounding box center [806, 388] width 1456 height 412
click at [1059, 530] on table "Campaign Cost Clicks CPC CPC Change % Frequency Lead Cost per Lead Crmlead-wait…" at bounding box center [806, 363] width 1456 height 333
click at [1080, 121] on article "Add to favorites false Notification set Create project Meta Lead Ads Report Ins…" at bounding box center [809, 353] width 1519 height 644
click at [1073, 526] on td at bounding box center [1059, 514] width 121 height 32
click at [1059, 528] on td at bounding box center [1059, 514] width 121 height 32
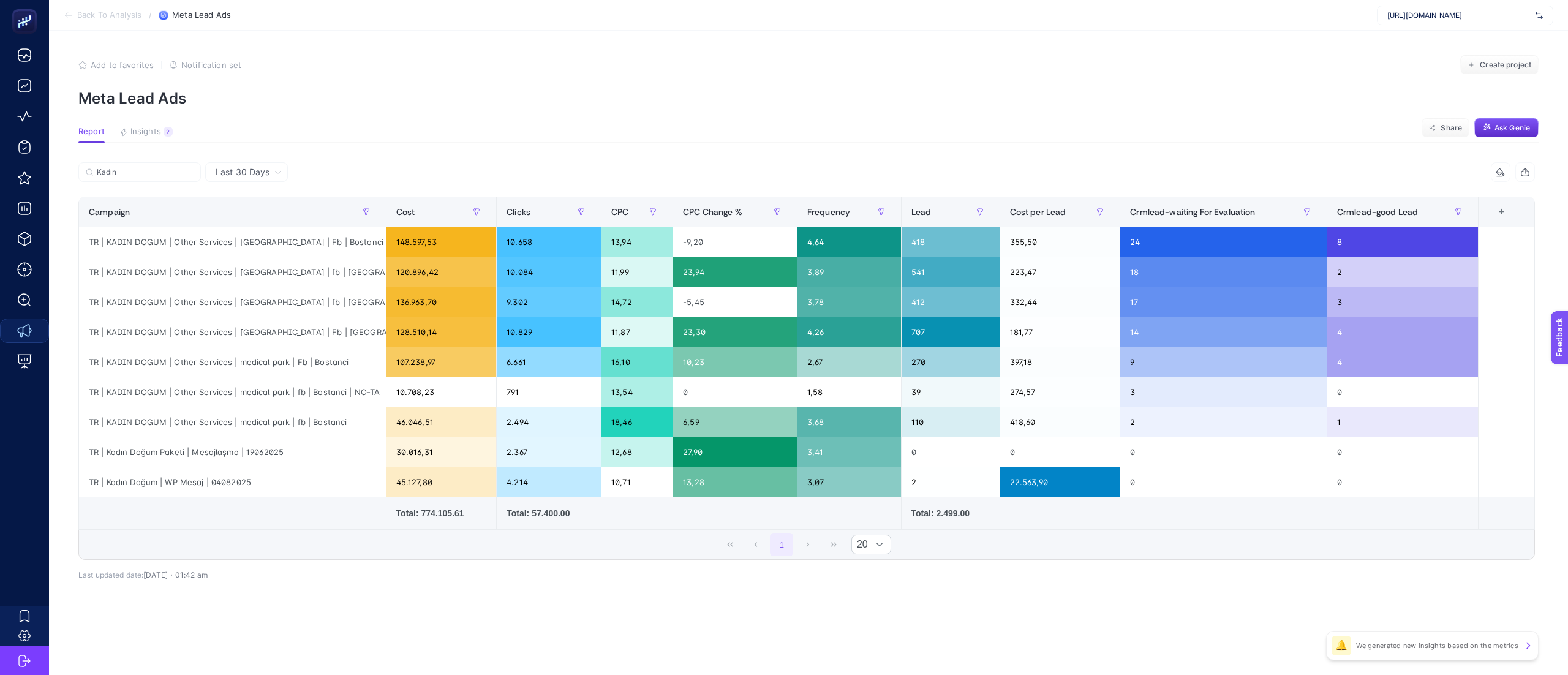
click at [1044, 516] on td at bounding box center [1059, 514] width 121 height 32
click at [1041, 511] on td at bounding box center [1059, 514] width 121 height 32
click at [1042, 529] on td at bounding box center [1059, 514] width 121 height 32
click at [1090, 534] on div "1 20" at bounding box center [806, 545] width 1455 height 29
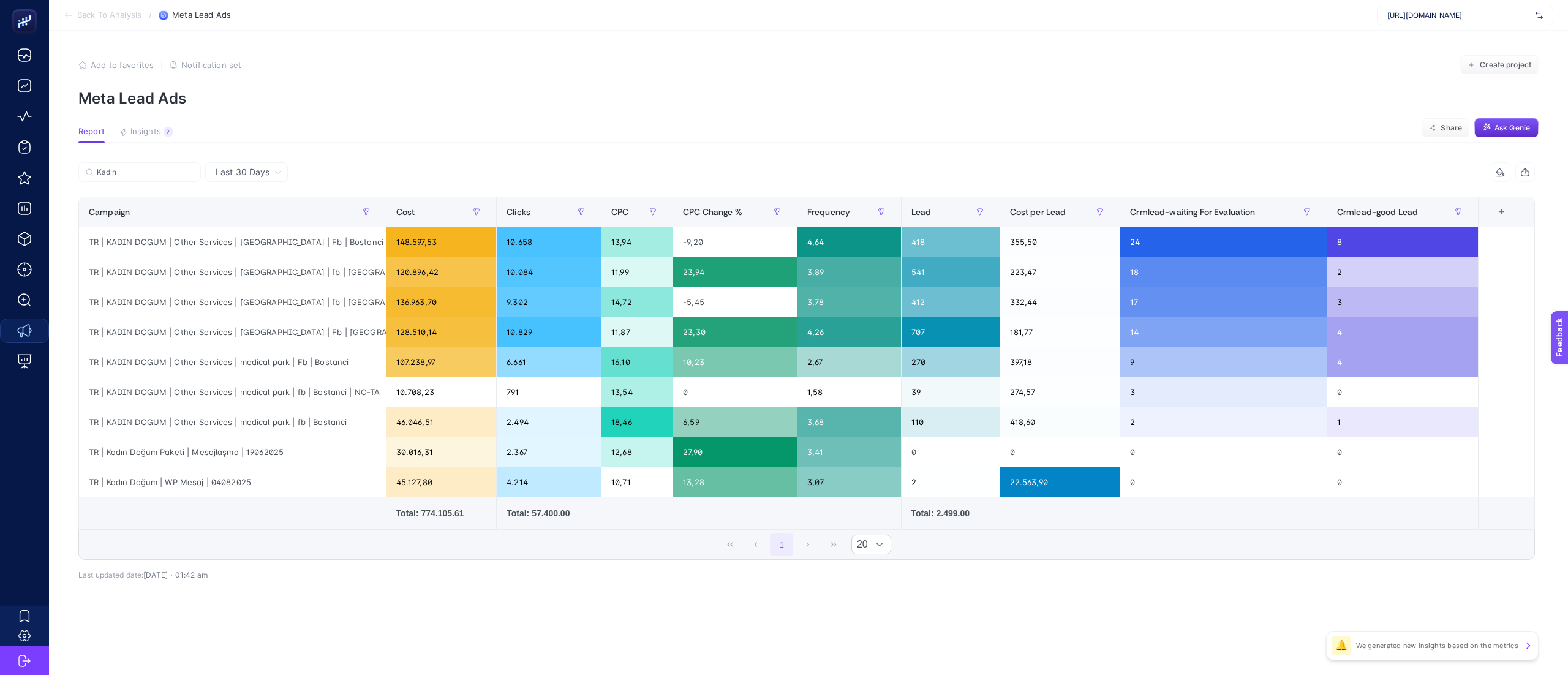
click at [593, 63] on div "Add to favorites false Notification set Create project" at bounding box center [809, 65] width 1460 height 20
click at [819, 582] on div "8 items selected Campaign Cost Clicks CPC Frequency Lead Cost per Lead Crmlead-…" at bounding box center [806, 388] width 1456 height 412
